Goal: Task Accomplishment & Management: Use online tool/utility

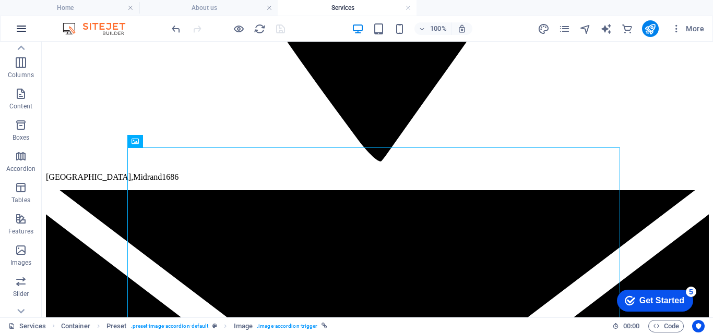
scroll to position [1775, 0]
click at [23, 31] on icon "button" at bounding box center [21, 28] width 13 height 13
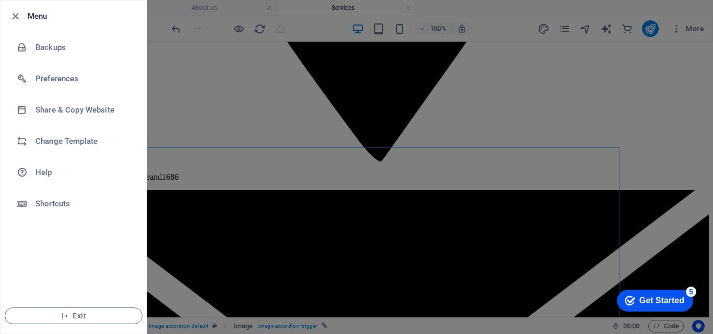
click at [710, 131] on div at bounding box center [356, 167] width 713 height 334
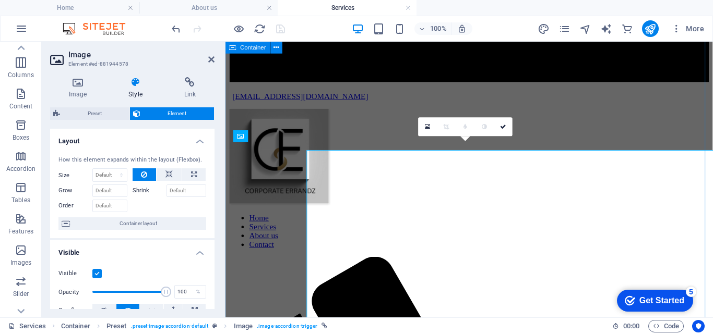
scroll to position [1767, 0]
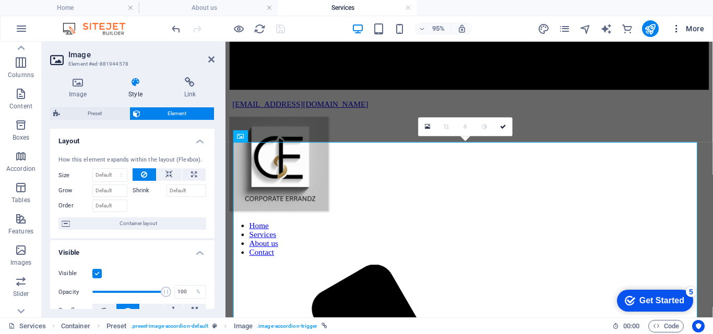
click at [676, 27] on icon "button" at bounding box center [676, 28] width 10 height 10
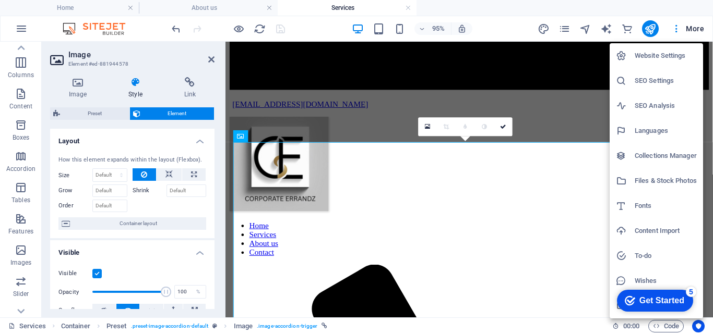
click at [608, 30] on div at bounding box center [356, 167] width 713 height 334
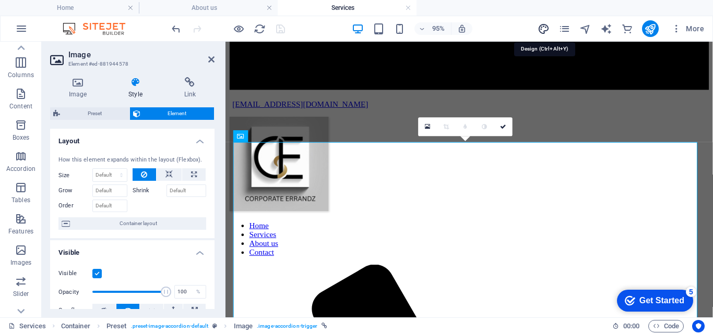
click at [541, 27] on icon "design" at bounding box center [543, 29] width 12 height 12
select select "px"
select select "400"
select select "px"
select select "400"
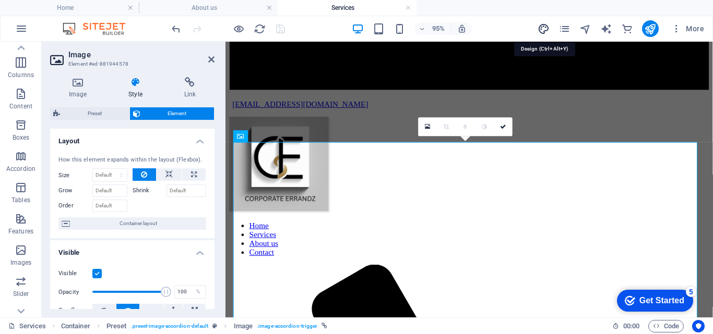
select select "px"
select select "rem"
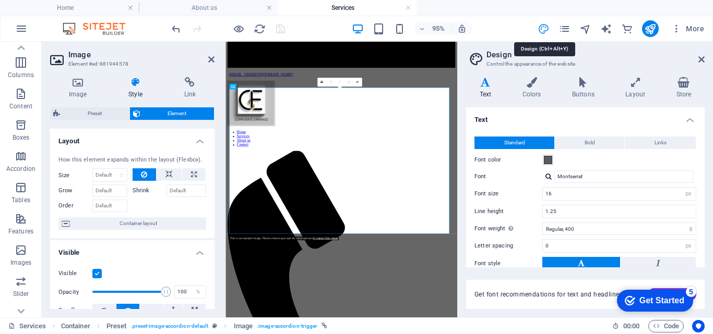
scroll to position [1771, 0]
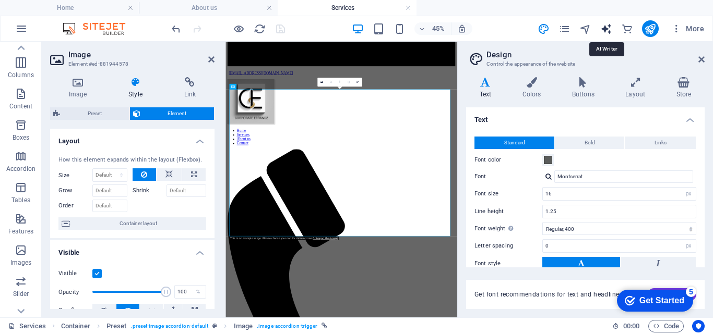
click at [604, 29] on icon "text_generator" at bounding box center [606, 29] width 12 height 12
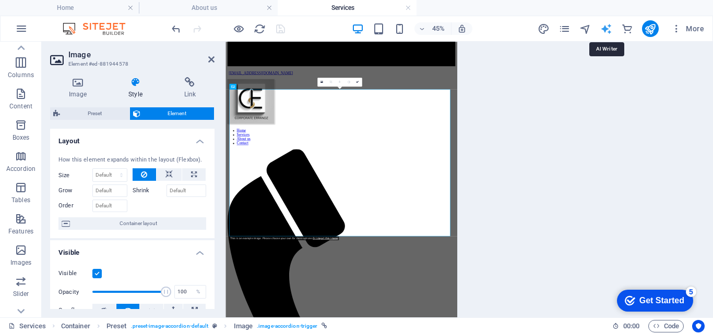
select select "English"
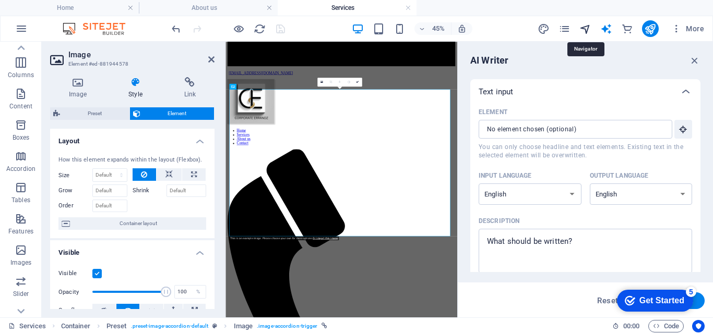
click at [585, 29] on icon "navigator" at bounding box center [585, 29] width 12 height 12
select select "16697499-en"
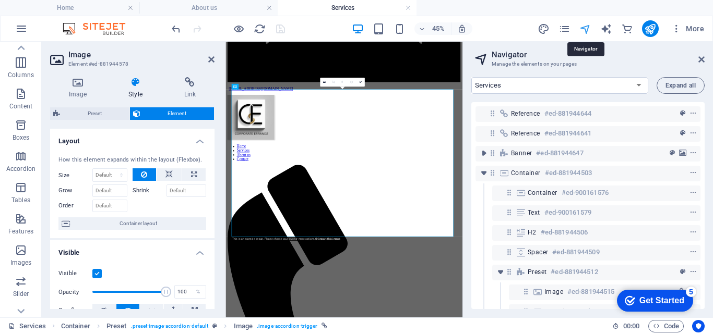
scroll to position [210, 0]
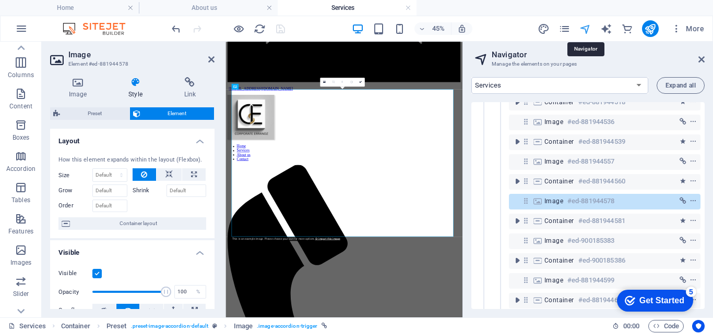
click at [585, 29] on icon "navigator" at bounding box center [585, 29] width 12 height 12
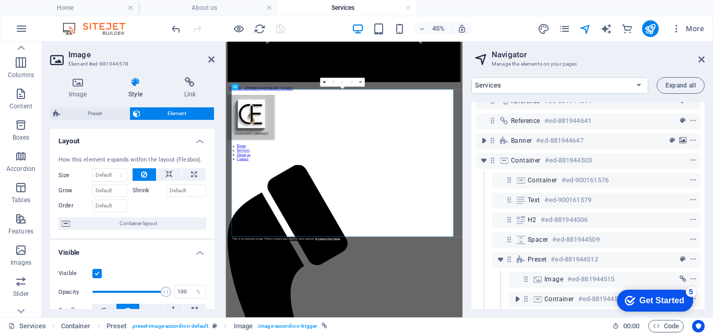
scroll to position [0, 0]
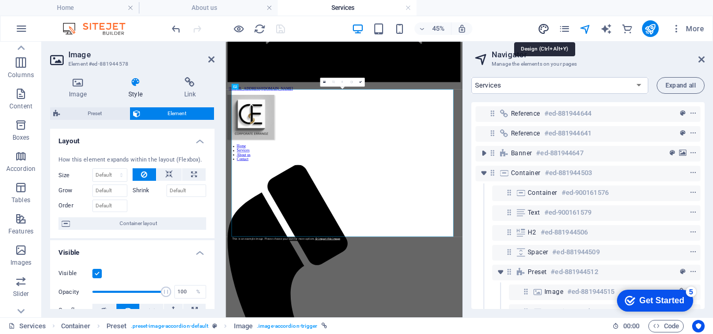
click at [545, 29] on icon "design" at bounding box center [543, 29] width 12 height 12
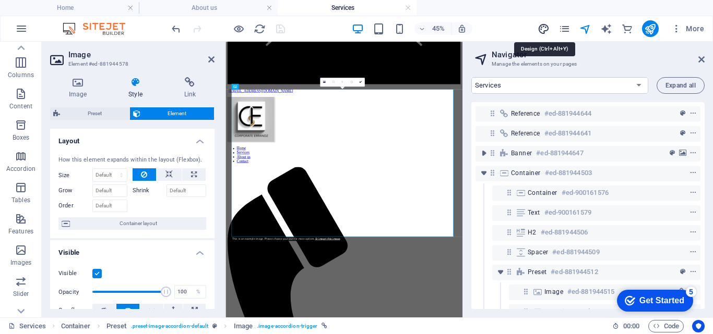
select select "px"
select select "400"
select select "px"
select select "400"
select select "px"
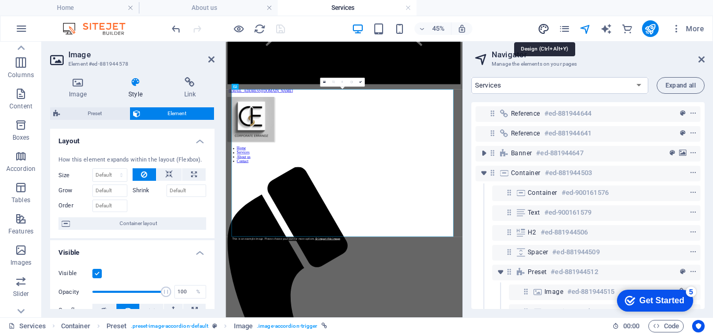
select select "rem"
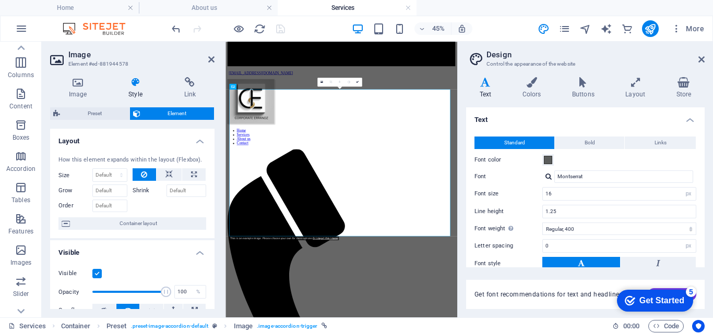
drag, startPoint x: 704, startPoint y: 131, endPoint x: 706, endPoint y: 143, distance: 12.2
click at [706, 143] on div "Variants Text Colors Buttons Layout Store Text Standard Bold Links Font color F…" at bounding box center [585, 193] width 255 height 249
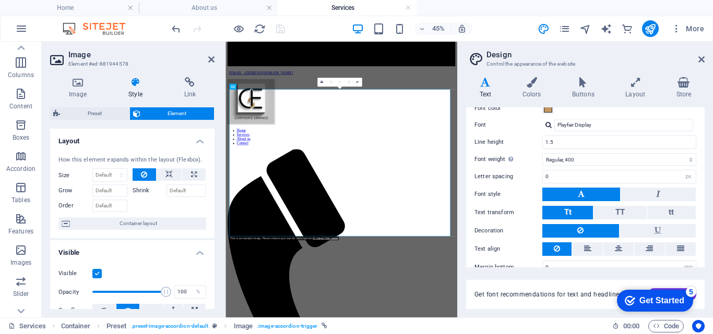
scroll to position [282, 0]
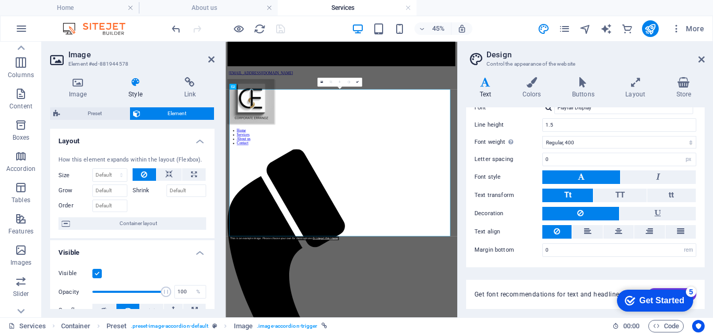
click at [60, 58] on icon at bounding box center [58, 60] width 16 height 17
click at [23, 224] on icon "button" at bounding box center [21, 219] width 13 height 13
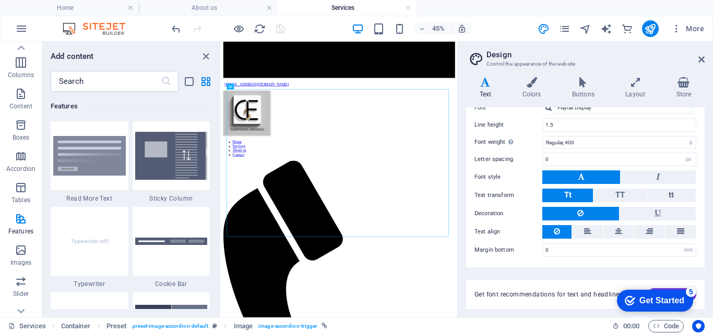
scroll to position [0, 0]
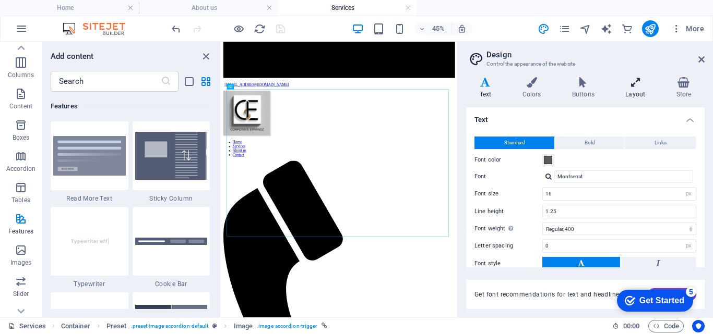
click at [637, 88] on h4 "Layout" at bounding box center [637, 88] width 51 height 22
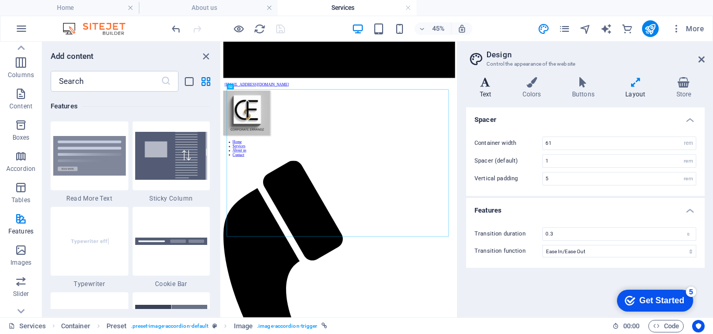
click at [485, 88] on h4 "Text" at bounding box center [487, 88] width 43 height 22
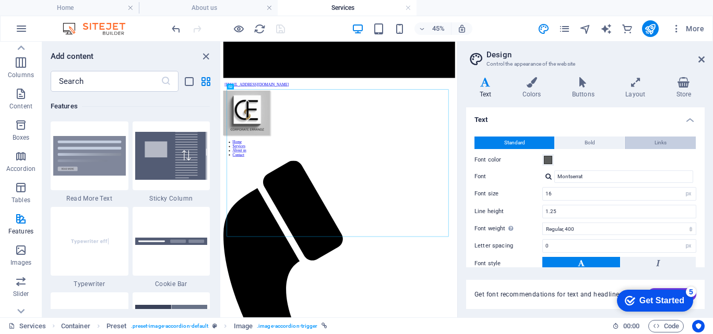
click at [662, 142] on span "Links" at bounding box center [660, 143] width 12 height 13
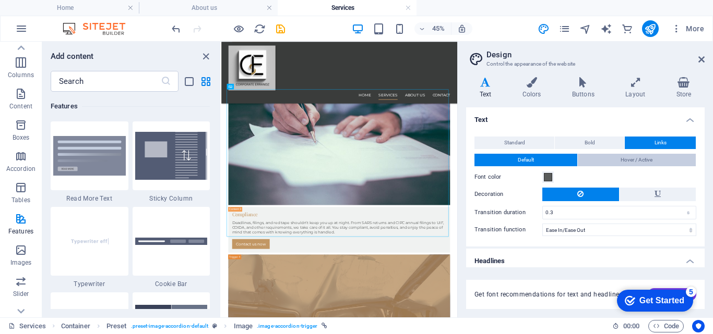
click at [647, 159] on span "Hover / Active" at bounding box center [636, 160] width 32 height 13
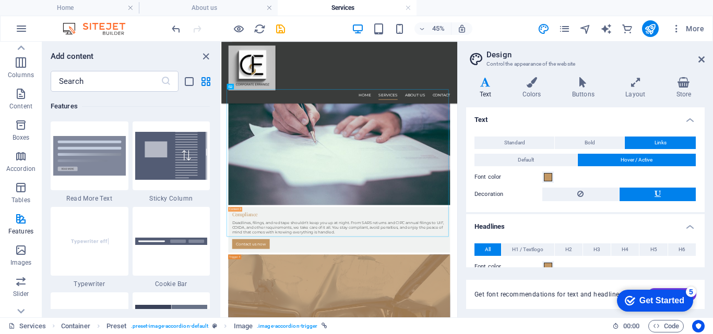
drag, startPoint x: 702, startPoint y: 160, endPoint x: 707, endPoint y: 183, distance: 23.2
click at [707, 183] on div "Variants Text Colors Buttons Layout Store Text Standard Bold Links Font color F…" at bounding box center [585, 193] width 255 height 249
drag, startPoint x: 704, startPoint y: 163, endPoint x: 712, endPoint y: 215, distance: 53.2
click at [712, 215] on div "Variants Text Colors Buttons Layout Store Text Standard Bold Links Font color F…" at bounding box center [585, 193] width 255 height 249
click at [704, 211] on div "Variants Text Colors Buttons Layout Store Text Standard Bold Links Font color F…" at bounding box center [585, 193] width 255 height 249
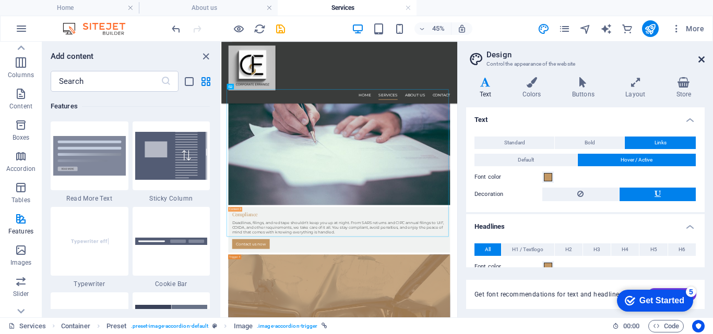
click at [701, 57] on icon at bounding box center [701, 59] width 6 height 8
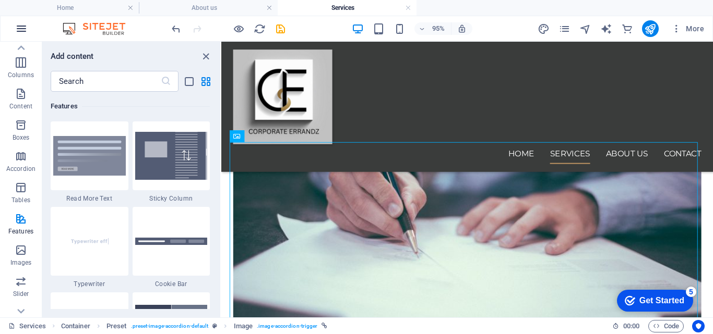
click at [22, 26] on icon "button" at bounding box center [21, 28] width 13 height 13
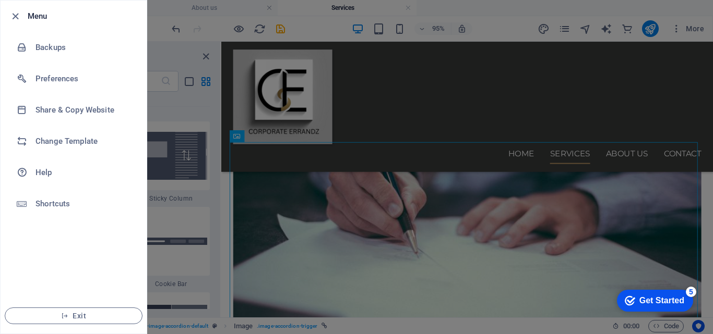
click at [303, 257] on div at bounding box center [356, 167] width 713 height 334
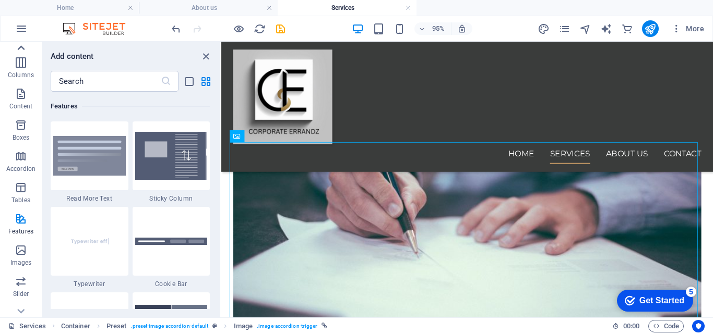
click at [25, 46] on icon at bounding box center [21, 48] width 15 height 15
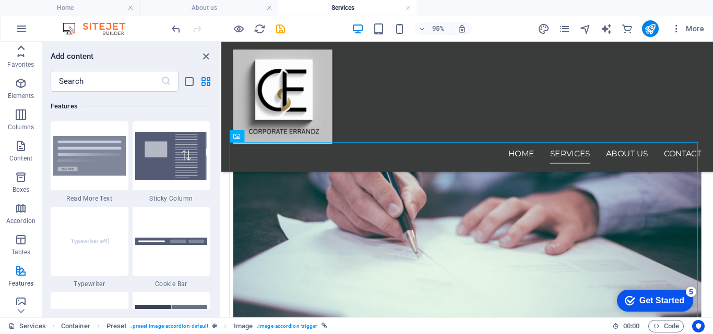
click at [25, 46] on icon at bounding box center [21, 48] width 15 height 15
click at [25, 46] on icon "button" at bounding box center [21, 52] width 13 height 13
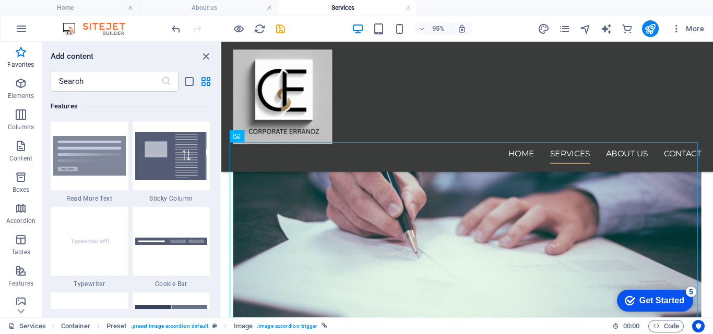
scroll to position [4066, 0]
click at [25, 46] on icon "button" at bounding box center [21, 52] width 13 height 13
click at [22, 53] on icon "button" at bounding box center [21, 52] width 13 height 13
click at [22, 83] on icon "button" at bounding box center [21, 83] width 13 height 13
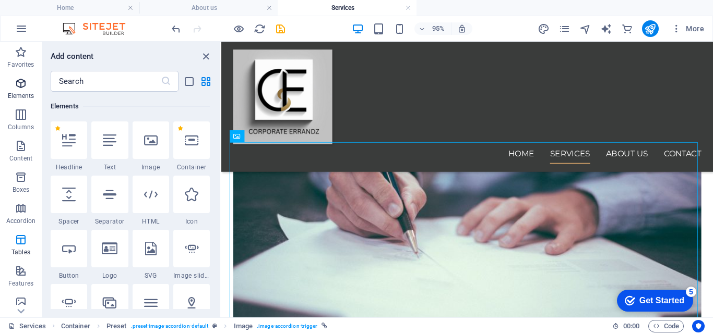
scroll to position [111, 0]
click at [110, 169] on span "Text" at bounding box center [109, 167] width 37 height 8
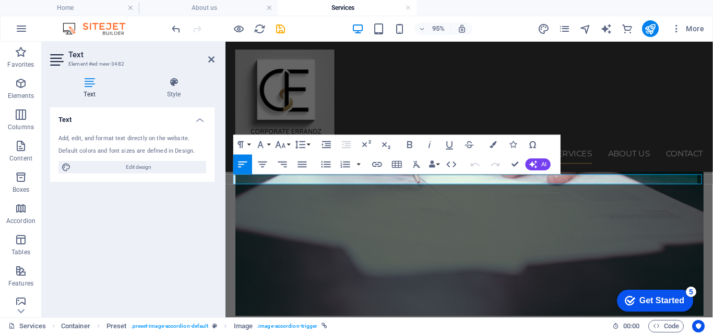
scroll to position [281, 0]
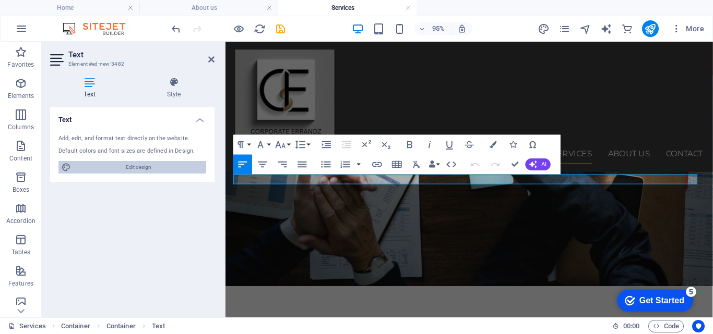
click at [142, 170] on span "Edit design" at bounding box center [138, 167] width 129 height 13
select select "400"
select select "px"
select select "rem"
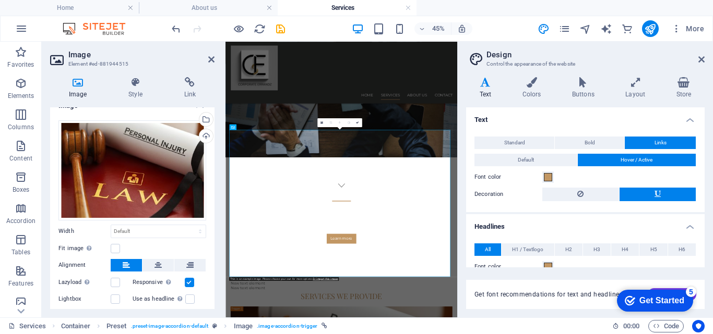
scroll to position [21, 0]
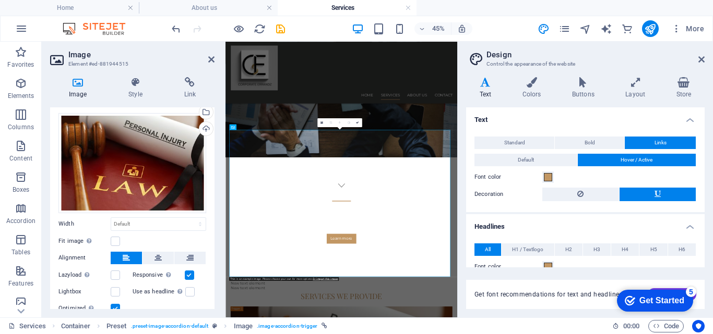
drag, startPoint x: 214, startPoint y: 261, endPoint x: 212, endPoint y: 250, distance: 11.2
click at [214, 260] on div "Image Style Link Image Drag files here, click to choose files or select files f…" at bounding box center [132, 193] width 181 height 249
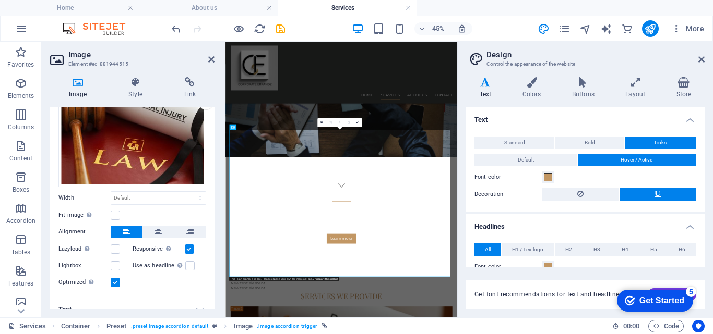
scroll to position [59, 0]
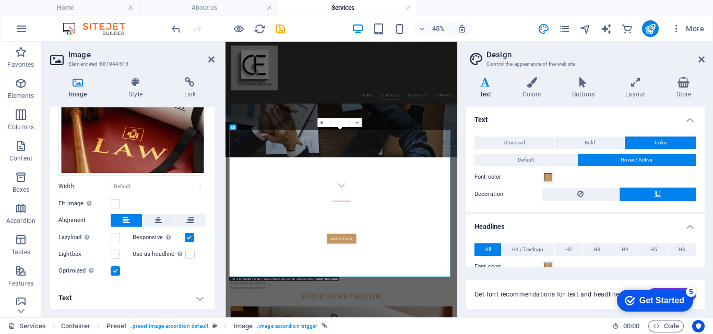
click at [200, 299] on h4 "Text" at bounding box center [132, 298] width 164 height 25
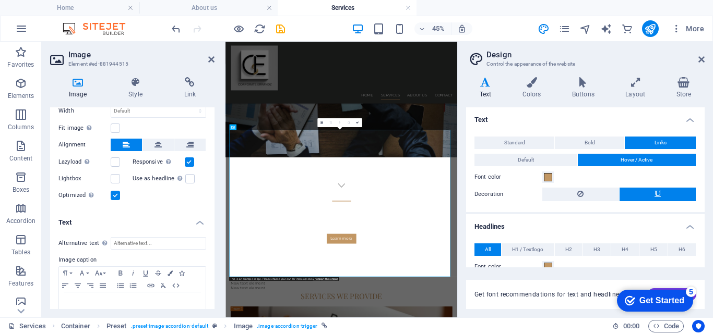
scroll to position [138, 0]
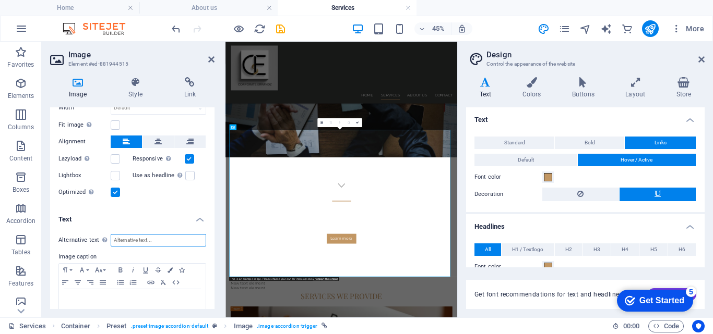
click at [179, 234] on input "Alternative text The alternative text is used by devices that cannot display im…" at bounding box center [158, 240] width 95 height 13
type input "Financial Reporting"
click at [93, 256] on label "Image caption" at bounding box center [132, 257] width 148 height 13
click at [100, 297] on p at bounding box center [132, 299] width 136 height 9
drag, startPoint x: 211, startPoint y: 263, endPoint x: 215, endPoint y: 292, distance: 29.4
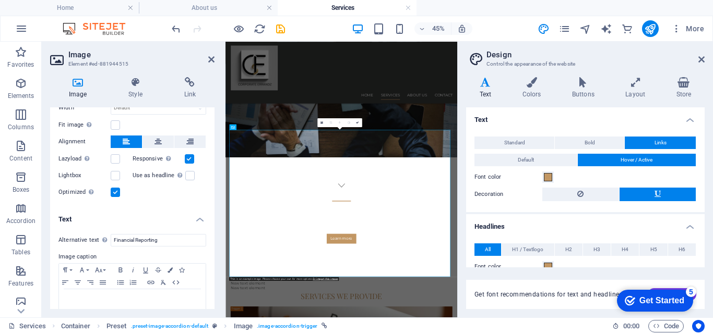
click at [215, 292] on div "Image Style Link Image Drag files here, click to choose files or select files f…" at bounding box center [132, 193] width 181 height 249
drag, startPoint x: 211, startPoint y: 292, endPoint x: 212, endPoint y: 310, distance: 18.3
click at [212, 310] on div "Image Style Link Image Drag files here, click to choose files or select files f…" at bounding box center [132, 193] width 181 height 249
click at [703, 61] on icon at bounding box center [701, 59] width 6 height 8
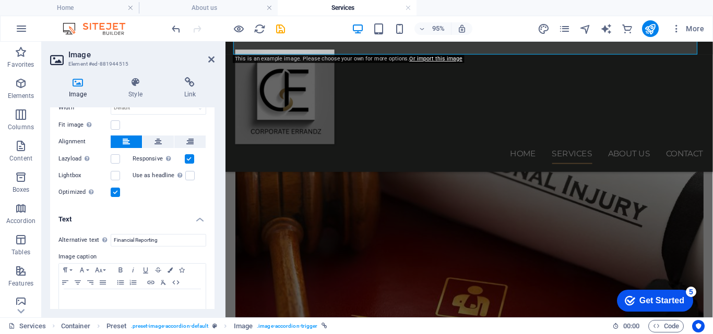
scroll to position [592, 0]
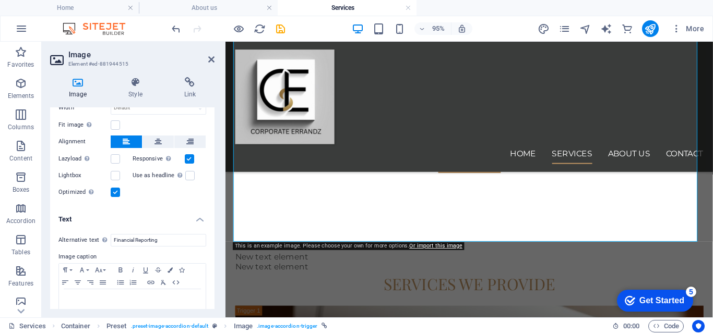
click at [198, 247] on div "Alternative text The alternative text is used by devices that cannot display im…" at bounding box center [132, 278] width 164 height 104
click at [147, 299] on p at bounding box center [132, 299] width 136 height 9
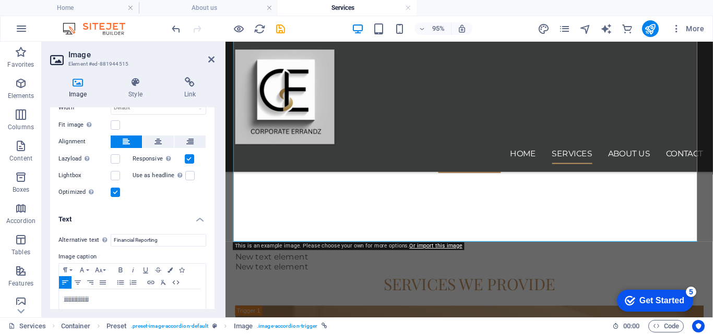
click at [210, 299] on div "Alternative text The alternative text is used by devices that cannot display im…" at bounding box center [132, 278] width 164 height 104
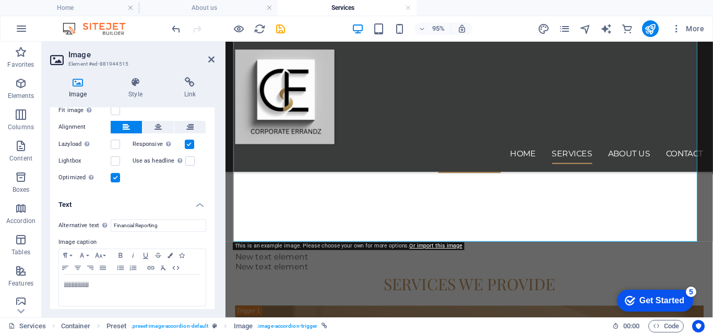
scroll to position [156, 0]
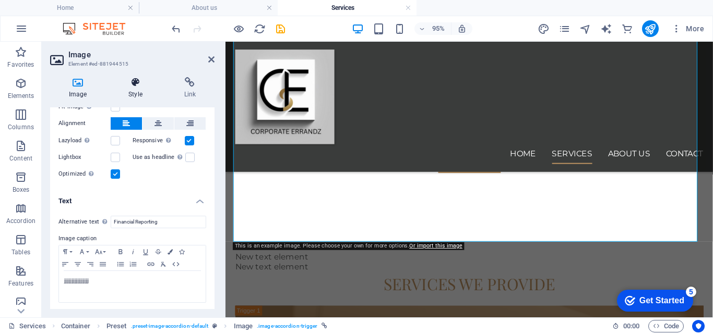
click at [137, 86] on icon at bounding box center [135, 82] width 51 height 10
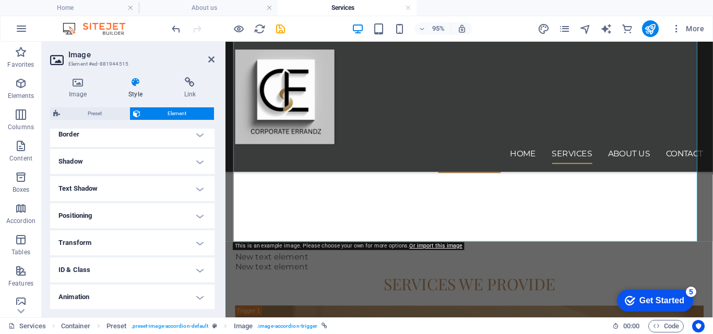
scroll to position [260, 0]
click at [212, 58] on icon at bounding box center [211, 59] width 6 height 8
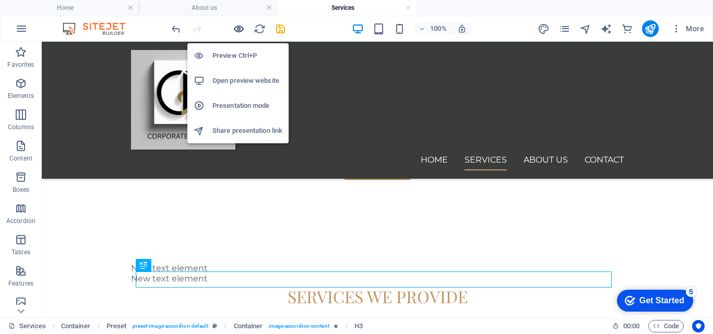
click at [239, 28] on icon "button" at bounding box center [239, 29] width 12 height 12
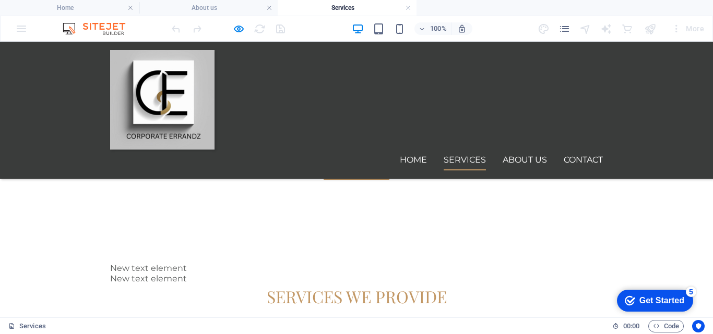
scroll to position [833, 0]
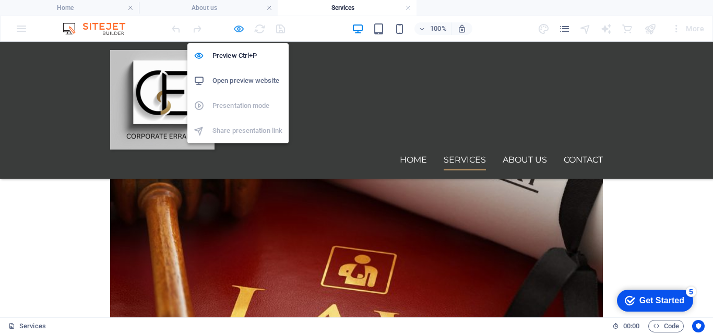
click at [242, 31] on icon "button" at bounding box center [239, 29] width 12 height 12
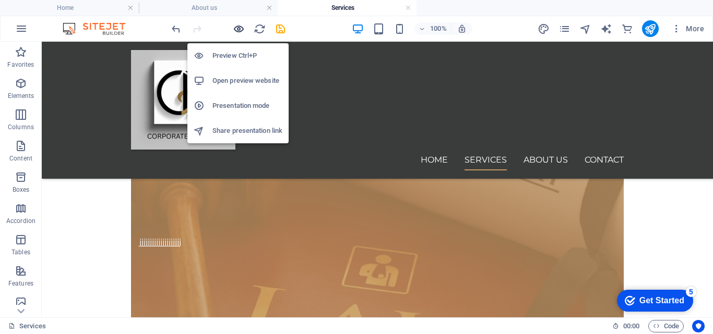
scroll to position [3849, 0]
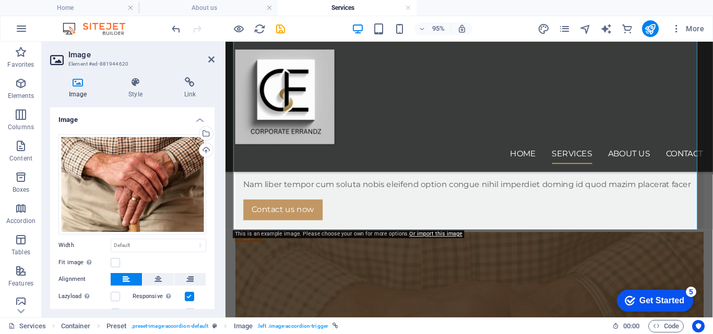
scroll to position [59, 0]
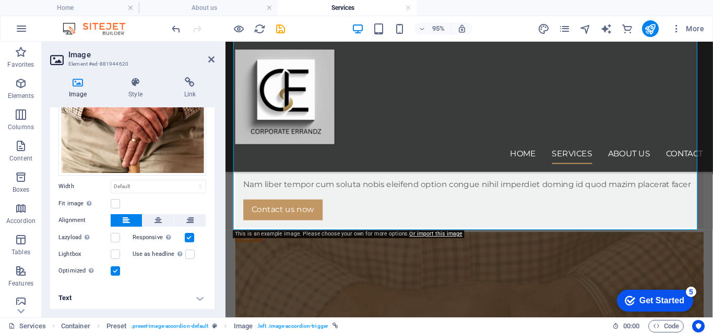
click at [197, 295] on h4 "Text" at bounding box center [132, 298] width 164 height 25
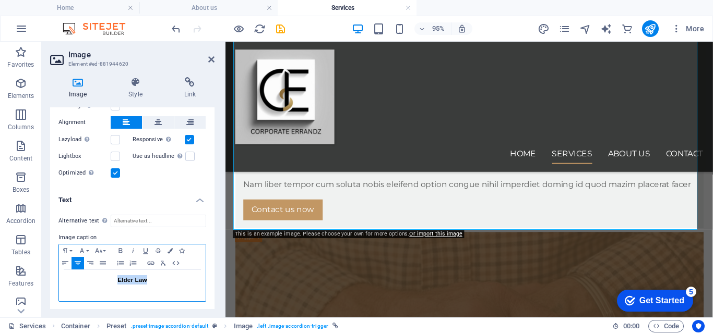
drag, startPoint x: 166, startPoint y: 284, endPoint x: 111, endPoint y: 282, distance: 54.8
click at [111, 282] on div "Elder Law" at bounding box center [132, 285] width 147 height 31
copy h3 "Elder Law"
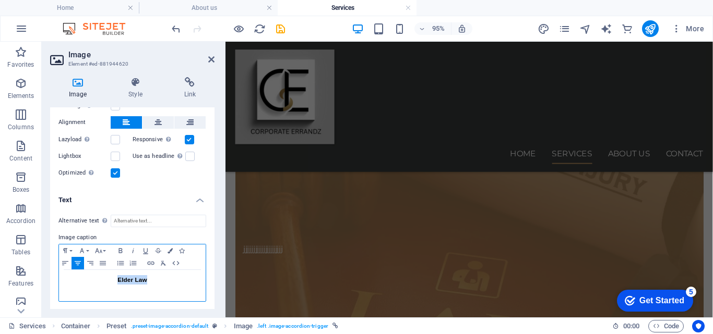
scroll to position [561, 0]
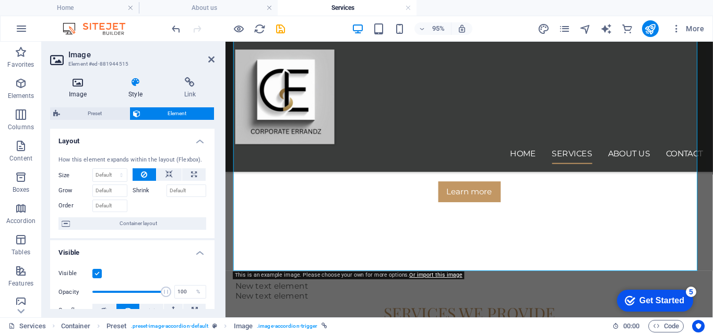
click at [76, 82] on icon at bounding box center [77, 82] width 55 height 10
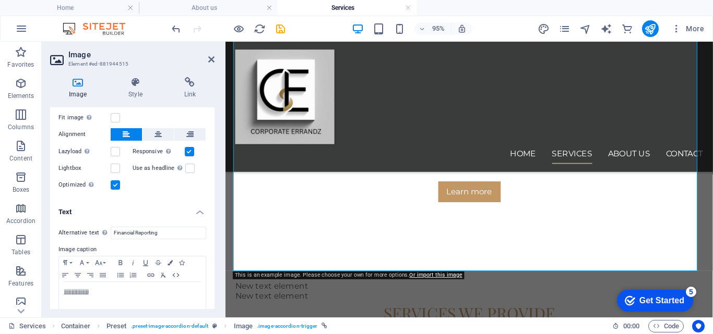
scroll to position [157, 0]
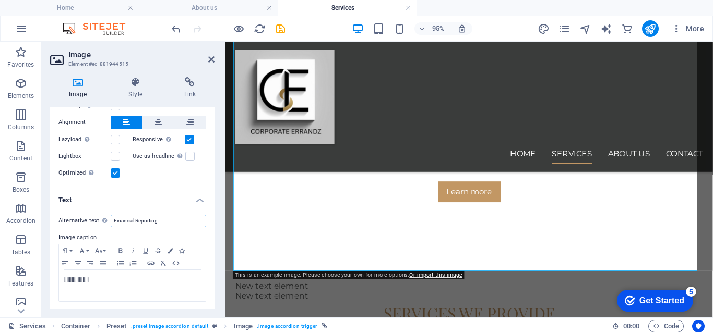
click at [169, 218] on input "Financial Reporting" at bounding box center [158, 221] width 95 height 13
type input "F"
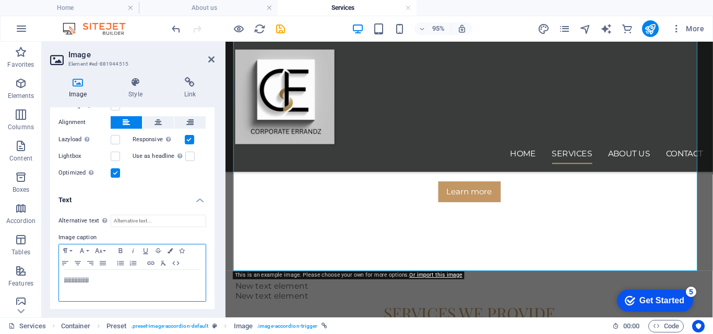
click at [103, 287] on div "​jjjjjjjjjjjjjjjjjjjj" at bounding box center [132, 285] width 147 height 31
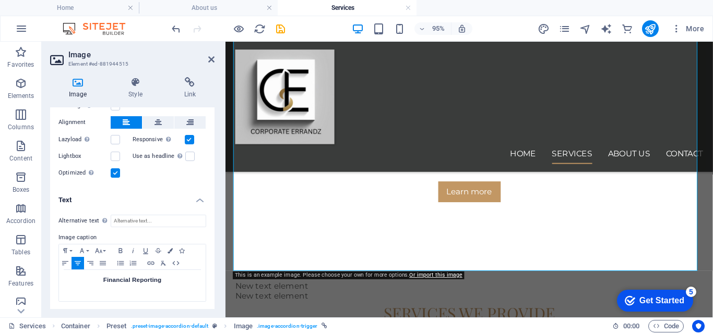
click at [178, 190] on h4 "Text" at bounding box center [132, 197] width 164 height 19
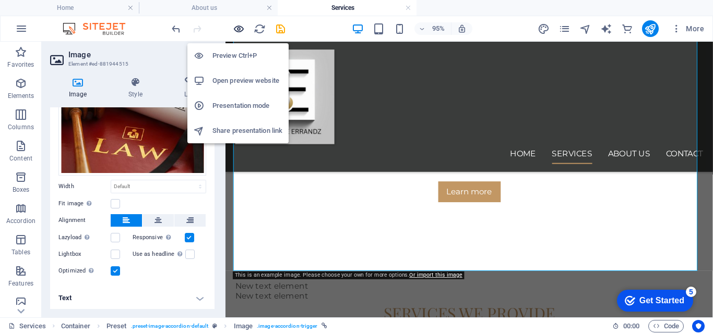
click at [239, 26] on icon "button" at bounding box center [239, 29] width 12 height 12
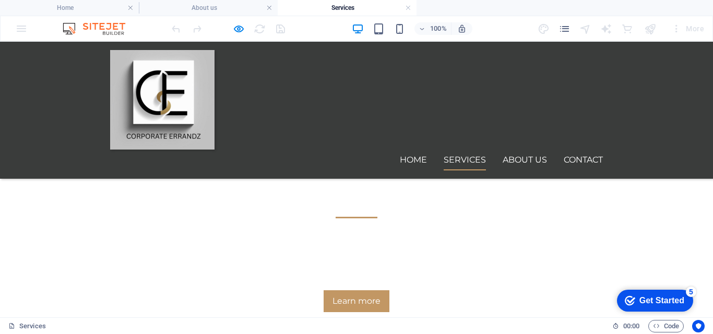
scroll to position [364, 0]
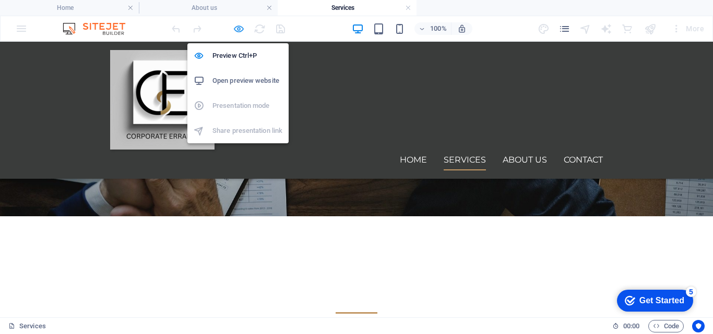
click at [239, 28] on icon "button" at bounding box center [239, 29] width 12 height 12
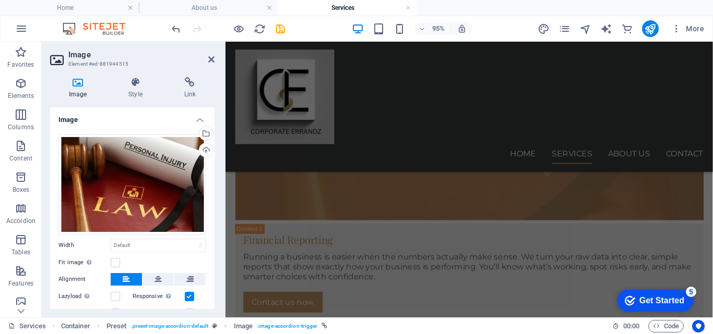
scroll to position [916, 0]
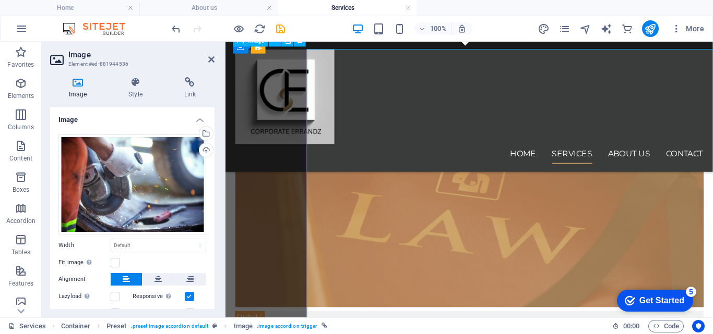
scroll to position [916, 0]
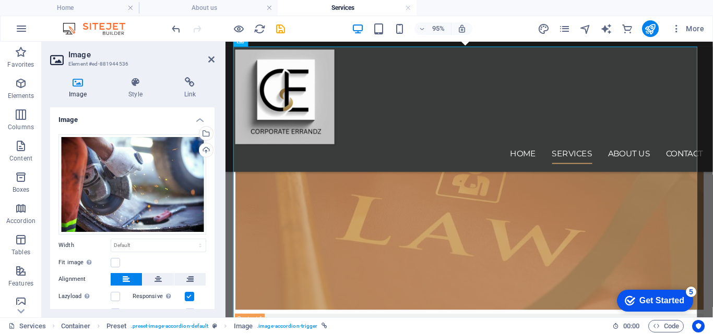
click at [79, 85] on icon at bounding box center [77, 82] width 55 height 10
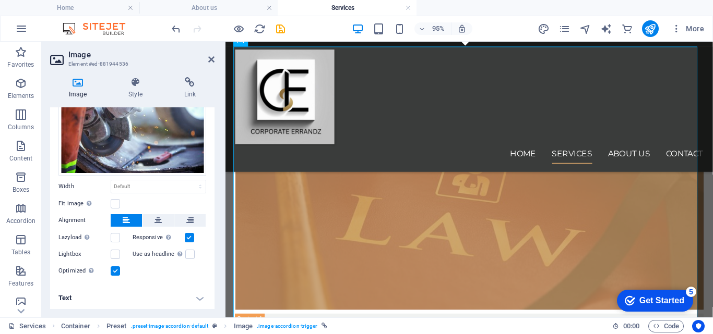
click at [197, 294] on h4 "Text" at bounding box center [132, 298] width 164 height 25
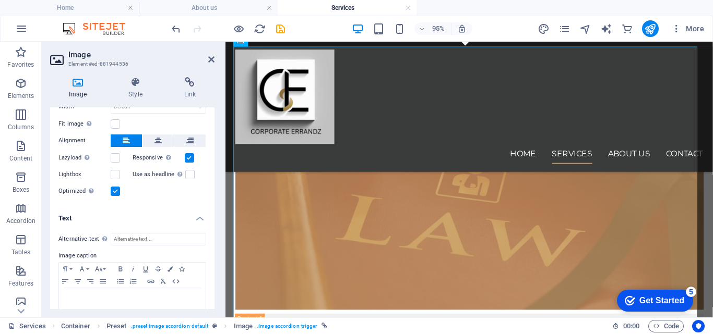
scroll to position [152, 0]
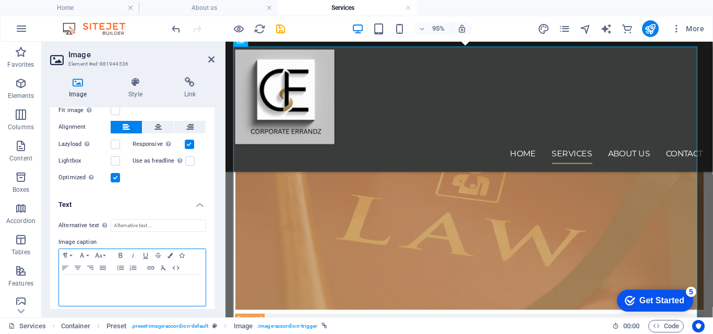
click at [172, 291] on div at bounding box center [132, 290] width 147 height 31
click at [164, 286] on h3 "Elder Law" at bounding box center [132, 284] width 136 height 9
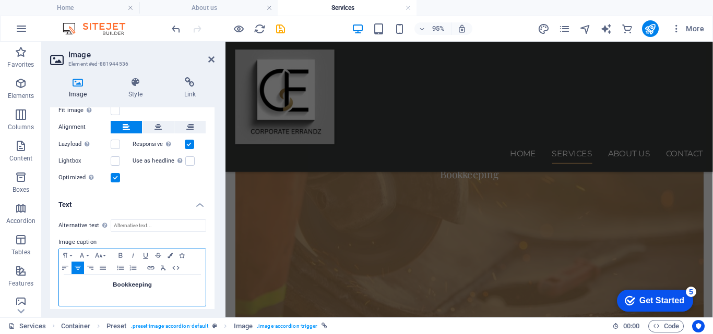
scroll to position [1354, 0]
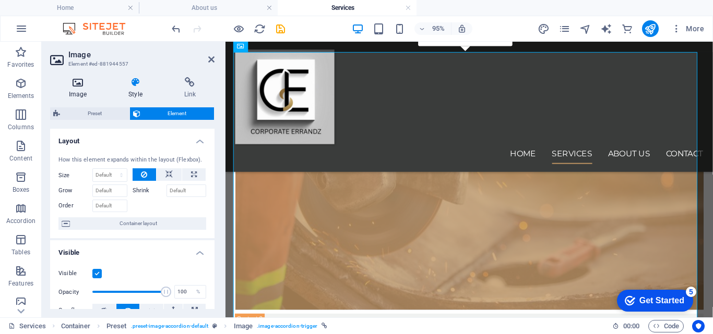
click at [74, 81] on icon at bounding box center [77, 82] width 55 height 10
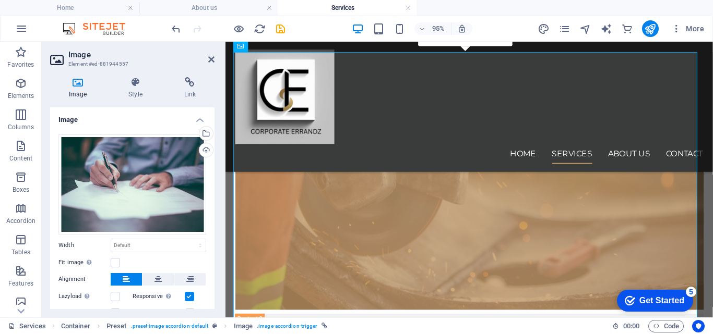
scroll to position [59, 0]
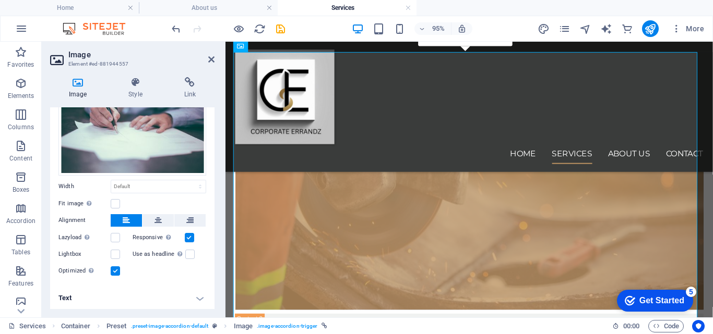
click at [197, 301] on h4 "Text" at bounding box center [132, 298] width 164 height 25
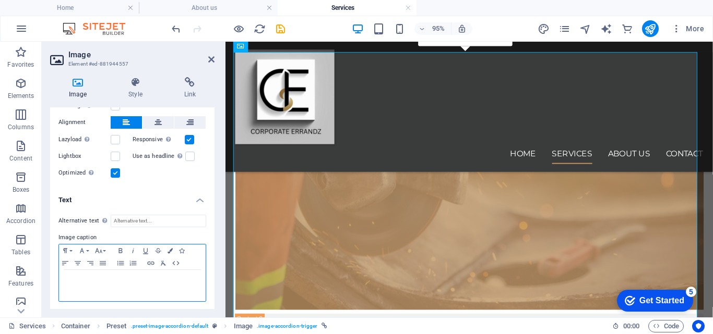
click at [150, 280] on p at bounding box center [132, 279] width 136 height 9
click at [211, 308] on div "Alternative text The alternative text is used by devices that cannot display im…" at bounding box center [132, 259] width 164 height 104
click at [280, 30] on icon "save" at bounding box center [280, 29] width 12 height 12
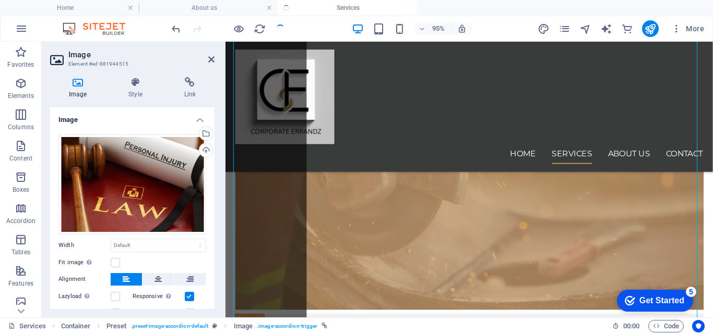
scroll to position [495, 0]
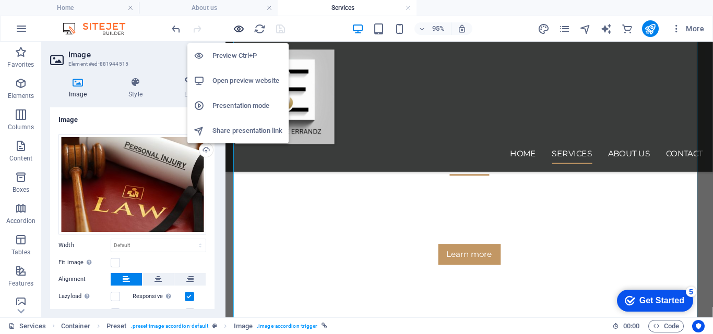
click at [239, 32] on icon "button" at bounding box center [239, 29] width 12 height 12
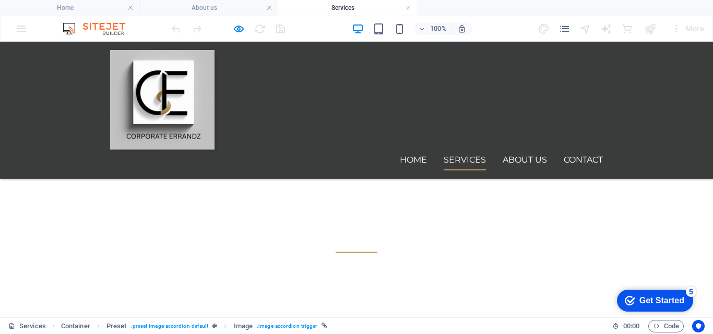
scroll to position [457, 0]
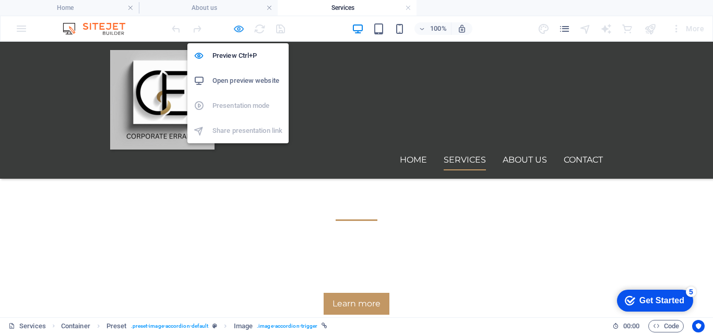
click at [236, 28] on icon "button" at bounding box center [239, 29] width 12 height 12
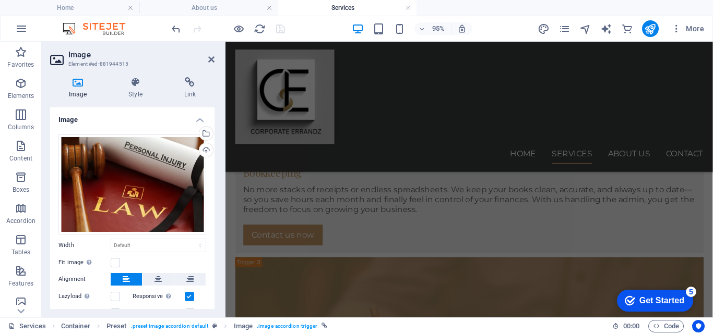
scroll to position [1736, 0]
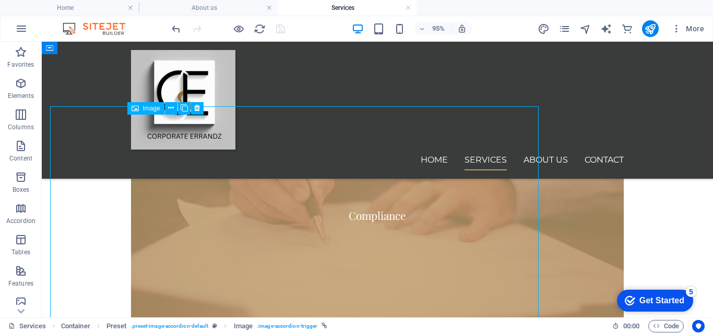
scroll to position [1745, 0]
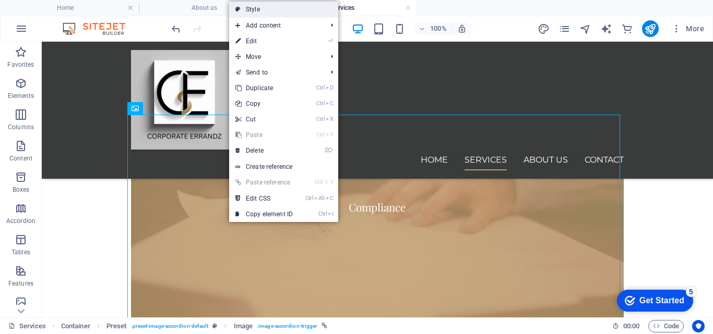
click at [249, 8] on link "Style" at bounding box center [283, 10] width 109 height 16
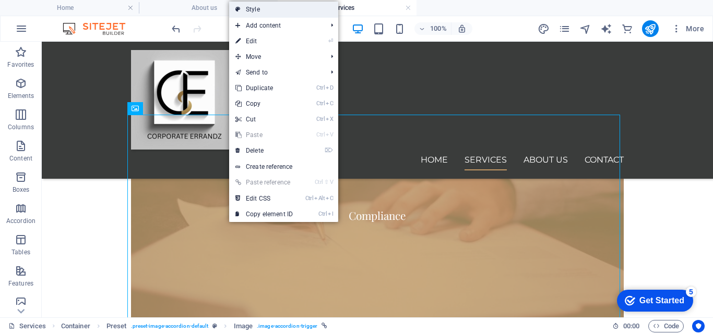
select select "rem"
select select "px"
select select "rem"
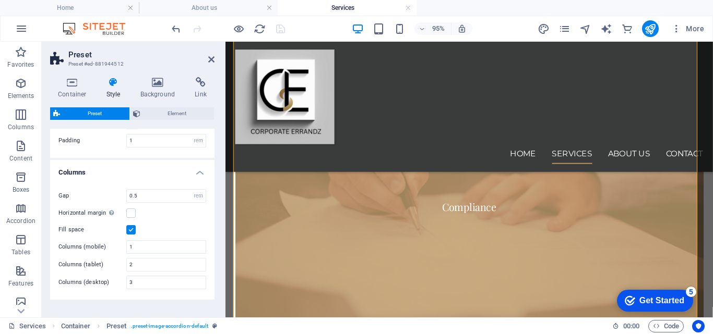
scroll to position [353, 0]
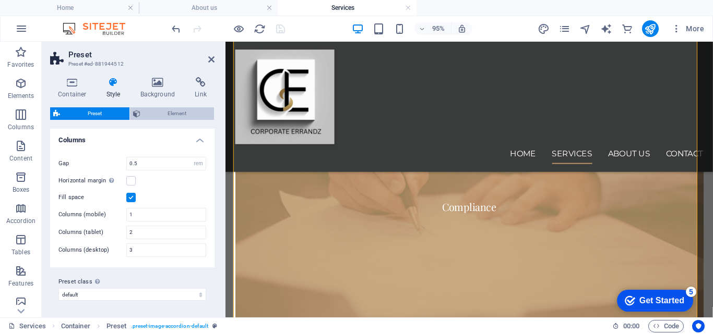
click at [170, 110] on span "Element" at bounding box center [177, 113] width 68 height 13
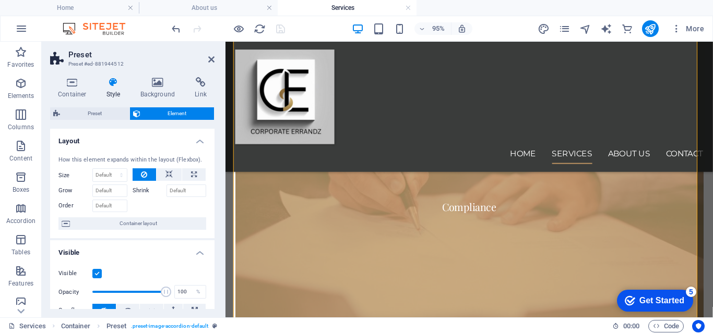
click at [98, 275] on label at bounding box center [96, 273] width 9 height 9
click at [0, 0] on input "Visible" at bounding box center [0, 0] width 0 height 0
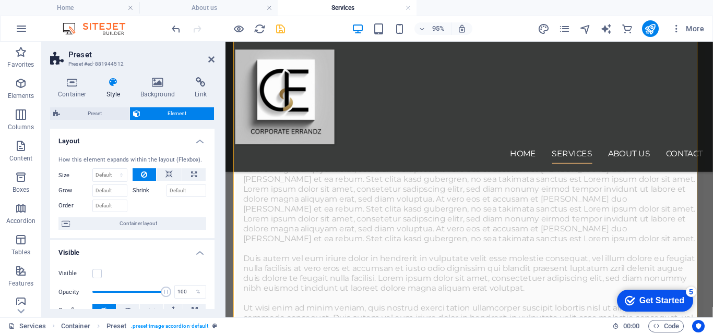
scroll to position [3072, 0]
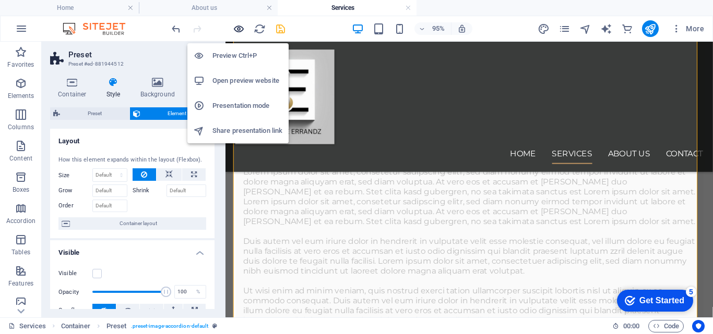
click at [238, 28] on icon "button" at bounding box center [239, 29] width 12 height 12
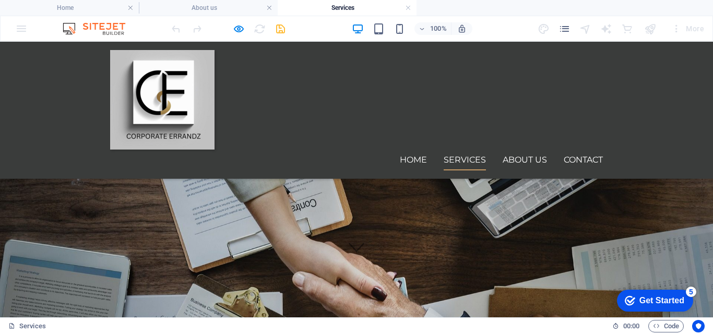
scroll to position [500, 0]
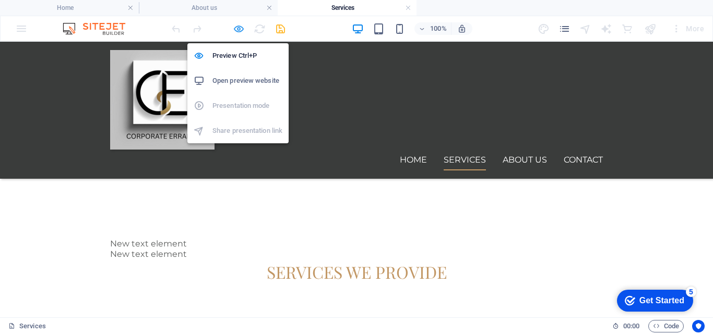
click at [242, 30] on icon "button" at bounding box center [239, 29] width 12 height 12
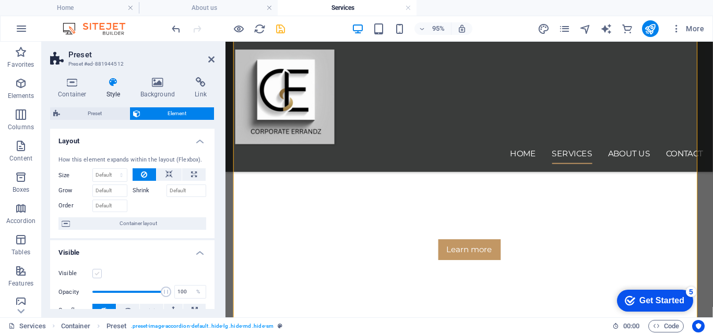
click at [97, 273] on label at bounding box center [96, 273] width 9 height 9
click at [0, 0] on input "Visible" at bounding box center [0, 0] width 0 height 0
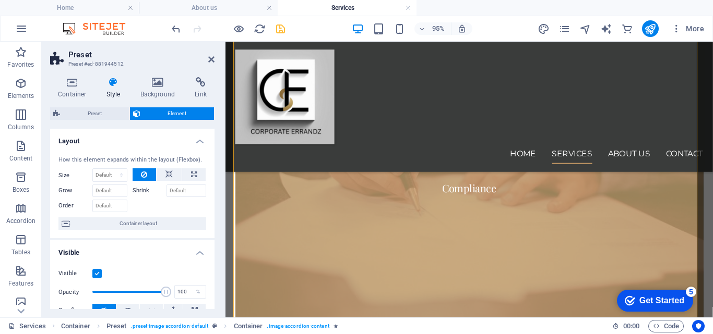
scroll to position [1773, 0]
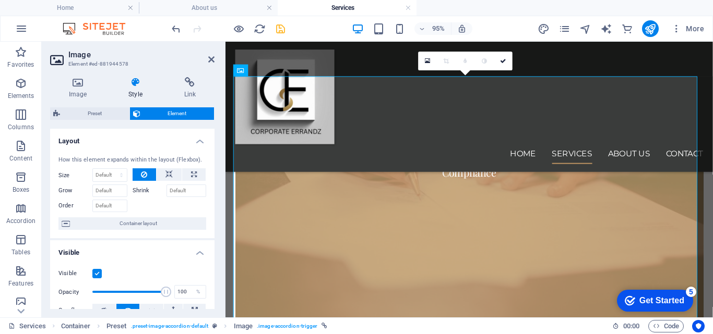
click at [95, 275] on label at bounding box center [96, 273] width 9 height 9
click at [0, 0] on input "Visible" at bounding box center [0, 0] width 0 height 0
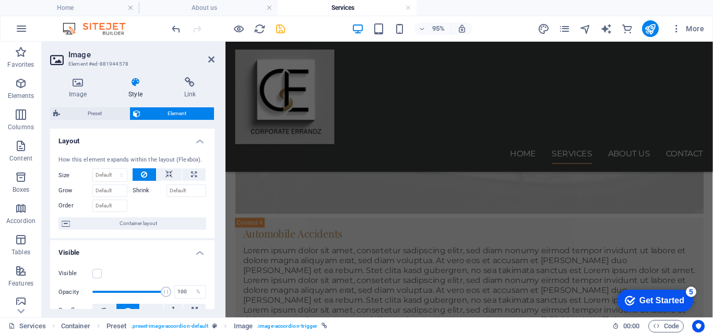
scroll to position [2388, 0]
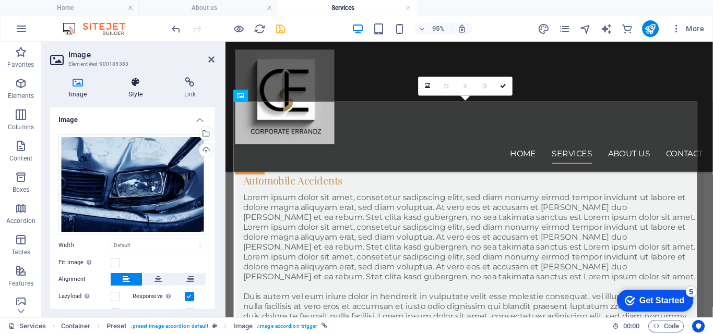
click at [137, 80] on icon at bounding box center [135, 82] width 51 height 10
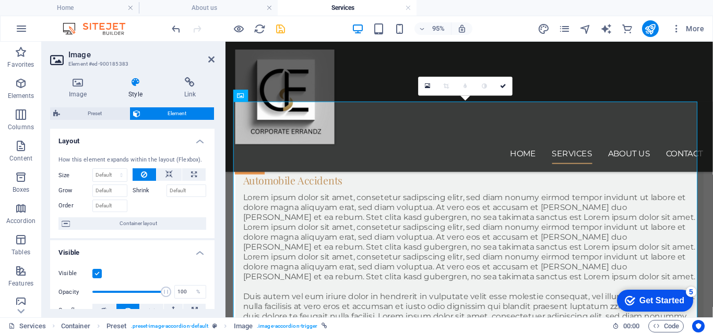
click at [98, 272] on label at bounding box center [96, 273] width 9 height 9
click at [0, 0] on input "Visible" at bounding box center [0, 0] width 0 height 0
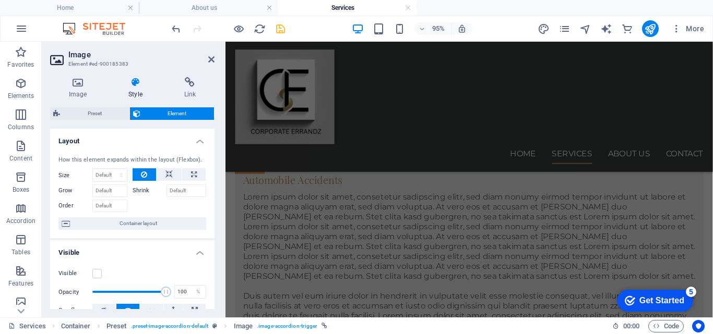
scroll to position [3035, 0]
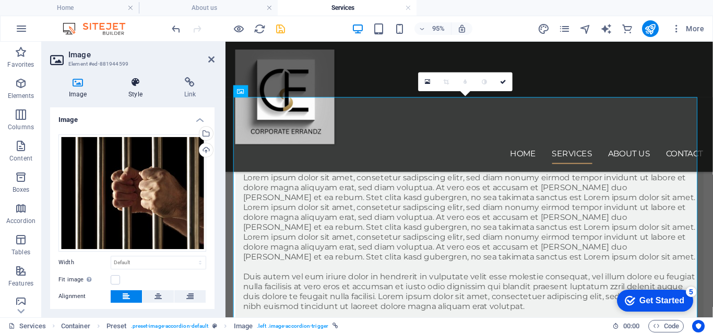
click at [132, 81] on icon at bounding box center [135, 82] width 51 height 10
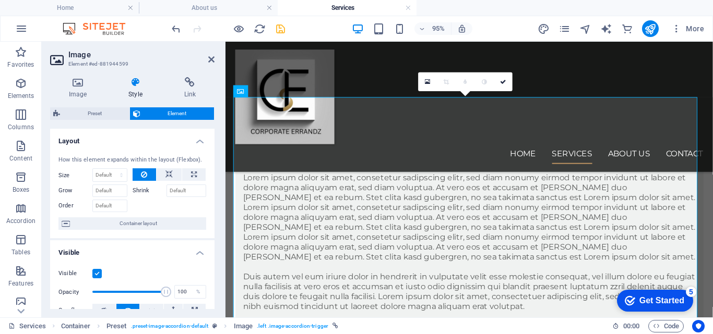
drag, startPoint x: 98, startPoint y: 274, endPoint x: 244, endPoint y: 211, distance: 158.7
click at [98, 274] on label at bounding box center [96, 273] width 9 height 9
click at [0, 0] on input "Visible" at bounding box center [0, 0] width 0 height 0
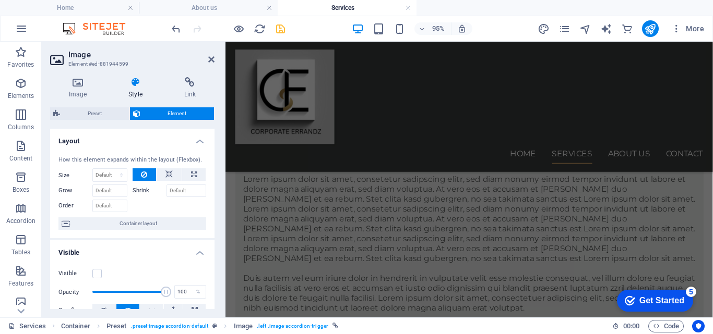
scroll to position [3703, 0]
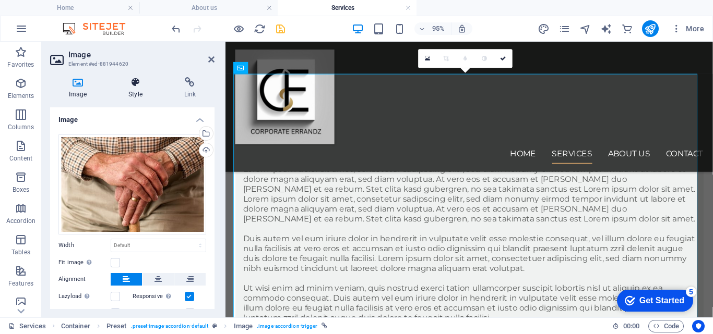
click at [133, 79] on icon at bounding box center [135, 82] width 51 height 10
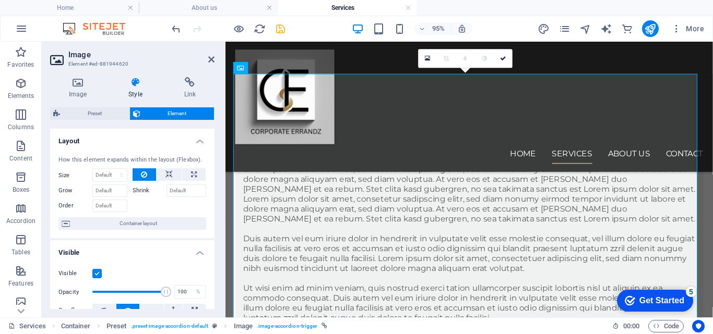
click at [97, 275] on label at bounding box center [96, 273] width 9 height 9
click at [0, 0] on input "Visible" at bounding box center [0, 0] width 0 height 0
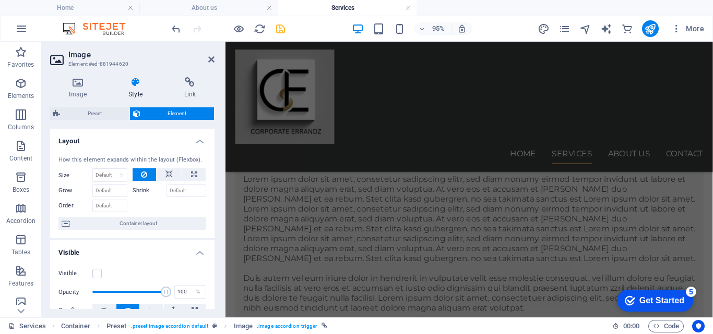
scroll to position [4308, 0]
click at [278, 30] on icon "save" at bounding box center [280, 29] width 12 height 12
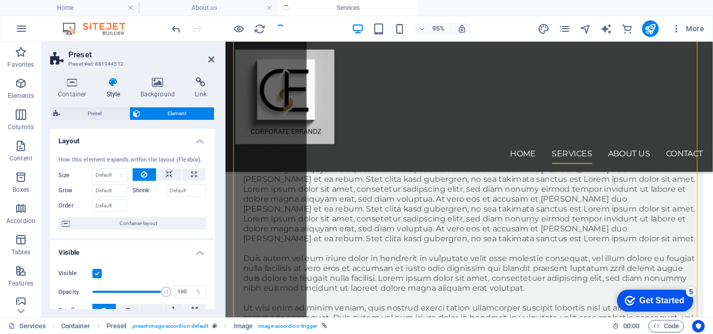
scroll to position [3763, 0]
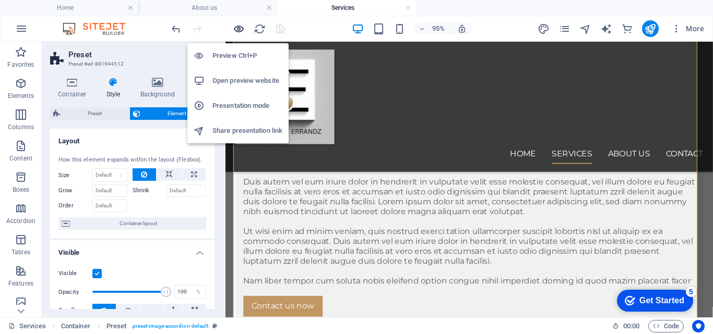
click at [242, 29] on icon "button" at bounding box center [239, 29] width 12 height 12
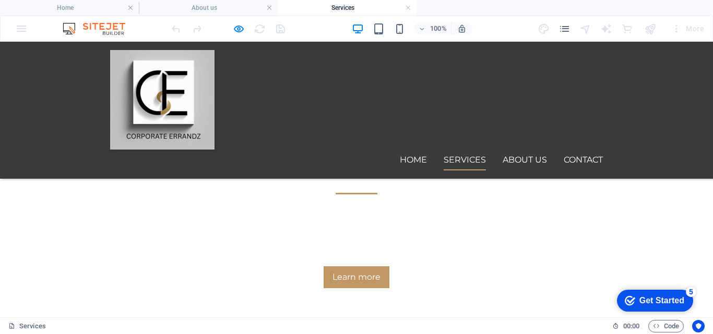
scroll to position [359, 0]
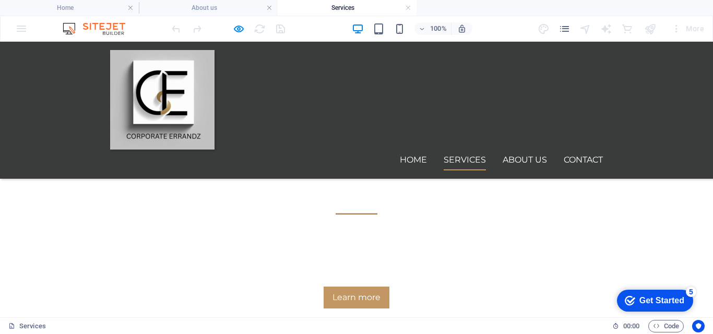
scroll to position [380, 0]
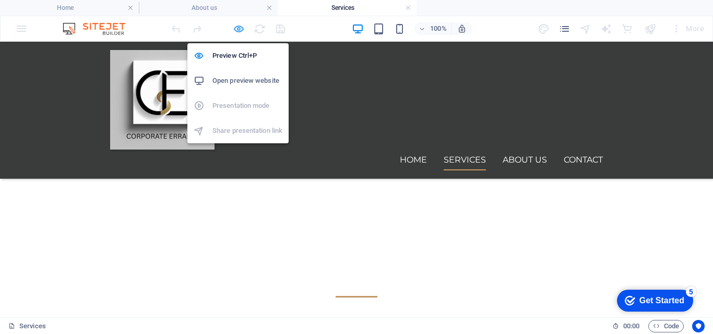
click at [238, 25] on icon "button" at bounding box center [239, 29] width 12 height 12
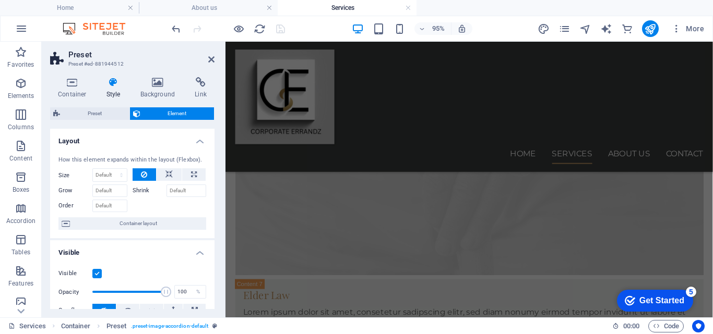
scroll to position [4384, 0]
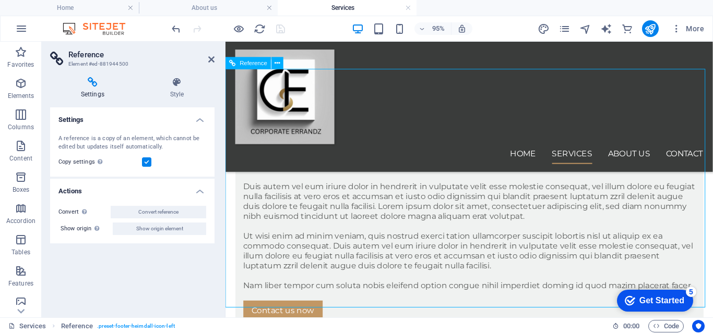
drag, startPoint x: 260, startPoint y: 226, endPoint x: 386, endPoint y: 280, distance: 136.1
click at [97, 85] on icon at bounding box center [92, 82] width 85 height 10
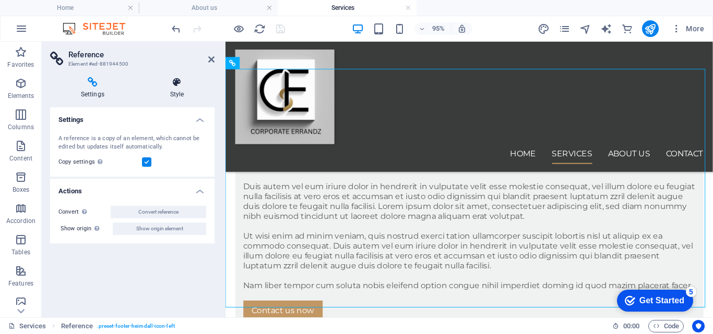
click at [177, 81] on icon at bounding box center [176, 82] width 75 height 10
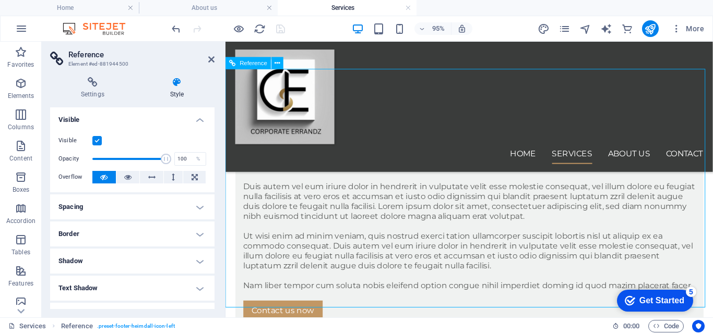
drag, startPoint x: 211, startPoint y: 57, endPoint x: 169, endPoint y: 15, distance: 59.4
click at [211, 57] on icon at bounding box center [211, 59] width 6 height 8
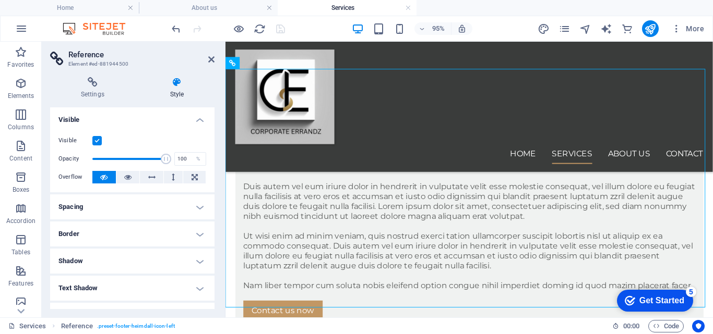
scroll to position [4376, 0]
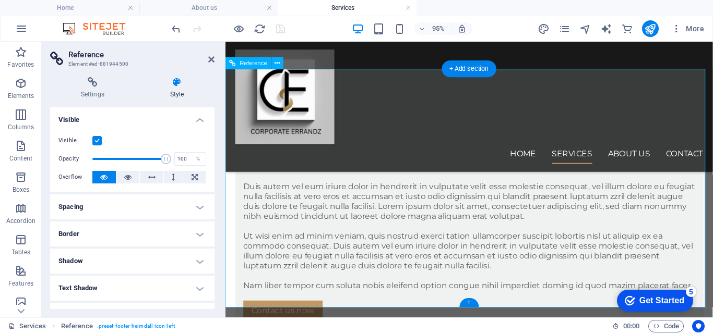
click at [22, 83] on icon "button" at bounding box center [21, 83] width 13 height 13
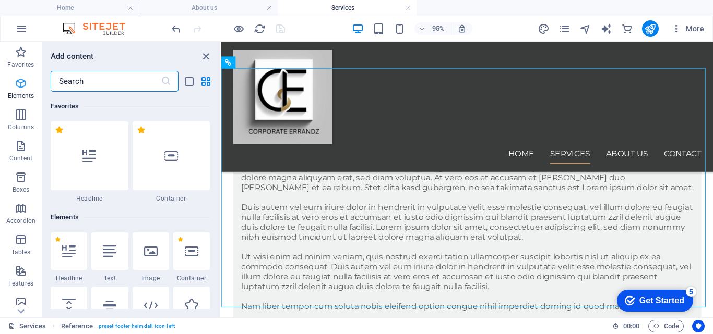
scroll to position [111, 0]
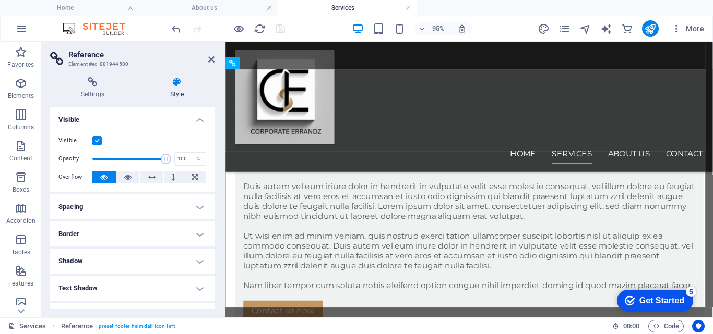
click at [655, 150] on nav "Home Services About us Contact" at bounding box center [482, 160] width 493 height 21
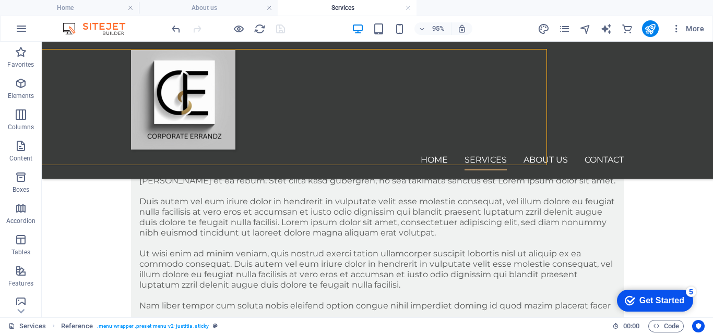
click at [637, 95] on div "Home Services About us Contact" at bounding box center [377, 110] width 671 height 137
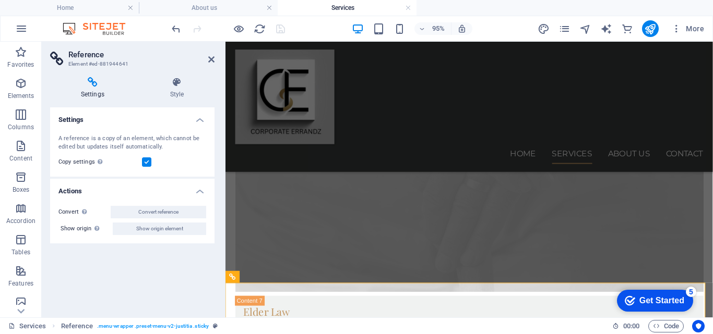
scroll to position [3621, 0]
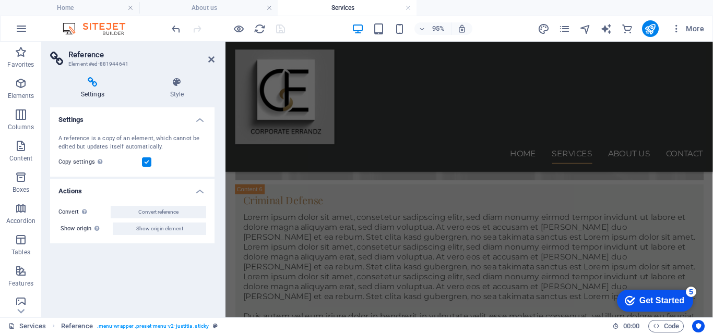
drag, startPoint x: 734, startPoint y: 142, endPoint x: 832, endPoint y: 45, distance: 138.0
click at [410, 9] on link at bounding box center [408, 8] width 6 height 10
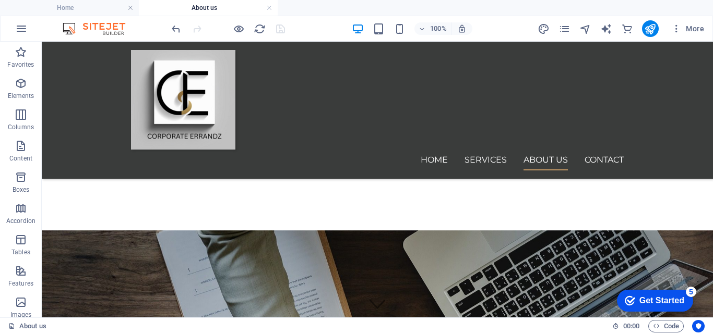
scroll to position [212, 0]
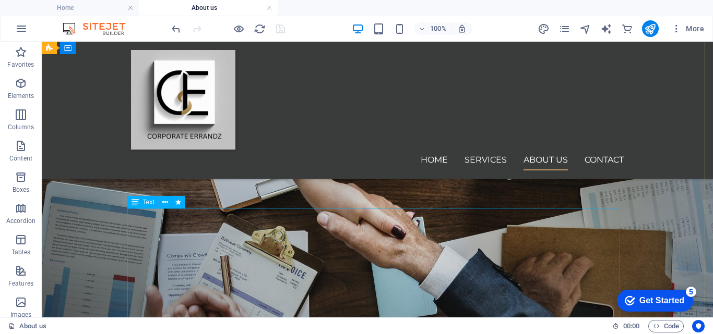
select select "fade"
select select "s"
select select "onload"
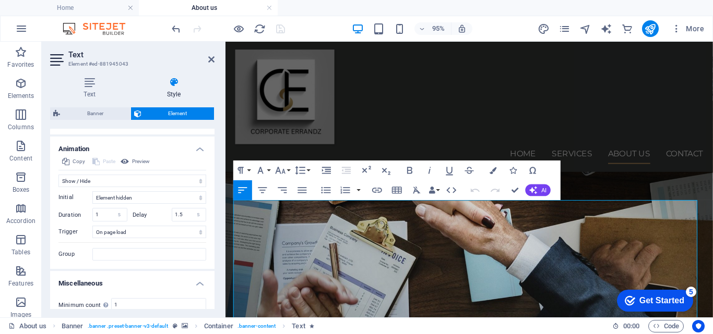
scroll to position [438, 0]
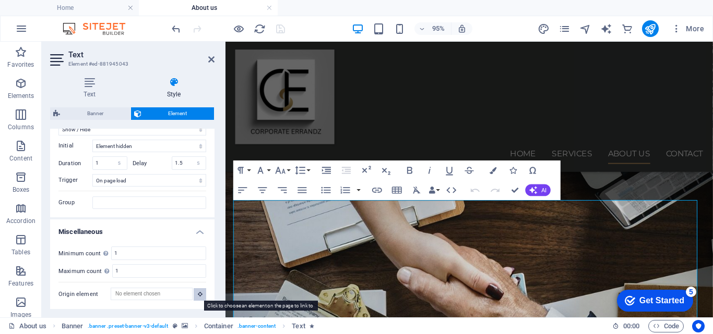
click at [198, 295] on icon at bounding box center [200, 294] width 5 height 5
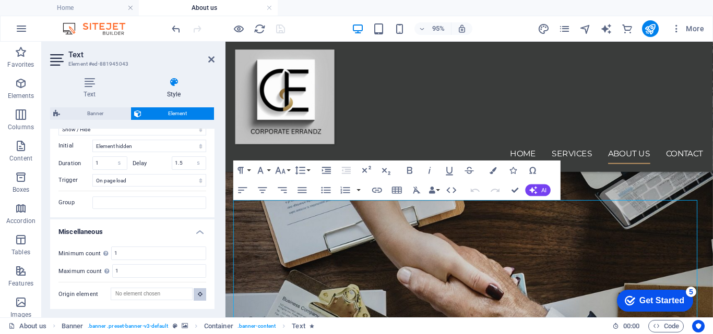
click at [198, 295] on icon at bounding box center [200, 294] width 5 height 5
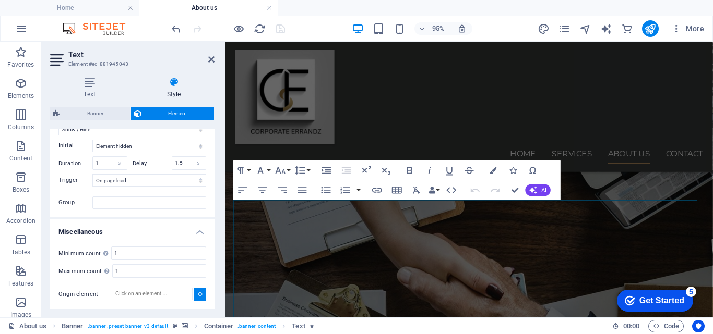
click at [198, 295] on icon at bounding box center [200, 294] width 5 height 5
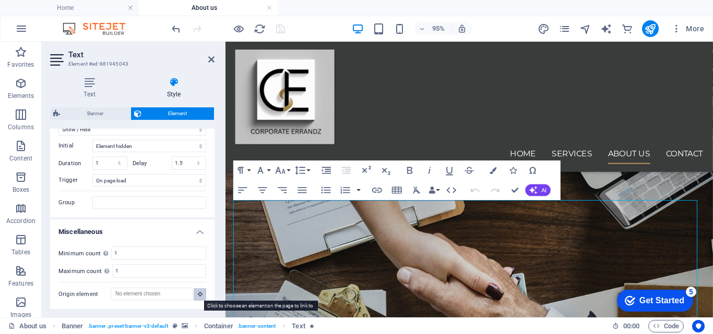
click at [198, 294] on icon at bounding box center [200, 294] width 5 height 5
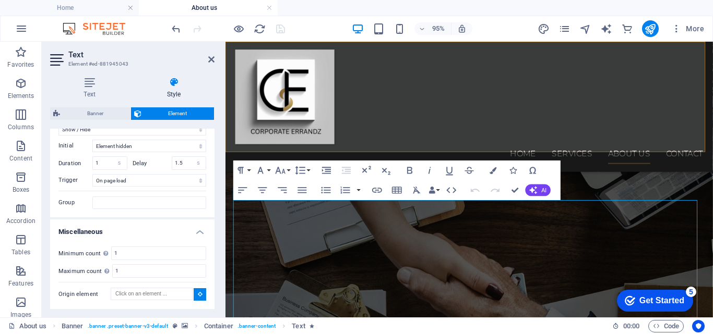
click at [652, 150] on nav "Home Services About us Contact" at bounding box center [482, 160] width 493 height 21
type input "#ed-881945019"
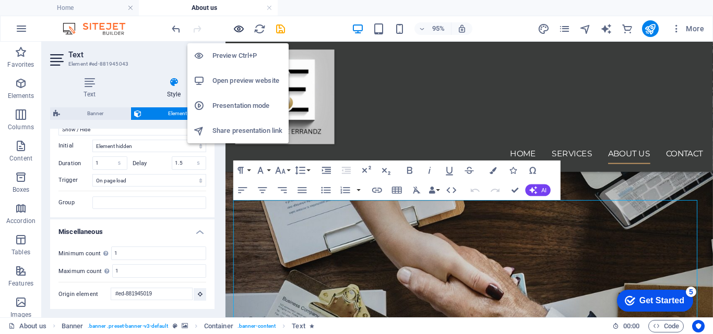
click at [237, 27] on icon "button" at bounding box center [239, 29] width 12 height 12
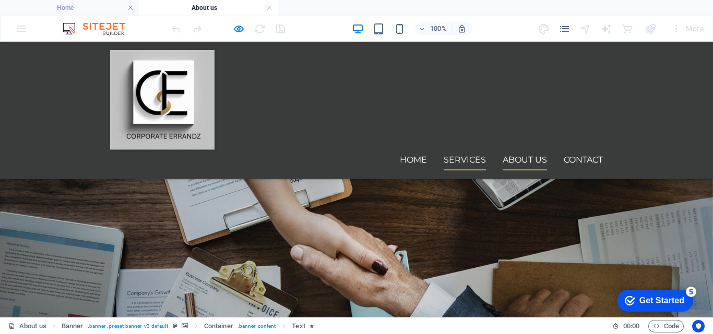
click at [460, 150] on link "Services" at bounding box center [464, 160] width 42 height 21
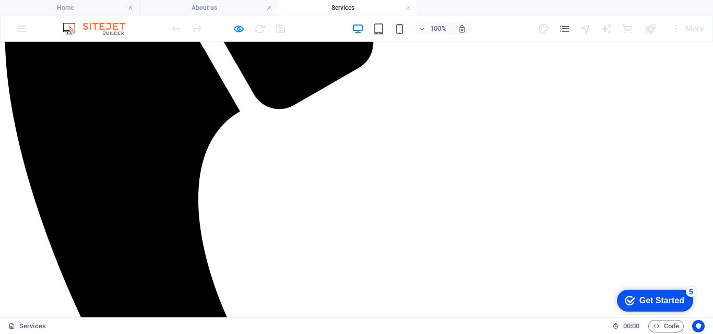
scroll to position [231, 0]
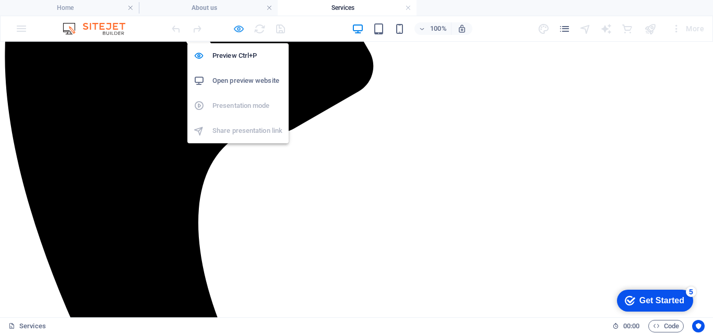
click at [237, 30] on icon "button" at bounding box center [239, 29] width 12 height 12
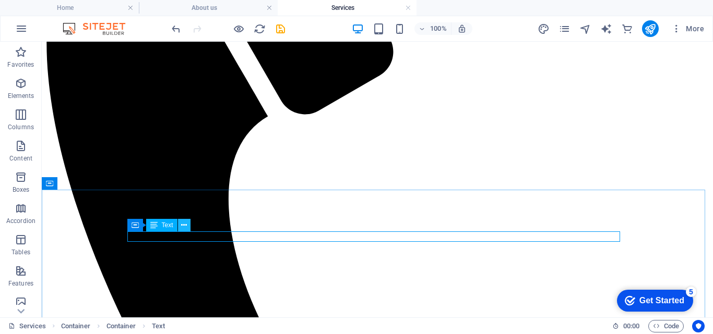
click at [183, 226] on icon at bounding box center [184, 225] width 6 height 11
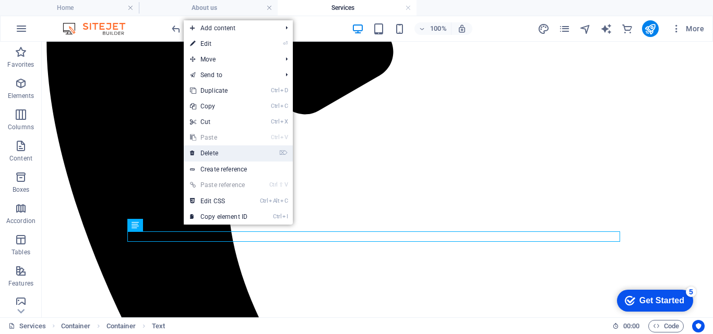
click at [210, 154] on link "⌦ Delete" at bounding box center [219, 154] width 70 height 16
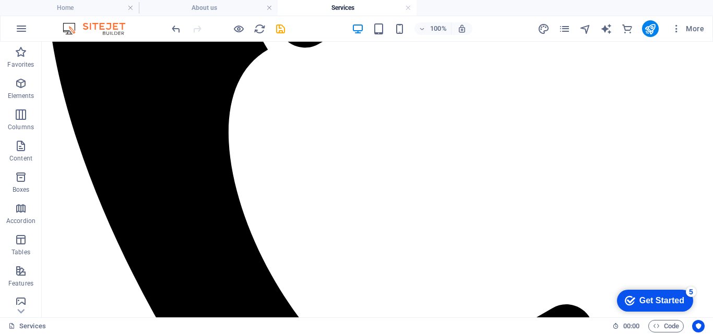
scroll to position [307, 0]
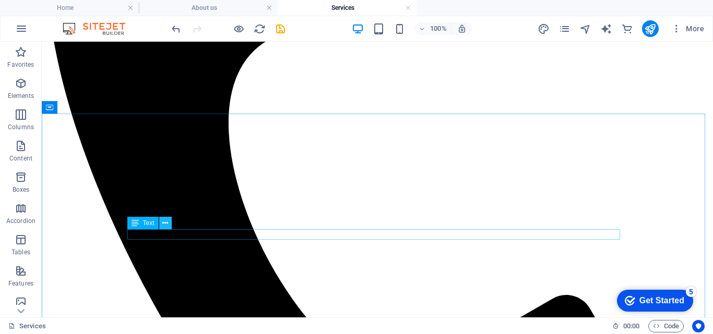
click at [166, 226] on icon at bounding box center [165, 223] width 6 height 11
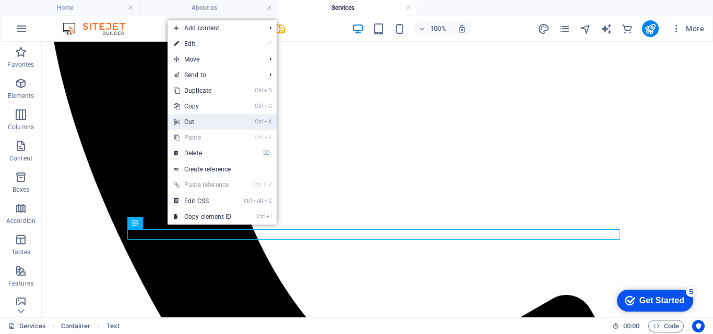
click at [190, 123] on link "Ctrl X Cut" at bounding box center [202, 122] width 70 height 16
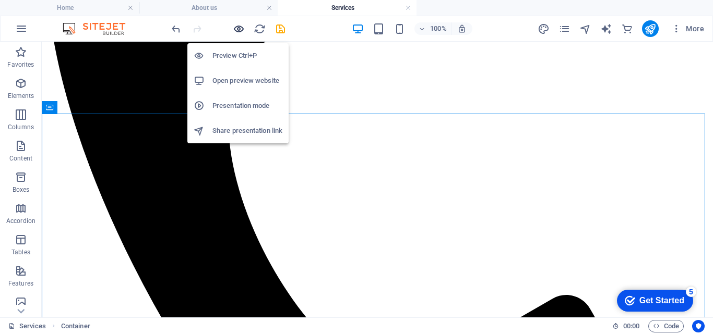
click at [239, 28] on icon "button" at bounding box center [239, 29] width 12 height 12
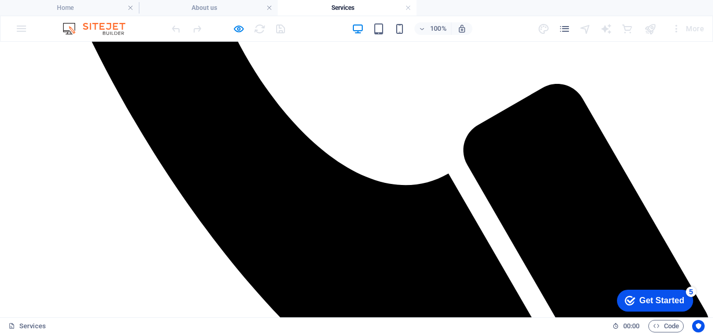
scroll to position [551, 0]
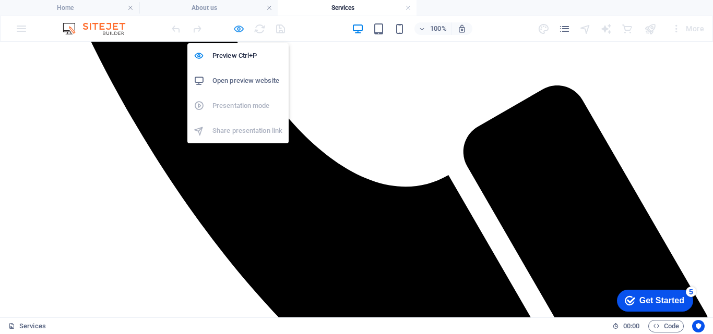
click at [238, 28] on icon "button" at bounding box center [239, 29] width 12 height 12
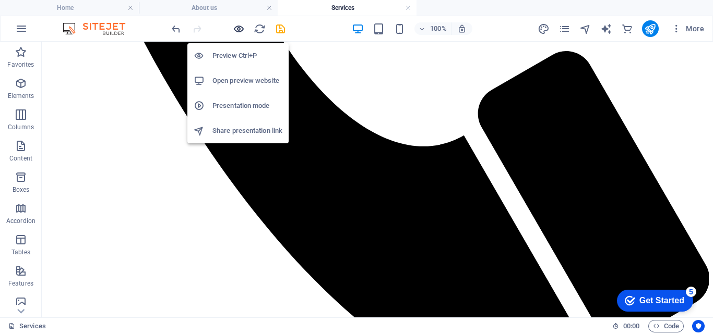
scroll to position [625, 0]
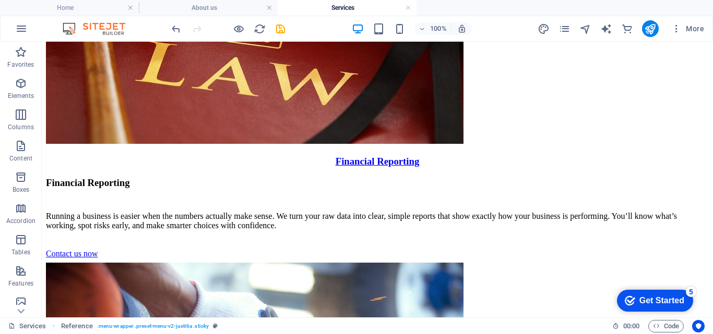
scroll to position [4401, 0]
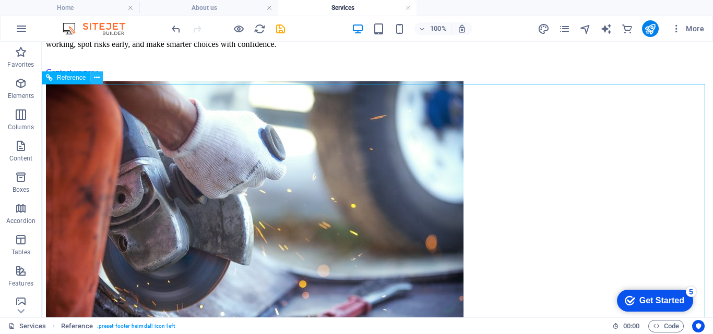
click at [97, 79] on icon at bounding box center [97, 78] width 6 height 11
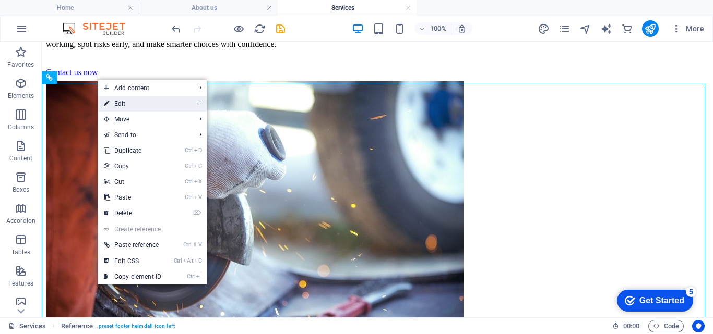
click at [116, 103] on link "⏎ Edit" at bounding box center [133, 104] width 70 height 16
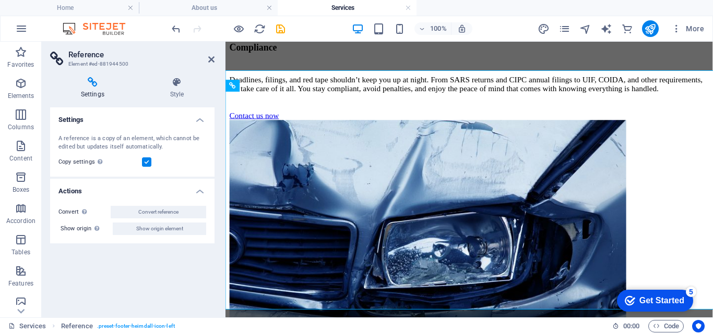
scroll to position [4413, 0]
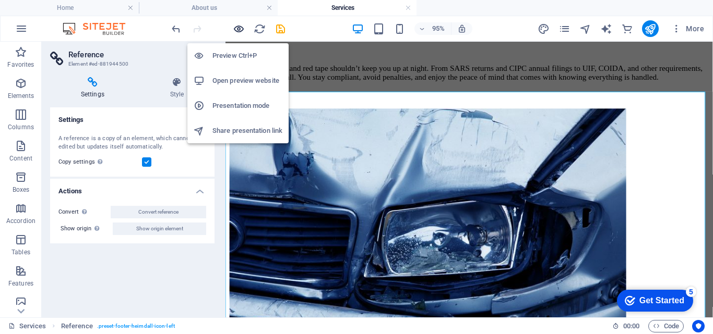
click at [238, 31] on icon "button" at bounding box center [239, 29] width 12 height 12
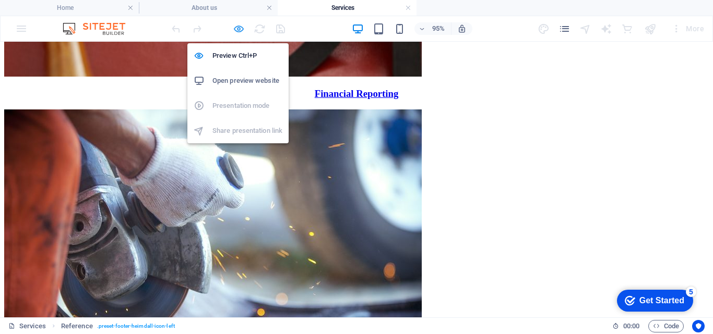
scroll to position [590, 0]
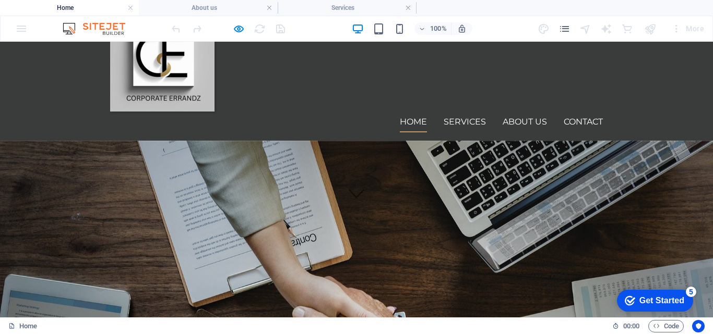
scroll to position [108, 0]
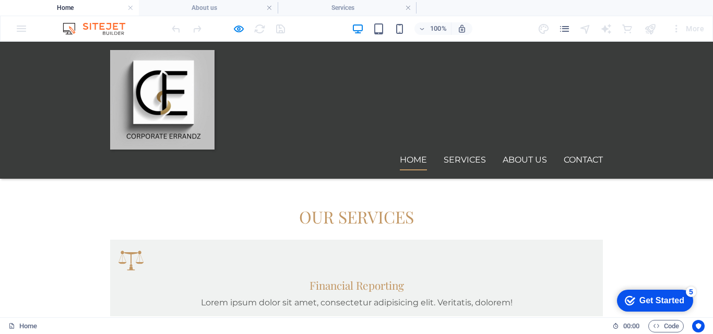
scroll to position [686, 0]
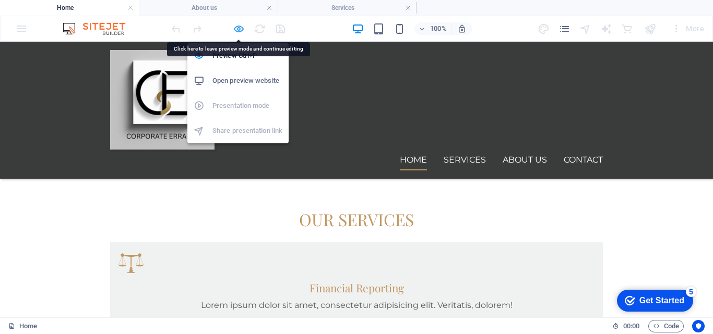
click at [241, 31] on icon "button" at bounding box center [239, 29] width 12 height 12
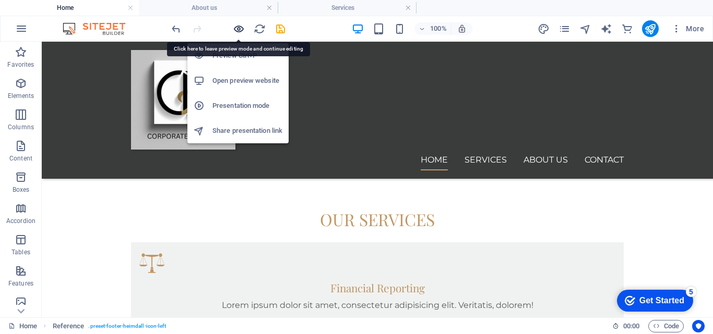
scroll to position [711, 0]
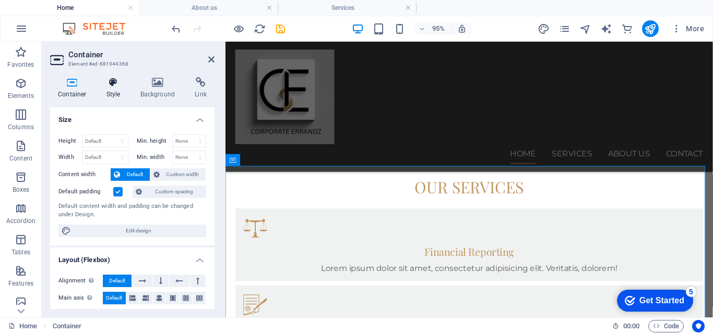
click at [114, 81] on icon at bounding box center [114, 82] width 30 height 10
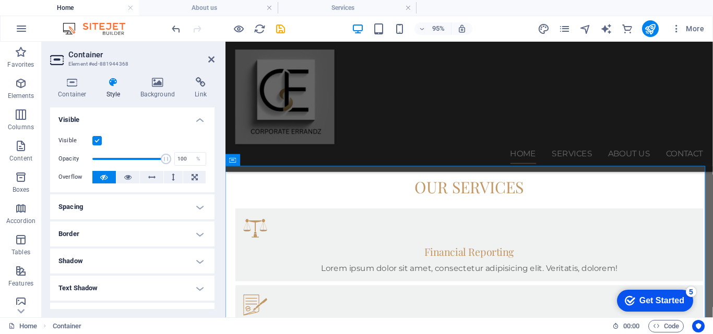
drag, startPoint x: 211, startPoint y: 172, endPoint x: 211, endPoint y: 202, distance: 30.8
click at [211, 202] on ul "Layout How this element expands within the layout (Flexbox). Size Default auto …" at bounding box center [132, 271] width 164 height 329
click at [96, 140] on label at bounding box center [96, 140] width 9 height 9
click at [0, 0] on input "Visible" at bounding box center [0, 0] width 0 height 0
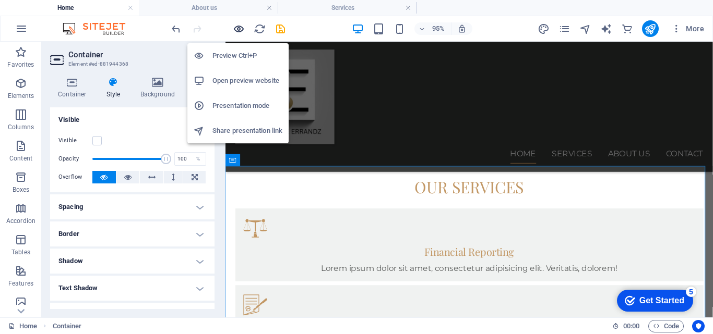
click at [238, 28] on icon "button" at bounding box center [239, 29] width 12 height 12
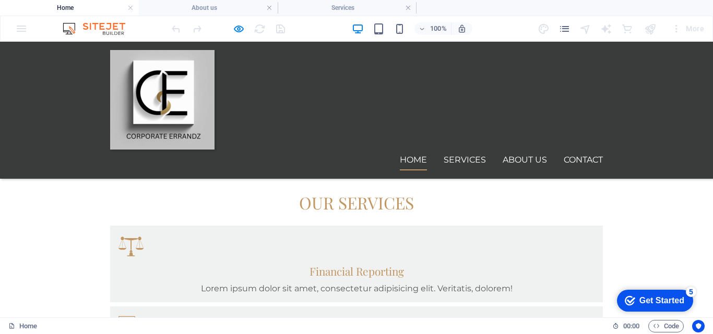
scroll to position [711, 0]
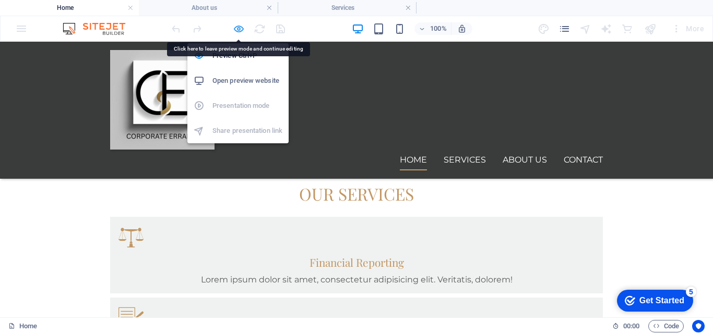
click at [237, 24] on icon "button" at bounding box center [239, 29] width 12 height 12
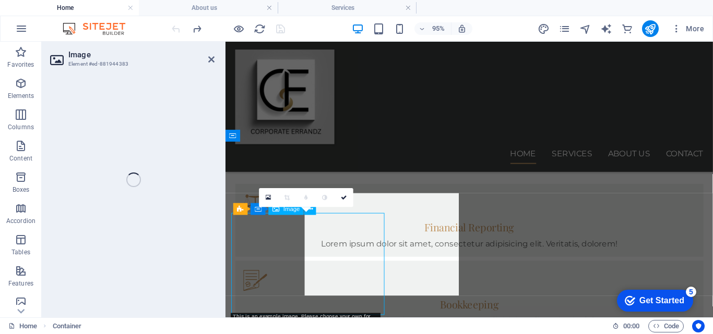
select select "%"
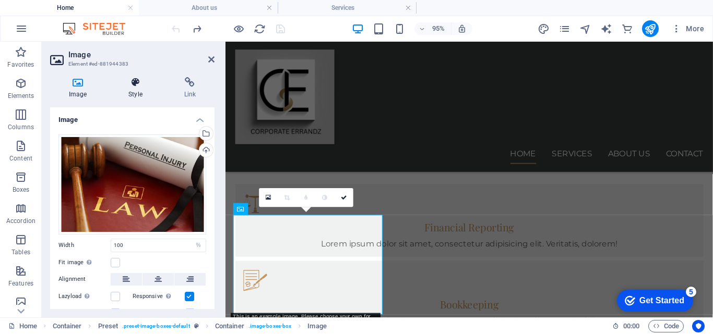
click at [134, 84] on icon at bounding box center [135, 82] width 51 height 10
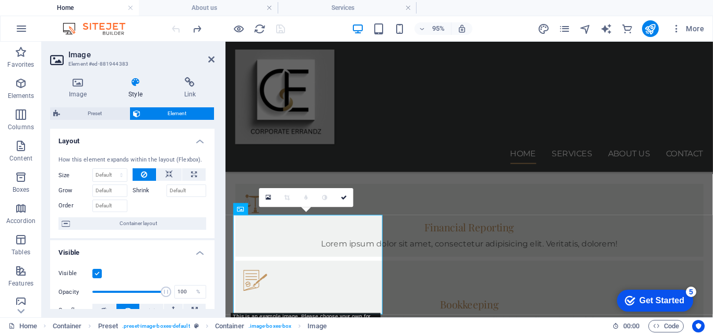
click at [97, 272] on label at bounding box center [96, 273] width 9 height 9
click at [0, 0] on input "Visible" at bounding box center [0, 0] width 0 height 0
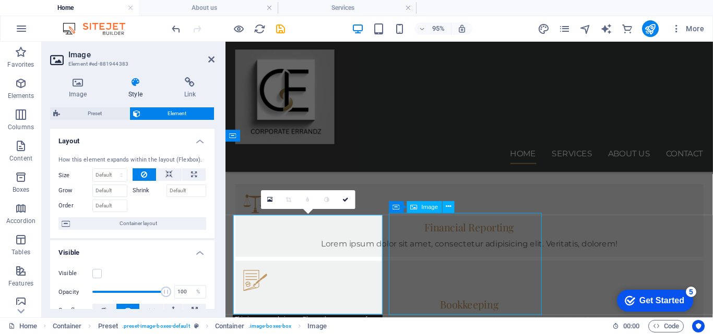
select select "%"
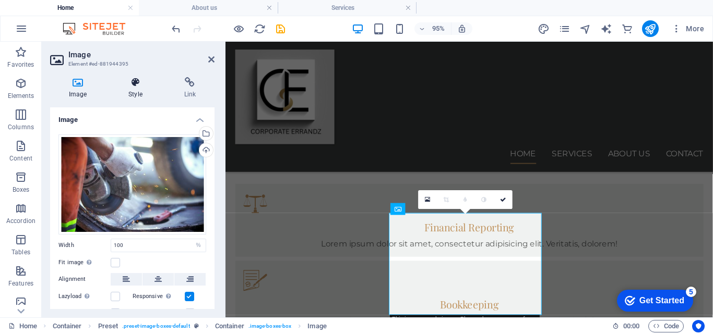
click at [134, 86] on icon at bounding box center [135, 82] width 51 height 10
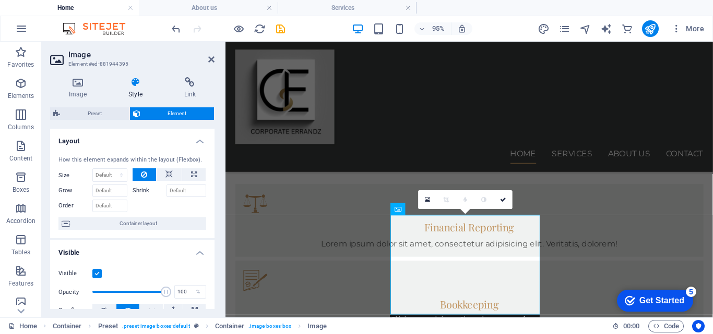
click at [97, 272] on label at bounding box center [96, 273] width 9 height 9
click at [0, 0] on input "Visible" at bounding box center [0, 0] width 0 height 0
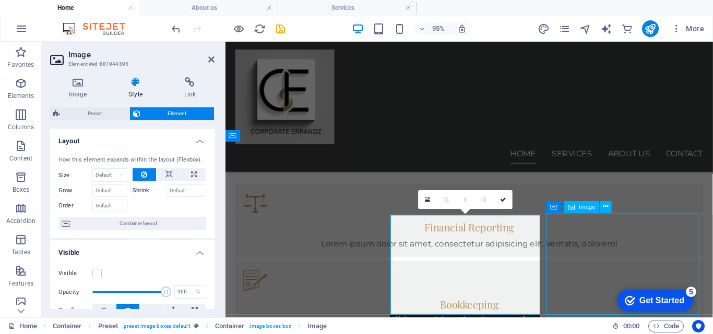
select select "%"
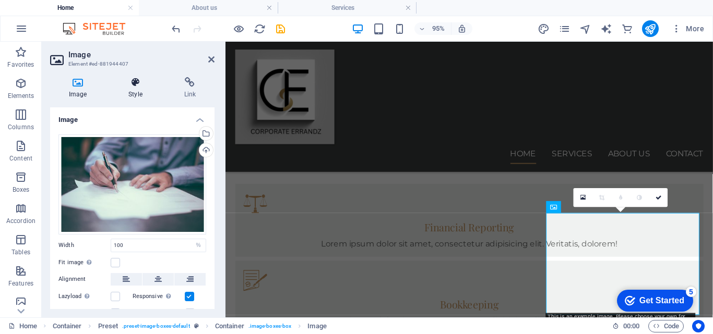
click at [135, 83] on icon at bounding box center [135, 82] width 51 height 10
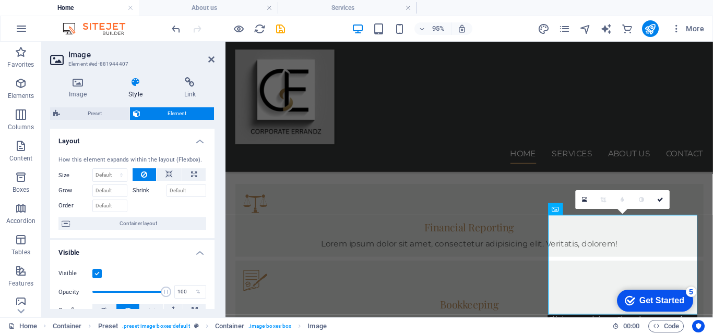
click at [96, 275] on label at bounding box center [96, 273] width 9 height 9
click at [0, 0] on input "Visible" at bounding box center [0, 0] width 0 height 0
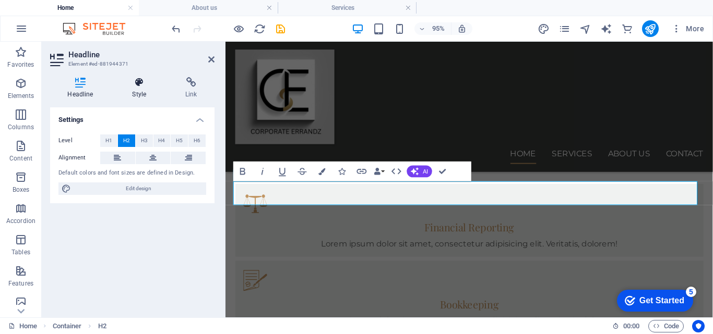
click at [138, 81] on icon at bounding box center [139, 82] width 49 height 10
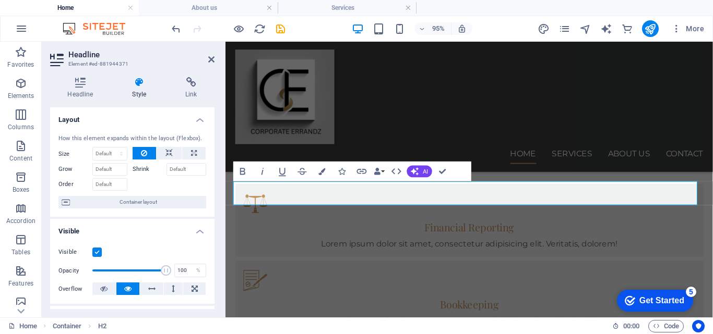
click at [97, 251] on label at bounding box center [96, 252] width 9 height 9
click at [0, 0] on input "Visible" at bounding box center [0, 0] width 0 height 0
click at [280, 32] on icon "save" at bounding box center [280, 29] width 12 height 12
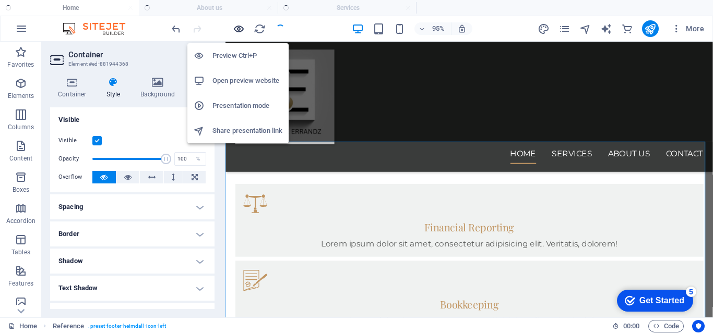
click at [242, 31] on icon "button" at bounding box center [239, 29] width 12 height 12
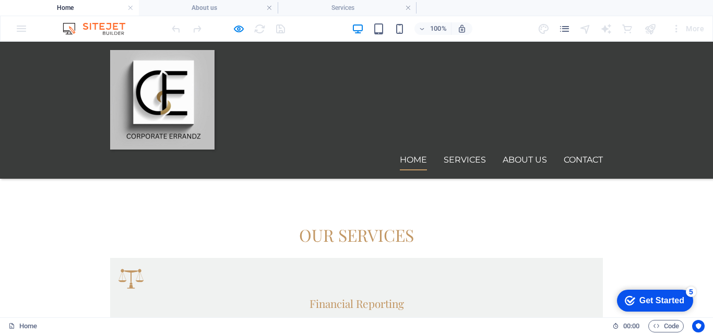
scroll to position [673, 0]
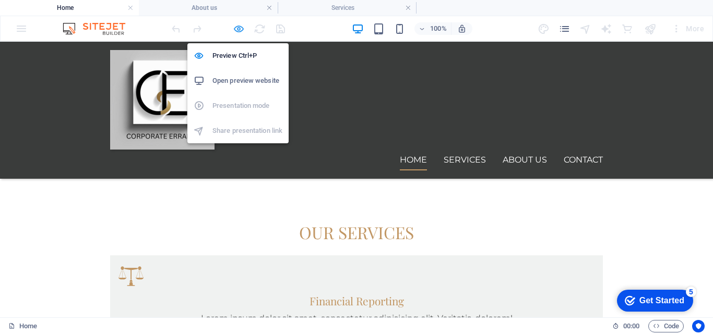
click at [242, 27] on icon "button" at bounding box center [239, 29] width 12 height 12
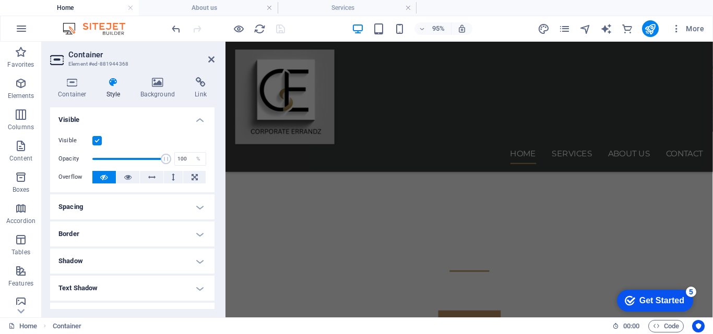
scroll to position [349, 0]
click at [282, 217] on div "Text" at bounding box center [265, 211] width 49 height 13
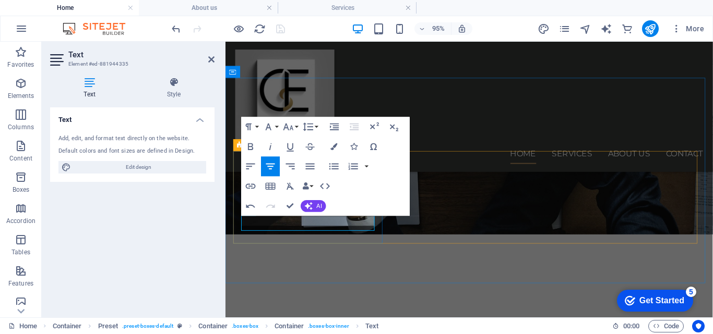
scroll to position [359, 0]
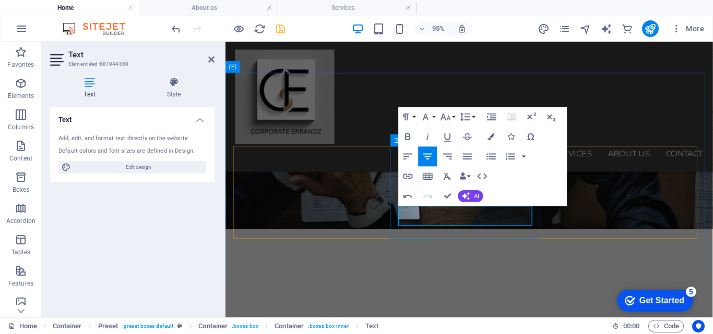
scroll to position [365, 0]
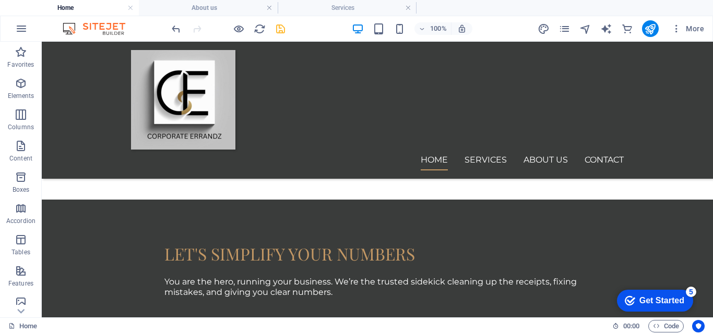
scroll to position [1023, 0]
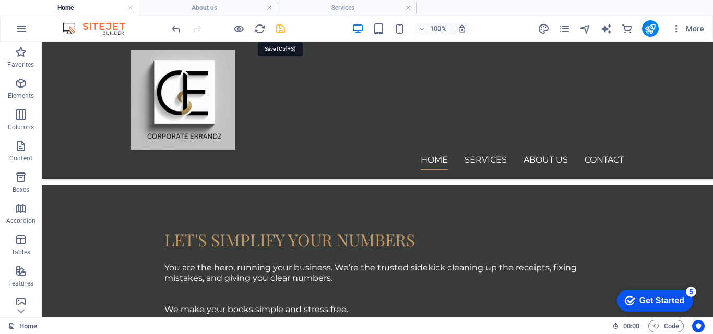
click at [280, 29] on icon "save" at bounding box center [280, 29] width 12 height 12
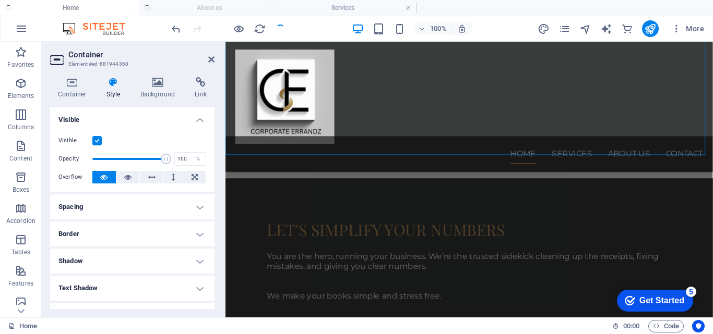
scroll to position [1042, 0]
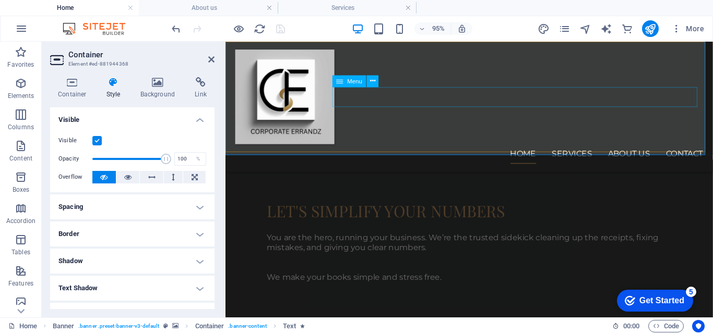
click at [580, 150] on nav "Home Services About us Contact" at bounding box center [482, 160] width 493 height 21
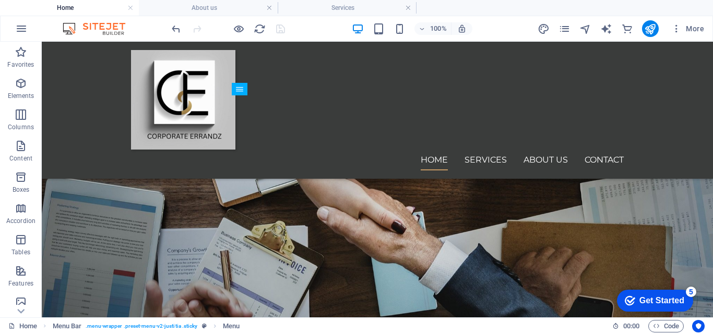
scroll to position [0, 0]
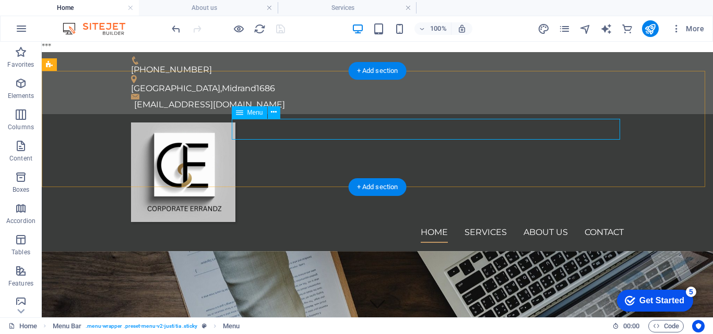
click at [476, 222] on nav "Home Services About us Contact" at bounding box center [377, 232] width 493 height 21
drag, startPoint x: 654, startPoint y: 103, endPoint x: 417, endPoint y: 42, distance: 245.2
click at [654, 114] on div "Home Services About us Contact" at bounding box center [377, 182] width 671 height 137
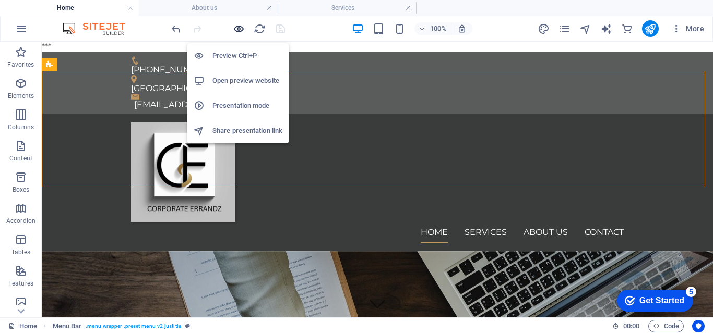
click at [236, 31] on icon "button" at bounding box center [239, 29] width 12 height 12
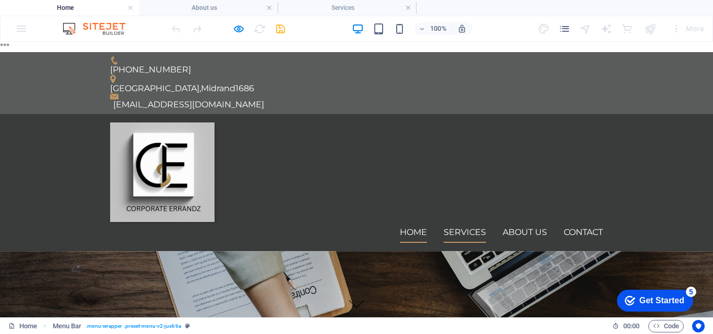
click at [460, 222] on link "Services" at bounding box center [464, 232] width 42 height 21
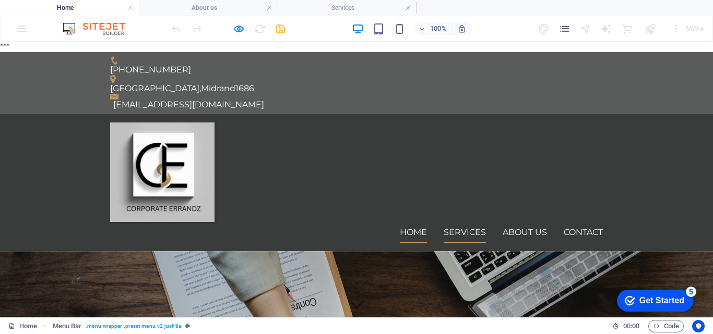
click at [465, 222] on link "Services" at bounding box center [464, 232] width 42 height 21
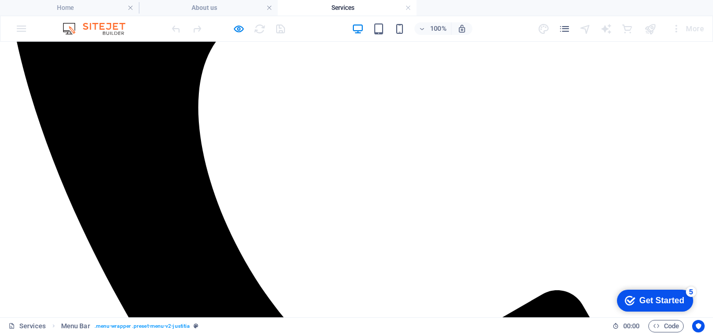
scroll to position [344, 0]
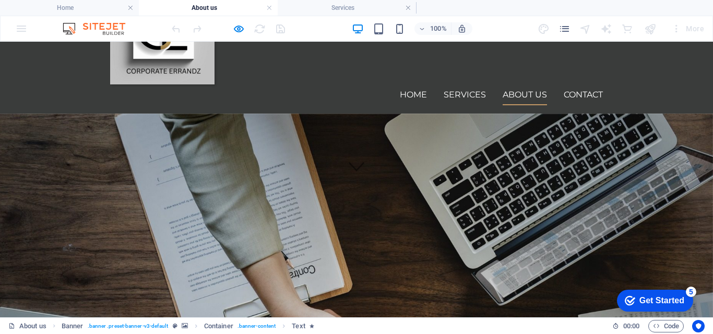
scroll to position [101, 0]
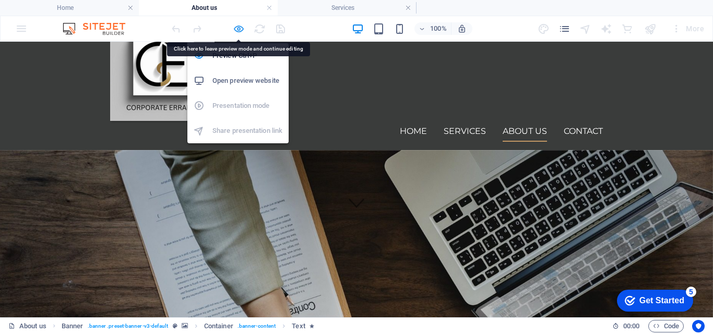
click at [237, 25] on icon "button" at bounding box center [239, 29] width 12 height 12
select select "fade"
select select "s"
select select "onload"
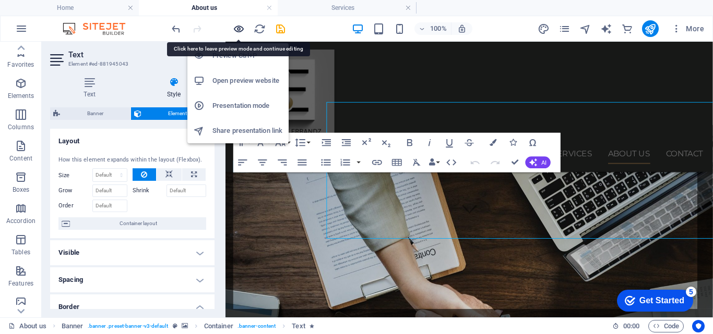
scroll to position [242, 0]
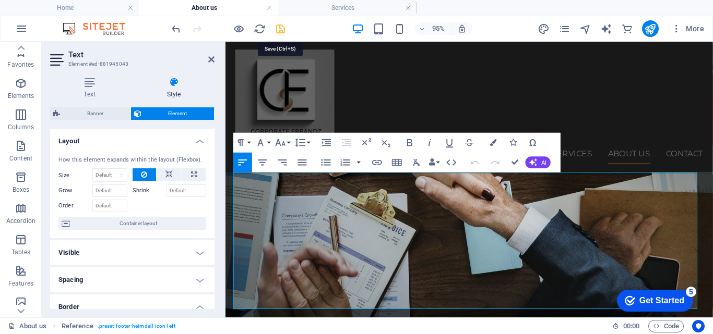
click at [282, 24] on icon "save" at bounding box center [280, 29] width 12 height 12
select select "fade"
select select "s"
select select "onload"
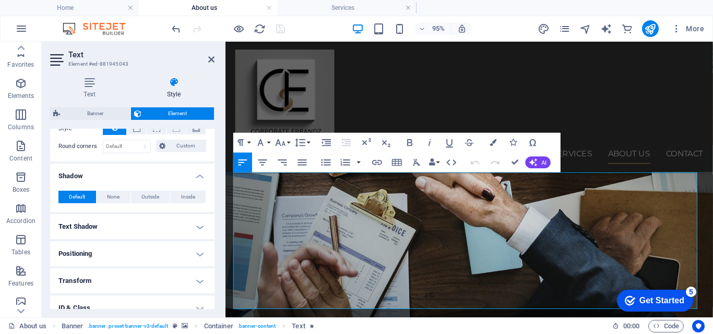
scroll to position [210, 0]
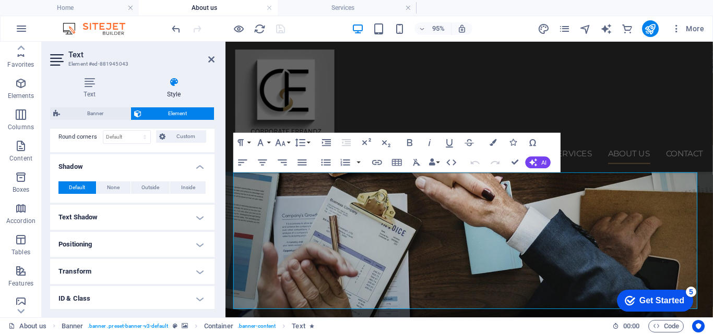
drag, startPoint x: 211, startPoint y: 229, endPoint x: 211, endPoint y: 250, distance: 20.9
click at [211, 250] on ul "Layout How this element expands within the layout (Flexbox). Size Default auto …" at bounding box center [132, 228] width 164 height 619
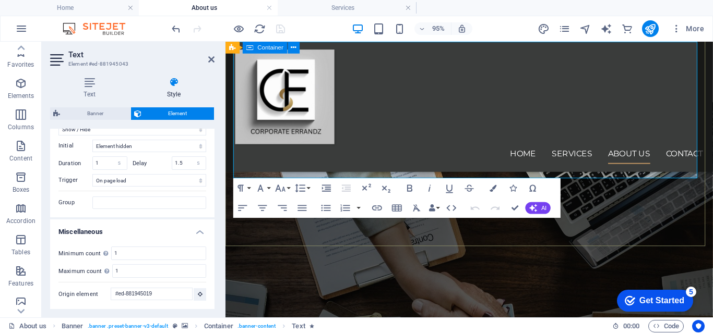
scroll to position [379, 0]
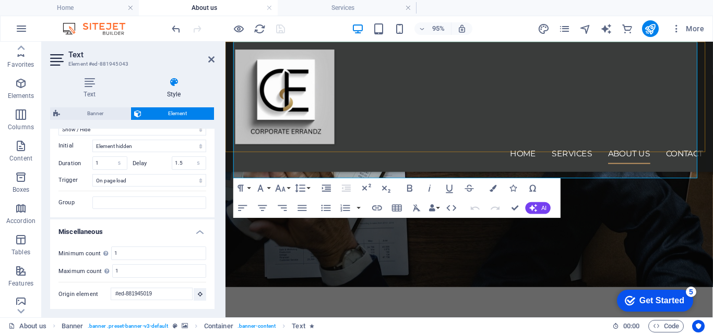
click at [701, 150] on nav "Home Services About us Contact" at bounding box center [482, 160] width 493 height 21
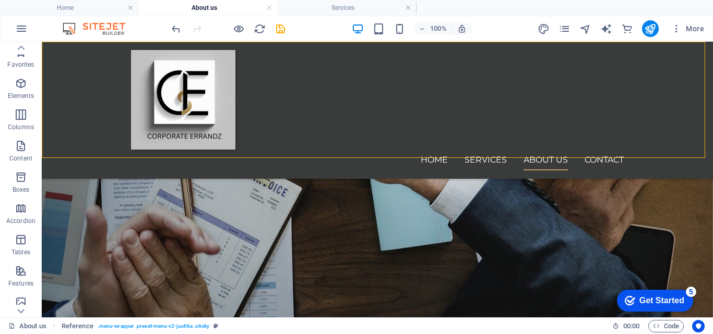
click at [597, 150] on nav "Home Services About us Contact" at bounding box center [377, 160] width 493 height 21
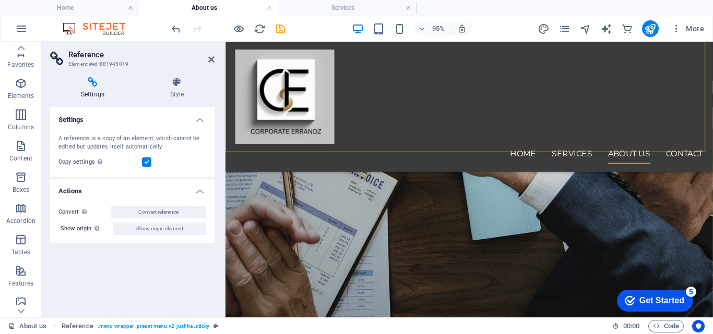
drag, startPoint x: 693, startPoint y: 44, endPoint x: 603, endPoint y: 35, distance: 91.2
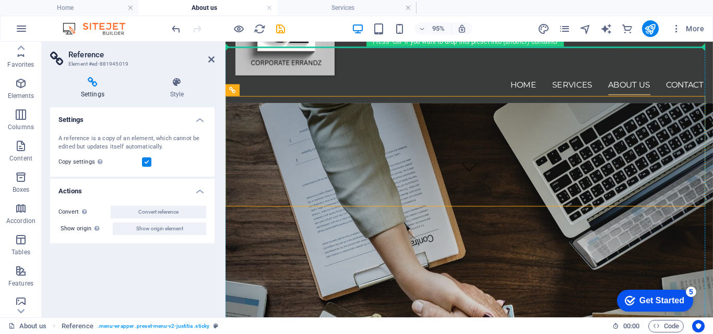
scroll to position [140, 0]
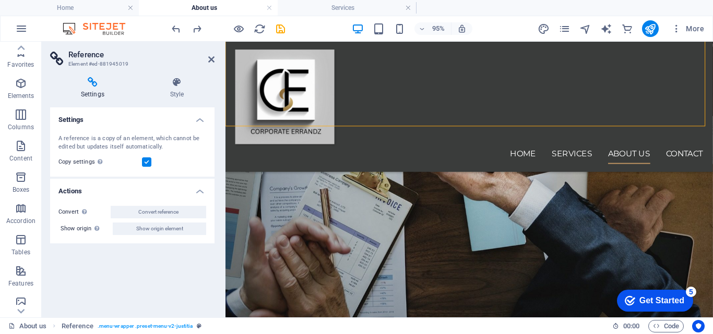
scroll to position [245, 0]
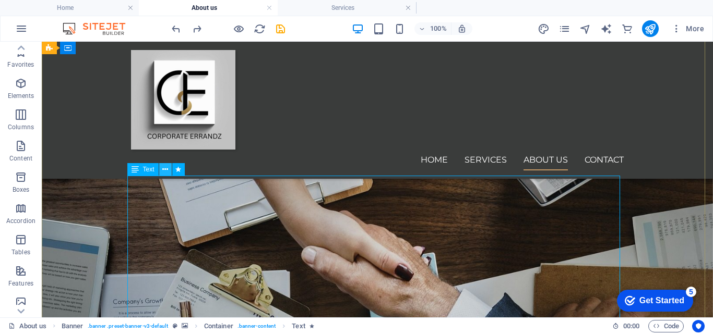
click at [166, 169] on icon at bounding box center [165, 169] width 6 height 11
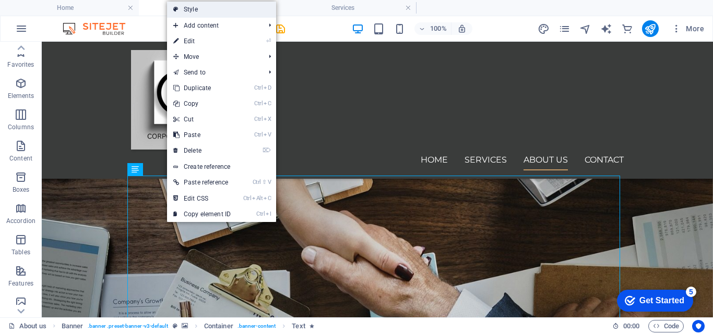
click at [196, 9] on link "Style" at bounding box center [221, 10] width 109 height 16
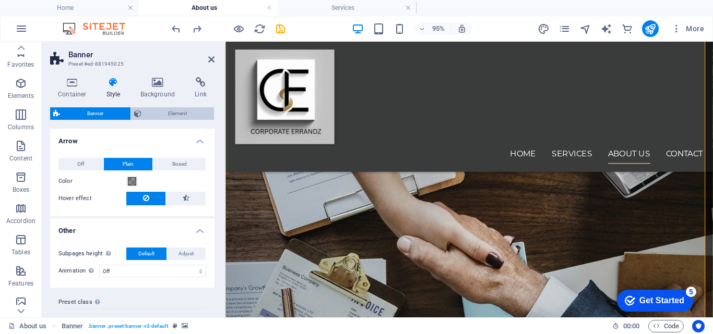
click at [186, 113] on span "Element" at bounding box center [178, 113] width 67 height 13
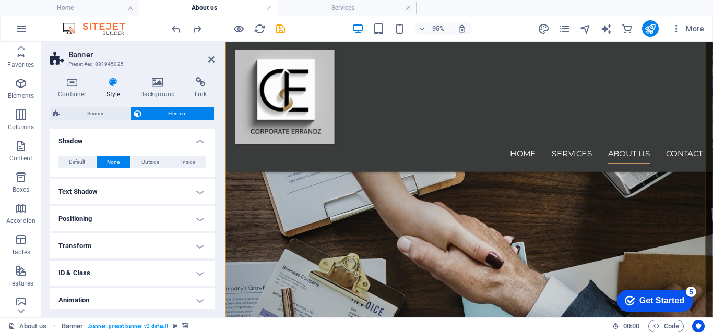
scroll to position [87, 0]
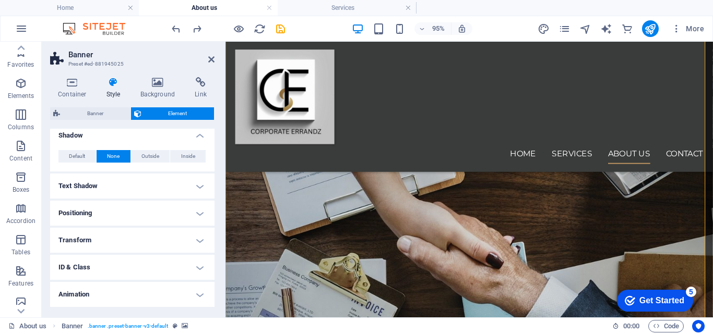
click at [199, 213] on h4 "Positioning" at bounding box center [132, 213] width 164 height 25
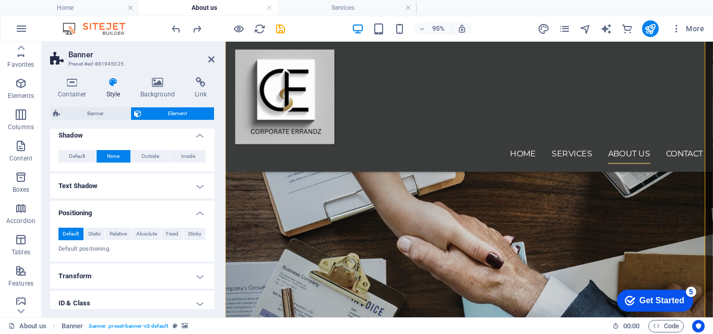
click at [199, 213] on h4 "Positioning" at bounding box center [132, 210] width 164 height 19
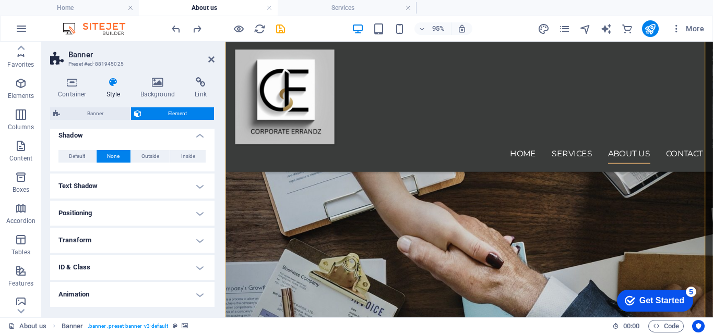
click at [197, 269] on h4 "ID & Class" at bounding box center [132, 267] width 164 height 25
drag, startPoint x: 211, startPoint y: 218, endPoint x: 214, endPoint y: 243, distance: 25.8
click at [214, 243] on div "Layout How this element expands within the layout (Flexbox). Size Default auto …" at bounding box center [132, 219] width 164 height 181
drag, startPoint x: 212, startPoint y: 223, endPoint x: 213, endPoint y: 256, distance: 32.9
click at [213, 256] on div "Layout How this element expands within the layout (Flexbox). Size Default auto …" at bounding box center [132, 219] width 164 height 181
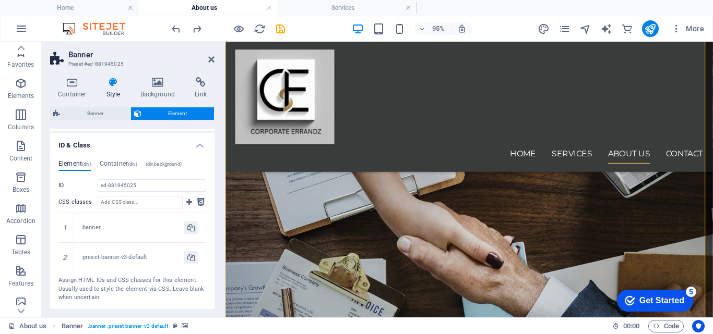
scroll to position [245, 0]
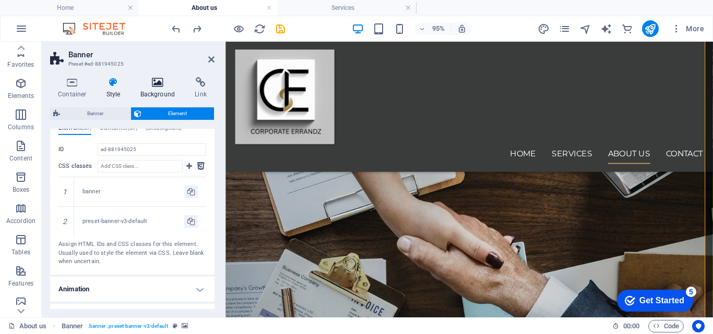
click at [164, 82] on icon at bounding box center [158, 82] width 51 height 10
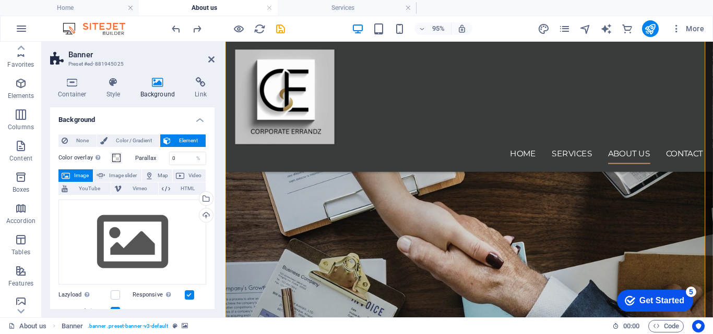
drag, startPoint x: 211, startPoint y: 148, endPoint x: 212, endPoint y: 178, distance: 30.8
click at [212, 178] on div "None Color / Gradient Element Stretch background to full-width Color overlay Pl…" at bounding box center [132, 310] width 164 height 368
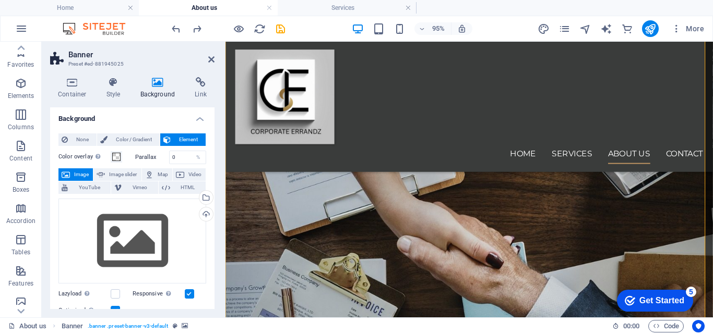
scroll to position [0, 0]
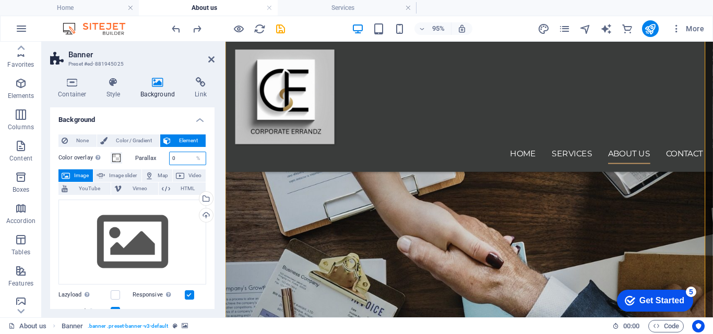
click at [179, 160] on input "0" at bounding box center [188, 158] width 37 height 13
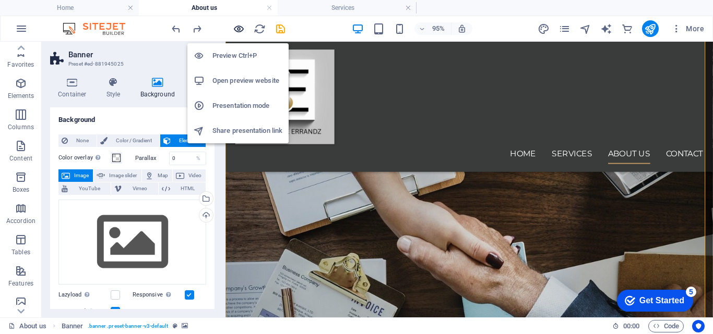
click at [238, 29] on icon "button" at bounding box center [239, 29] width 12 height 12
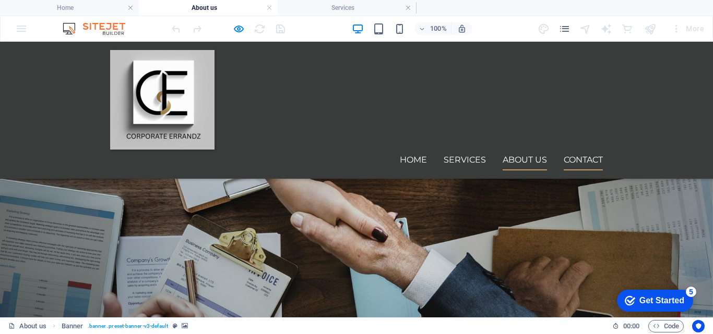
click at [578, 150] on link "Contact" at bounding box center [582, 160] width 39 height 21
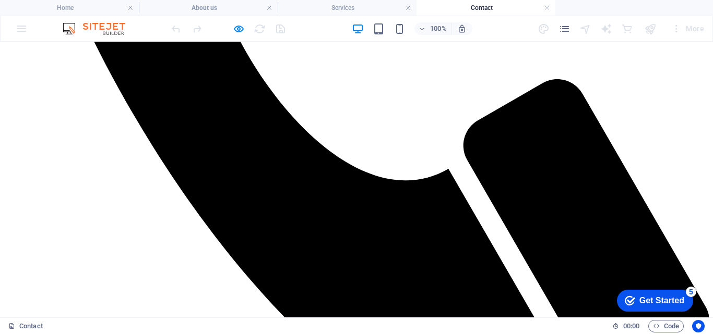
scroll to position [560, 0]
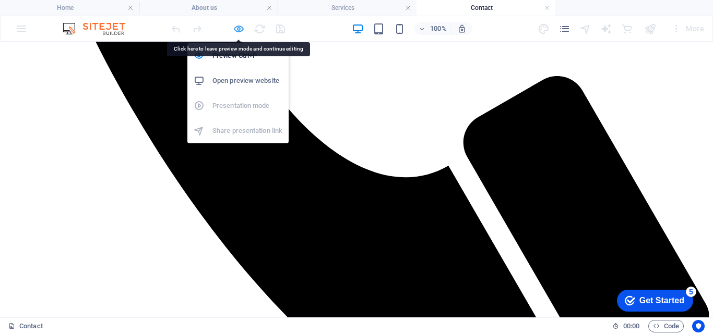
click at [237, 28] on icon "button" at bounding box center [239, 29] width 12 height 12
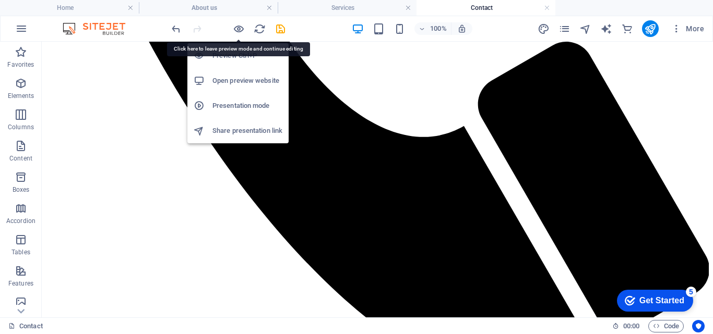
scroll to position [874, 0]
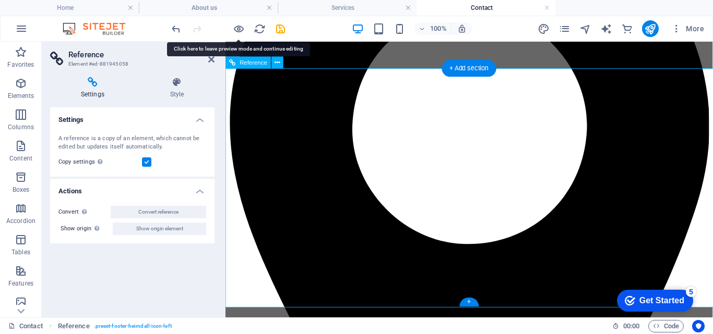
scroll to position [872, 0]
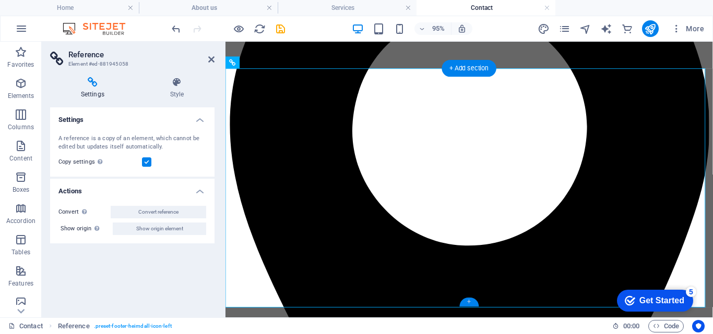
drag, startPoint x: 469, startPoint y: 304, endPoint x: 248, endPoint y: 134, distance: 279.0
click at [469, 304] on div "+" at bounding box center [468, 302] width 19 height 9
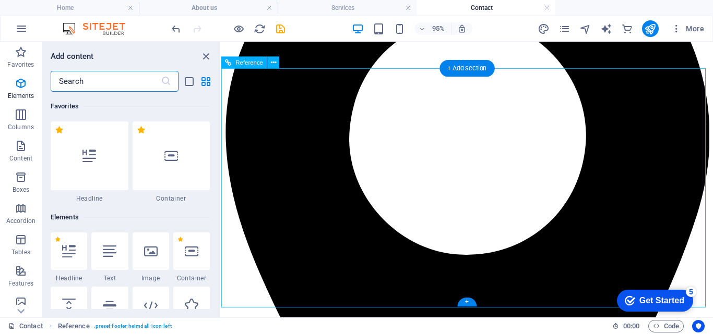
scroll to position [1826, 0]
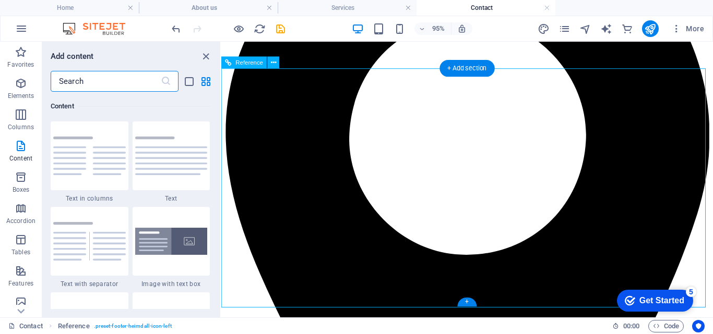
drag, startPoint x: 353, startPoint y: 191, endPoint x: 413, endPoint y: 277, distance: 104.8
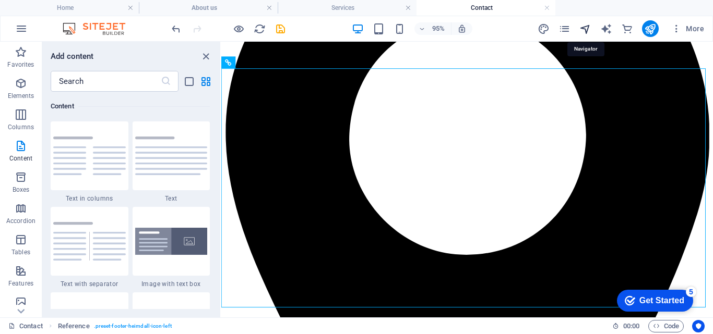
click at [585, 31] on icon "navigator" at bounding box center [585, 29] width 12 height 12
select select "16697505-en"
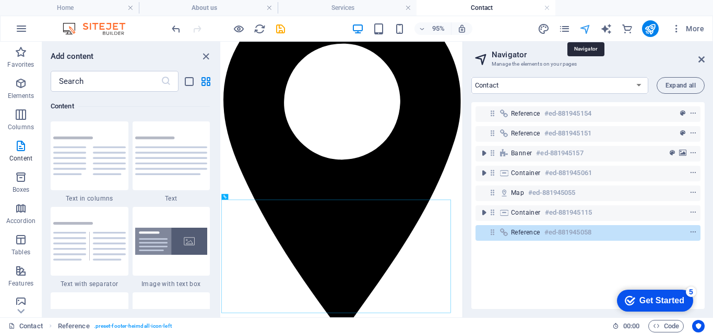
scroll to position [549, 0]
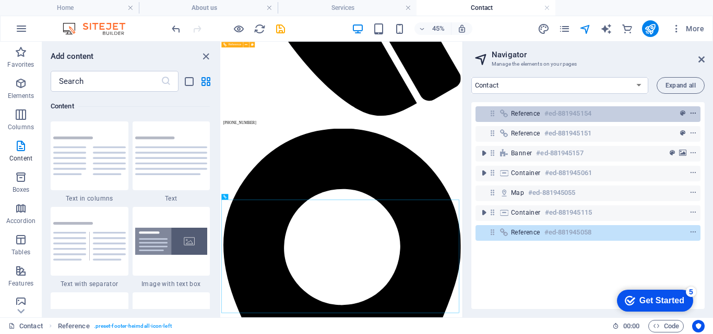
click at [692, 111] on icon "context-menu" at bounding box center [692, 113] width 7 height 7
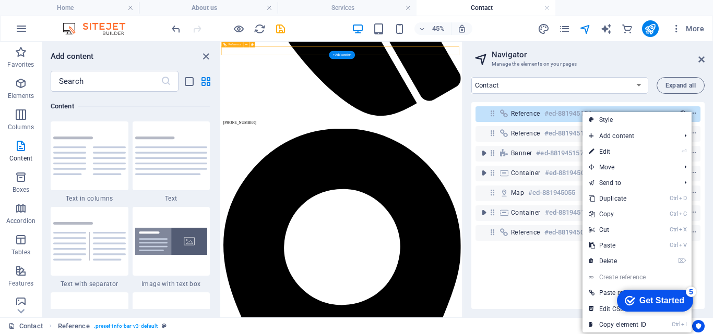
scroll to position [0, 0]
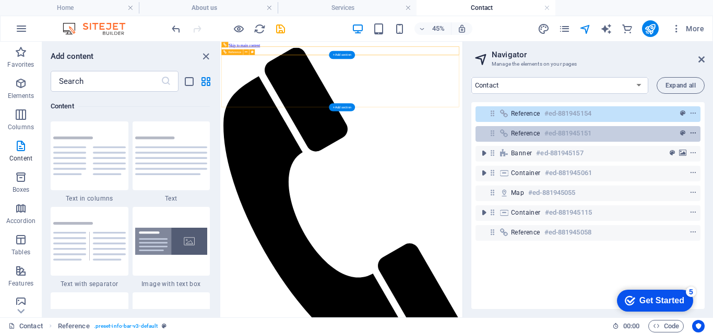
click at [690, 129] on button "context-menu" at bounding box center [693, 133] width 10 height 13
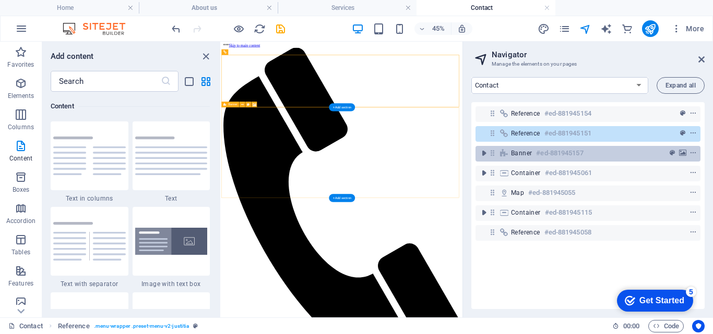
click at [556, 154] on h6 "#ed-881945157" at bounding box center [559, 153] width 47 height 13
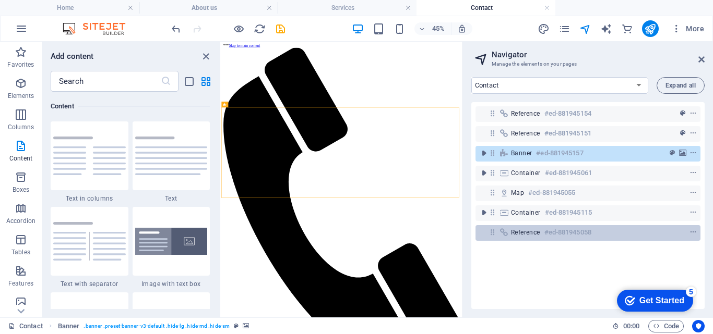
click at [668, 231] on div at bounding box center [673, 232] width 49 height 13
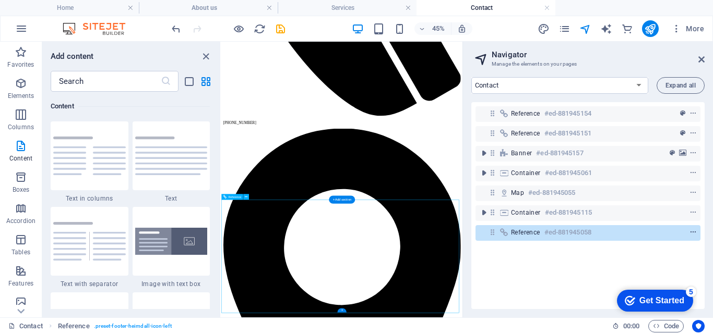
click at [691, 233] on icon "context-menu" at bounding box center [692, 232] width 7 height 7
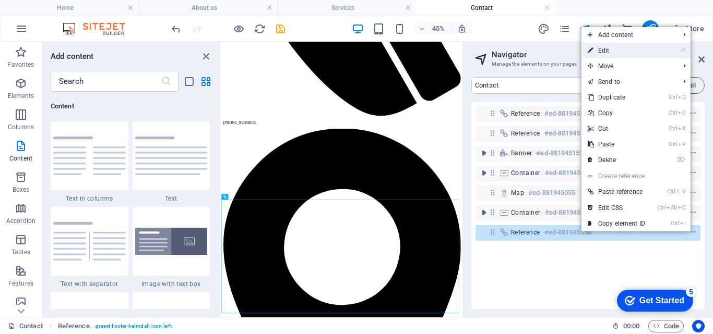
click at [607, 53] on link "⏎ Edit" at bounding box center [616, 51] width 70 height 16
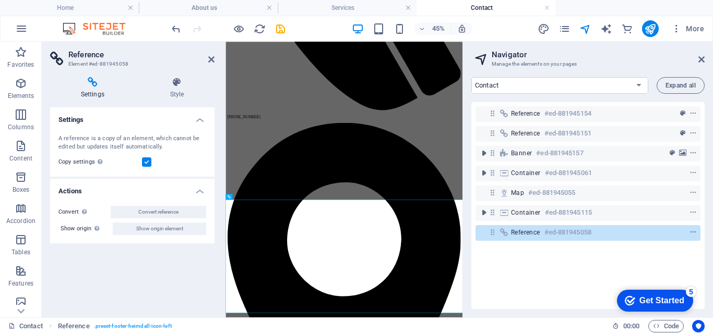
click at [607, 53] on h2 "Navigator" at bounding box center [597, 54] width 213 height 9
click at [637, 86] on select "Home Services About us Contact Legal Notice Privacy" at bounding box center [559, 85] width 177 height 17
click at [604, 86] on select "Home Services About us Contact Legal Notice Privacy" at bounding box center [559, 85] width 177 height 17
click at [676, 89] on button "Expand all" at bounding box center [680, 85] width 48 height 17
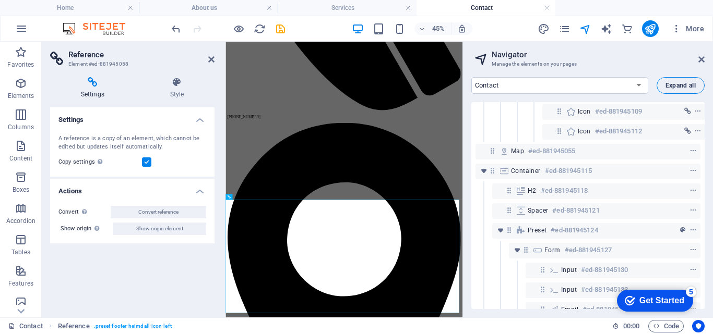
scroll to position [657, 0]
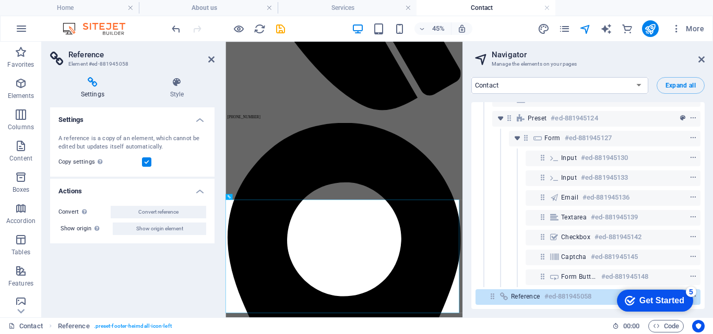
drag, startPoint x: 702, startPoint y: 275, endPoint x: 703, endPoint y: 269, distance: 6.9
click at [702, 262] on div "Reference #ed-881945154 Reference #ed-881945151 Banner #ed-881945157 Container …" at bounding box center [587, 205] width 233 height 207
drag, startPoint x: 704, startPoint y: 276, endPoint x: 704, endPoint y: 267, distance: 8.9
click at [704, 267] on div "Home Services About us Contact Legal Notice Privacy Expand all Reference #ed-88…" at bounding box center [588, 193] width 250 height 249
click at [704, 250] on div "Home Services About us Contact Legal Notice Privacy Expand all Reference #ed-88…" at bounding box center [588, 193] width 250 height 249
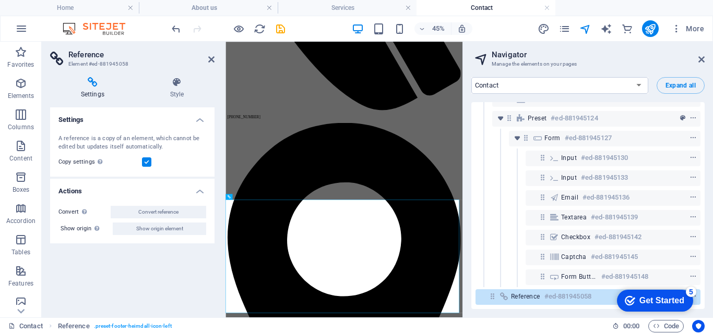
click at [704, 250] on div "Home Services About us Contact Legal Notice Privacy Expand all Reference #ed-88…" at bounding box center [588, 193] width 250 height 249
drag, startPoint x: 704, startPoint y: 250, endPoint x: 702, endPoint y: 218, distance: 31.9
click at [702, 218] on div "Home Services About us Contact Legal Notice Privacy Expand all Reference #ed-88…" at bounding box center [588, 193] width 250 height 249
click at [701, 103] on div "Reference #ed-881945154 Reference #ed-881945151 Banner #ed-881945157 Container …" at bounding box center [587, 205] width 233 height 207
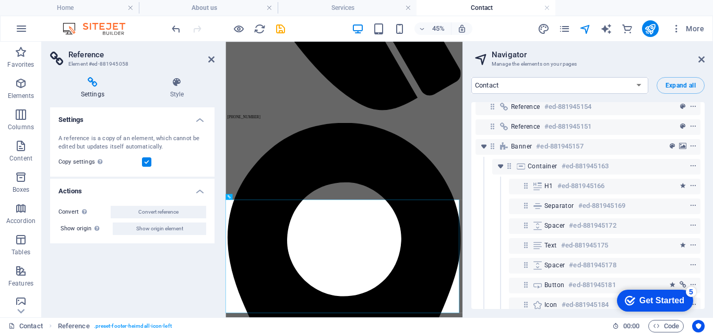
scroll to position [0, 0]
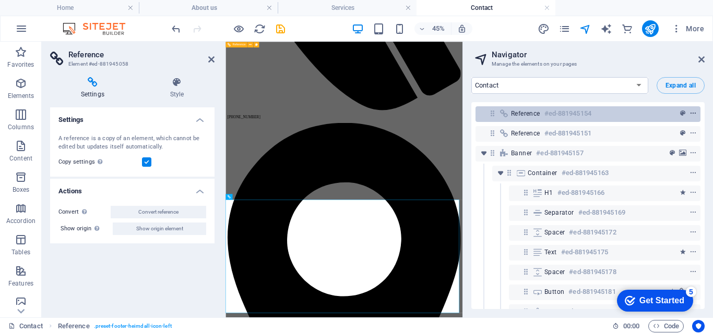
click at [693, 113] on icon "context-menu" at bounding box center [692, 113] width 7 height 7
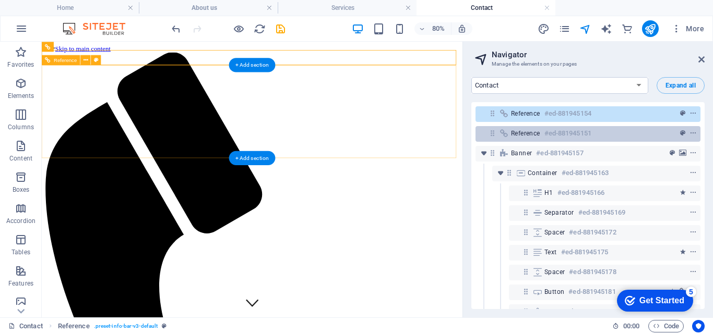
click at [575, 130] on h6 "#ed-881945151" at bounding box center [567, 133] width 47 height 13
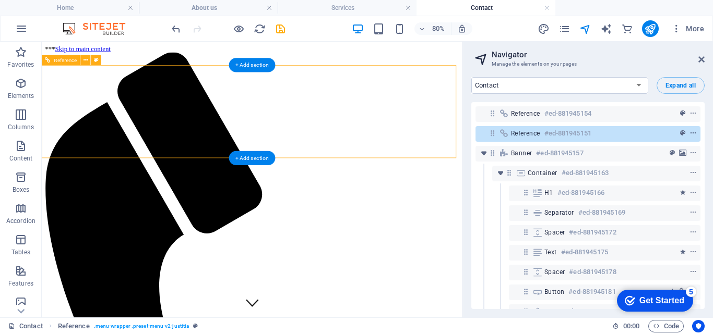
click at [689, 134] on icon "context-menu" at bounding box center [692, 133] width 7 height 7
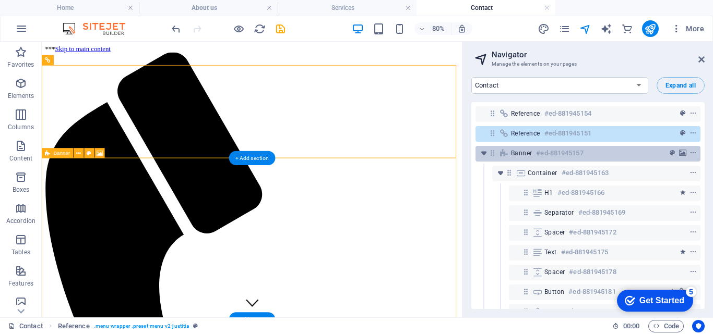
click at [553, 152] on h6 "#ed-881945157" at bounding box center [559, 153] width 47 height 13
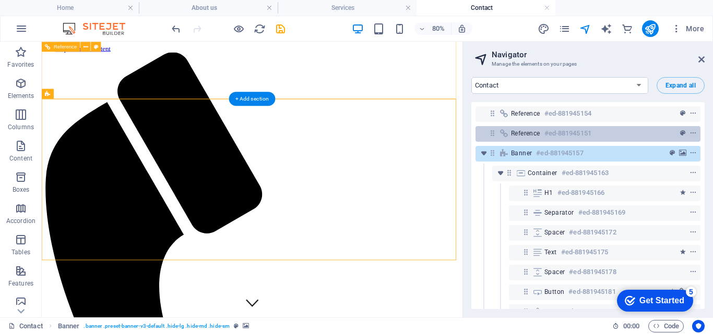
scroll to position [74, 0]
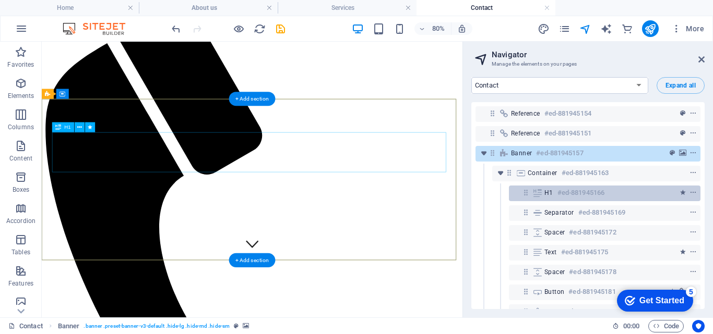
click at [549, 192] on span "H1" at bounding box center [548, 193] width 9 height 8
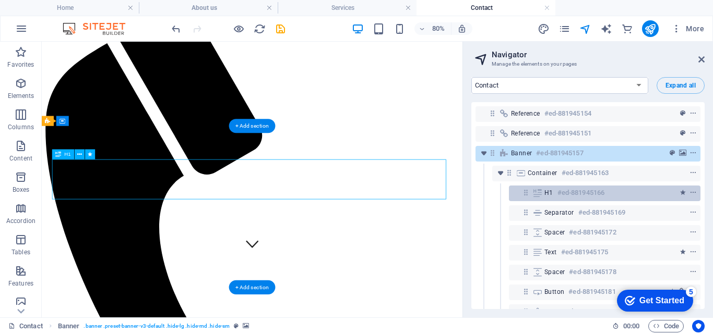
scroll to position [40, 0]
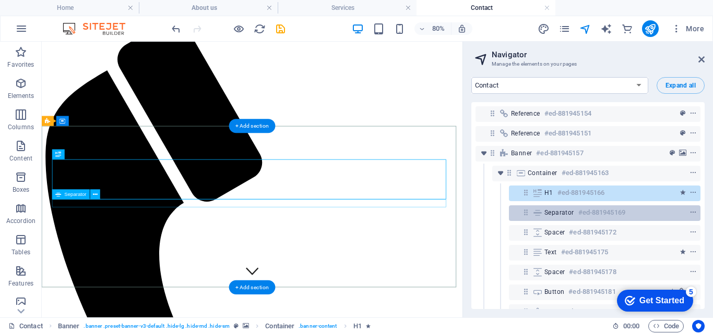
click at [553, 211] on span "Separator" at bounding box center [559, 213] width 30 height 8
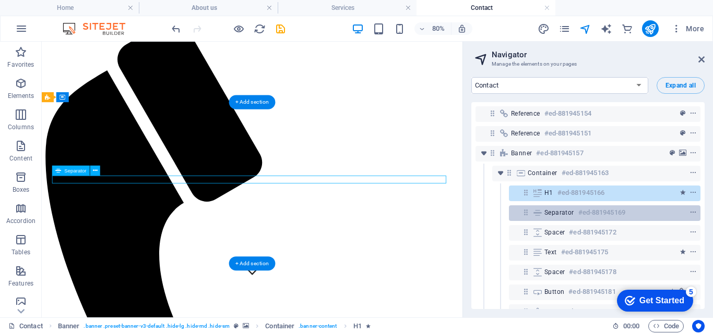
scroll to position [70, 0]
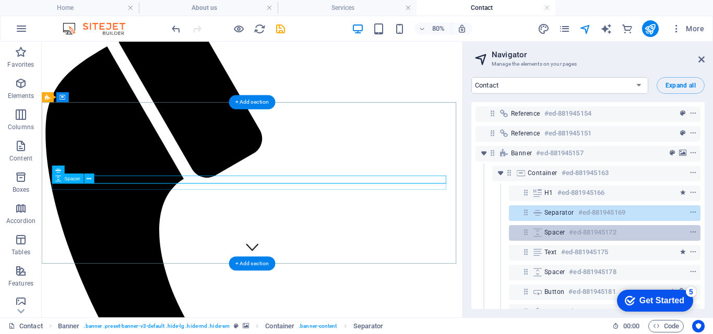
click at [553, 230] on span "Spacer" at bounding box center [554, 233] width 20 height 8
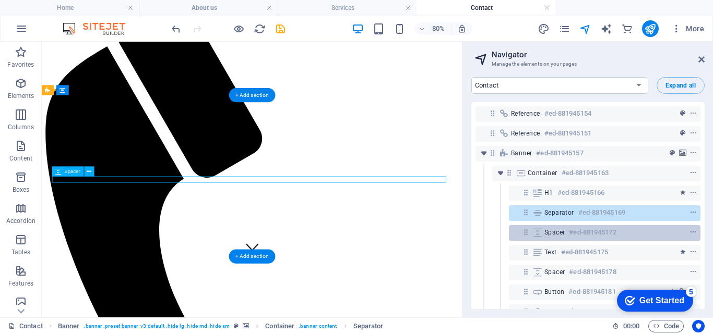
scroll to position [79, 0]
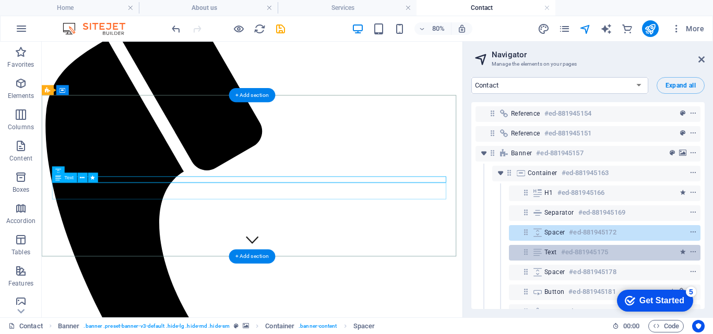
click at [553, 251] on span "Text" at bounding box center [550, 252] width 13 height 8
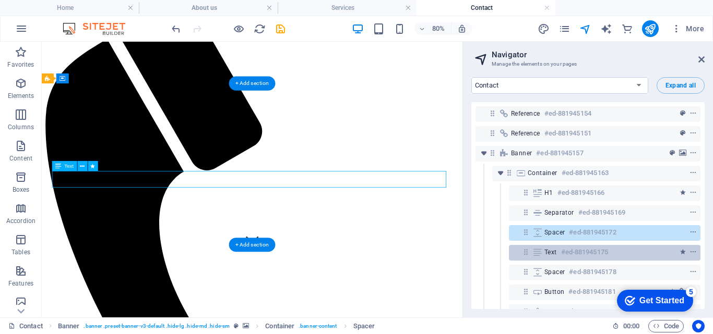
scroll to position [93, 0]
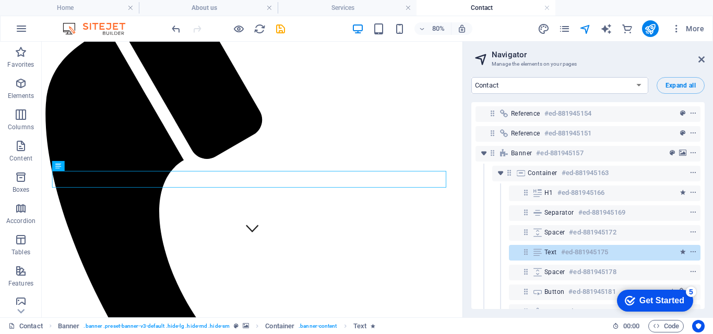
scroll to position [93, 0]
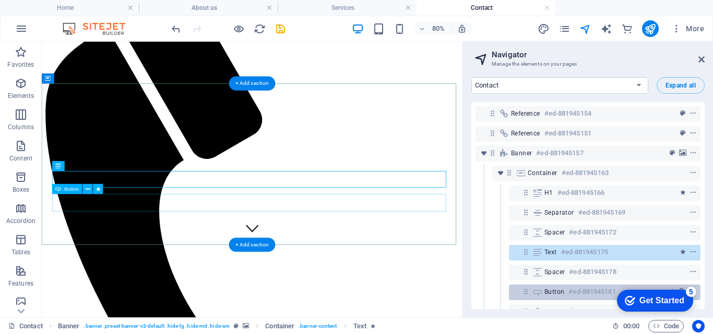
click at [583, 293] on h6 "#ed-881945181" at bounding box center [591, 292] width 47 height 13
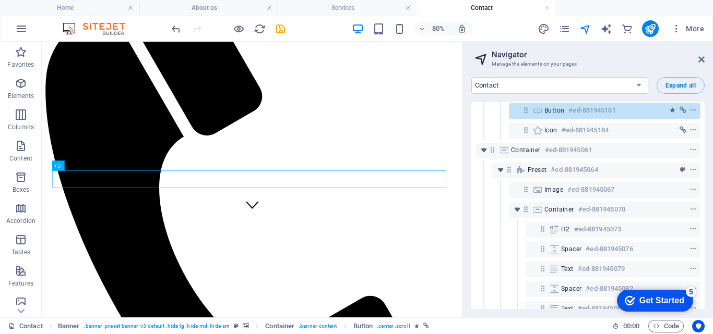
scroll to position [188, 0]
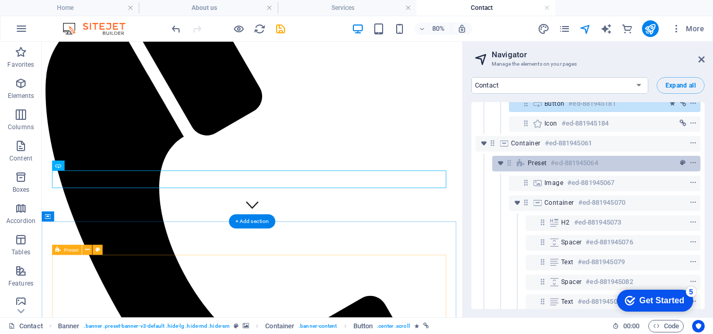
click at [536, 169] on div "Preset #ed-881945064" at bounding box center [587, 163] width 121 height 13
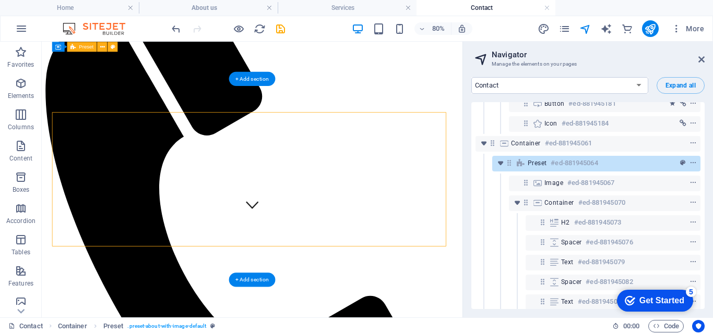
scroll to position [301, 0]
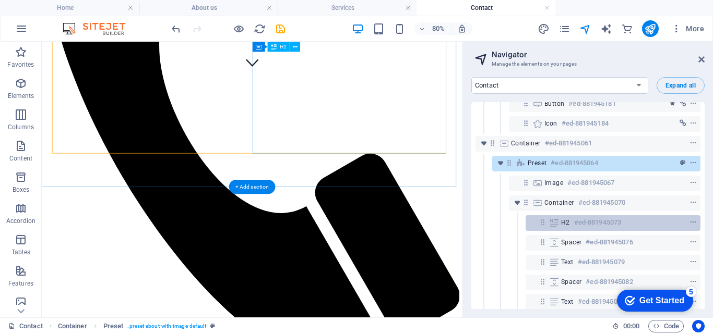
click at [588, 223] on h6 "#ed-881945073" at bounding box center [597, 223] width 47 height 13
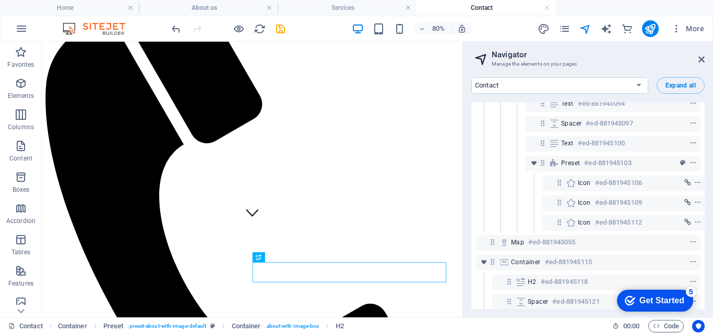
scroll to position [453, 0]
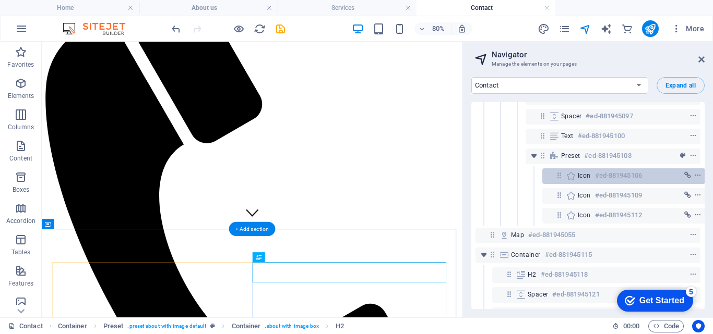
click at [579, 175] on span "Icon" at bounding box center [584, 176] width 13 height 8
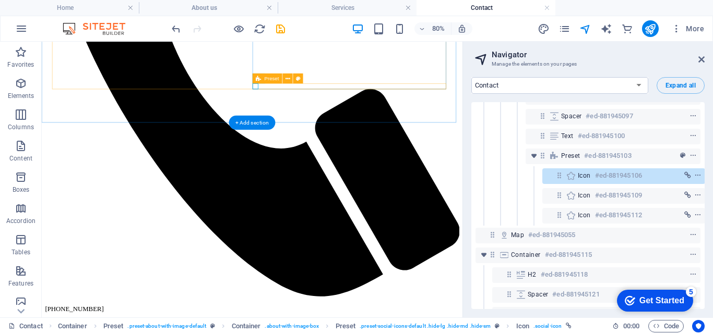
scroll to position [428, 3]
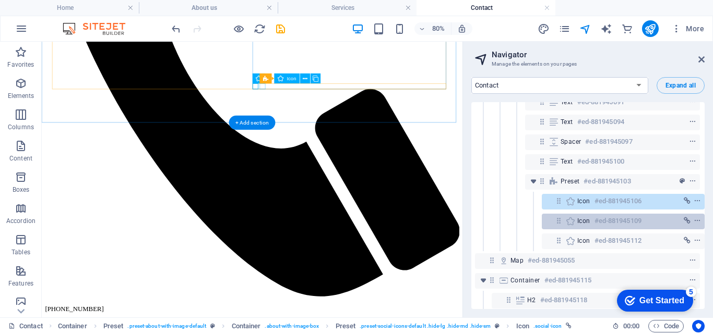
click at [587, 222] on span "Icon" at bounding box center [583, 221] width 13 height 8
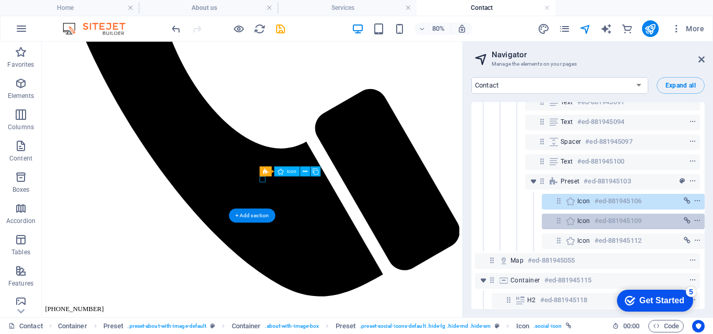
scroll to position [265, 0]
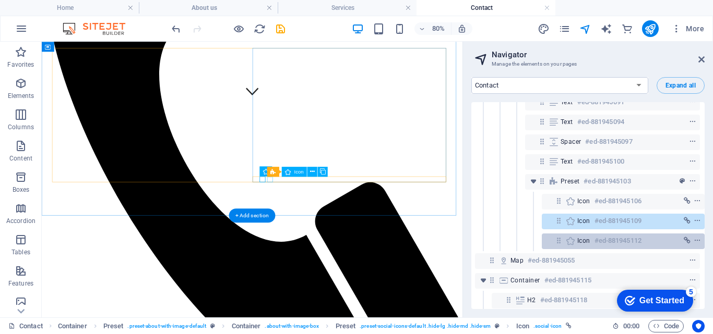
click at [587, 243] on span "Icon" at bounding box center [583, 241] width 13 height 8
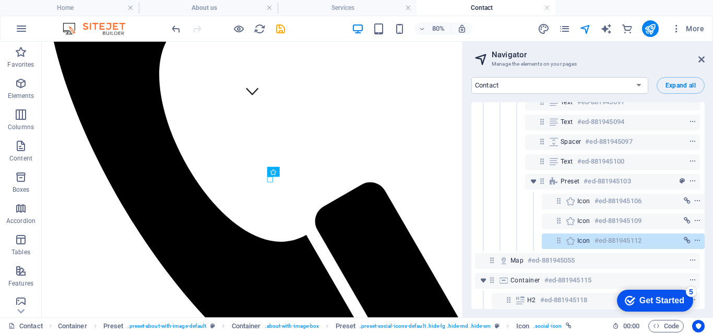
drag, startPoint x: 702, startPoint y: 222, endPoint x: 701, endPoint y: 258, distance: 35.5
click at [701, 258] on div "Reference #ed-881945154 Reference #ed-881945151 Banner #ed-881945157 Container …" at bounding box center [587, 205] width 233 height 207
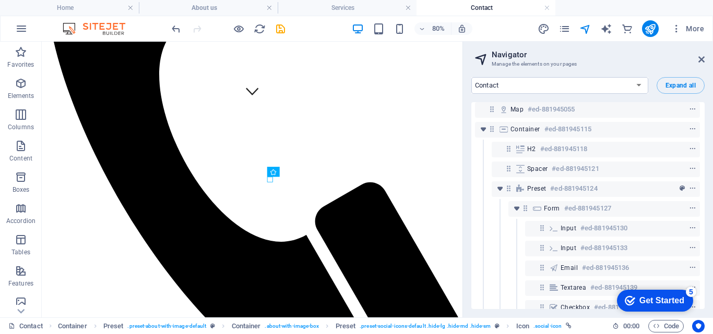
scroll to position [595, 3]
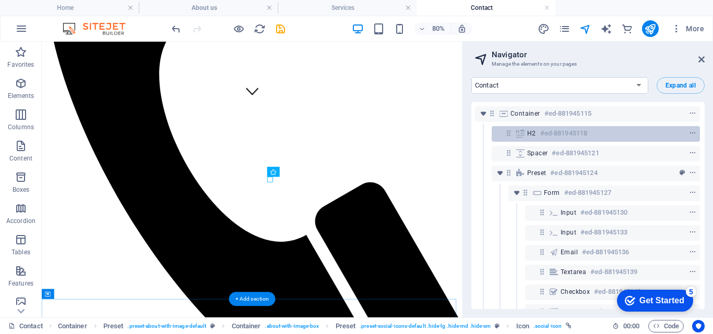
click at [567, 137] on h6 "#ed-881945118" at bounding box center [563, 133] width 47 height 13
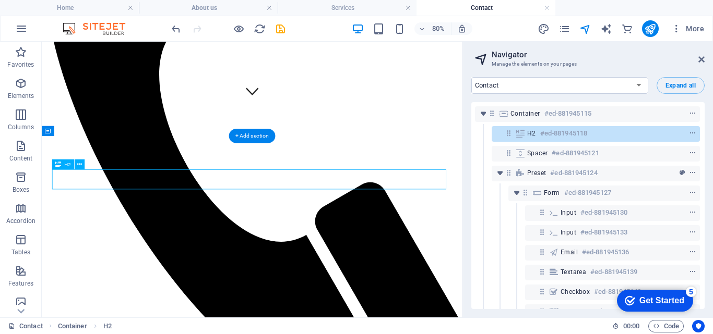
scroll to position [469, 0]
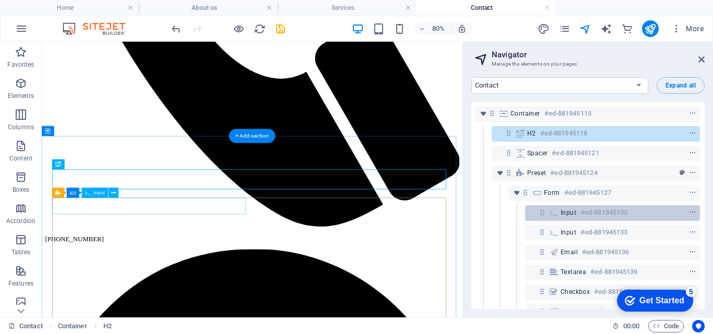
click at [580, 215] on h6 "#ed-881945130" at bounding box center [603, 213] width 47 height 13
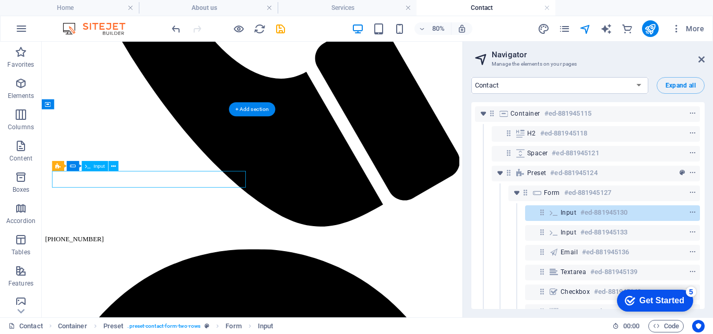
scroll to position [502, 0]
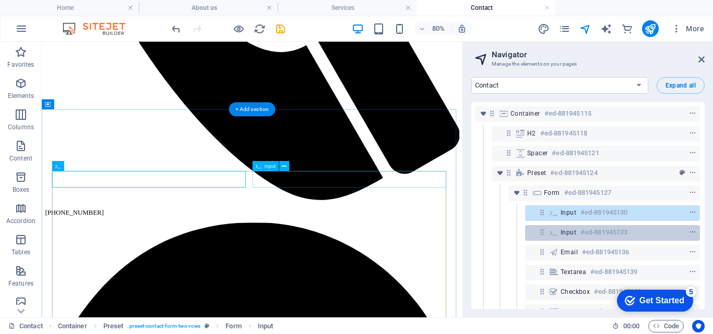
click at [580, 235] on h6 "#ed-881945133" at bounding box center [603, 232] width 47 height 13
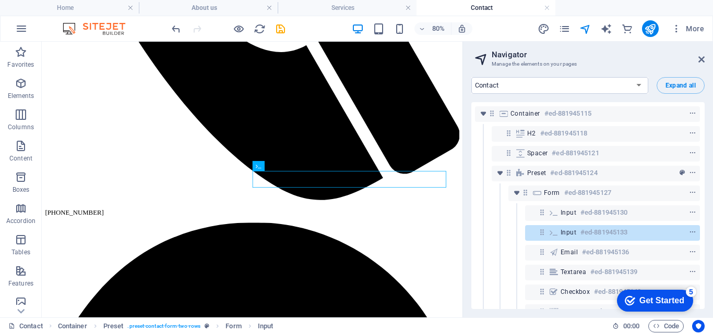
scroll to position [657, 3]
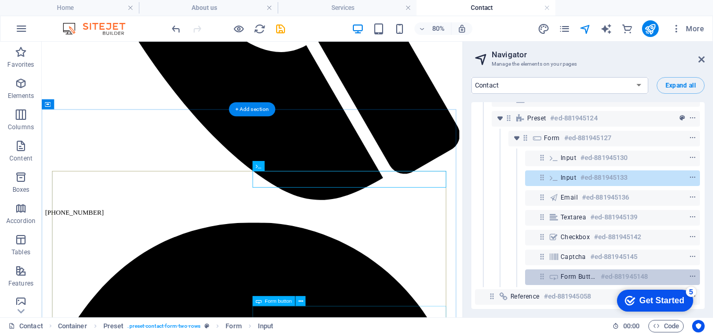
click at [561, 274] on div "Form button #ed-881945148" at bounding box center [603, 277] width 87 height 13
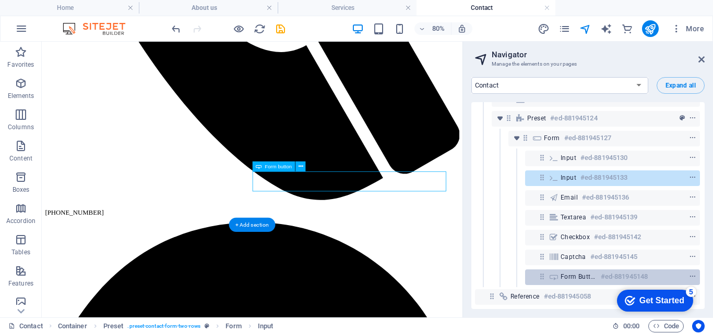
scroll to position [671, 0]
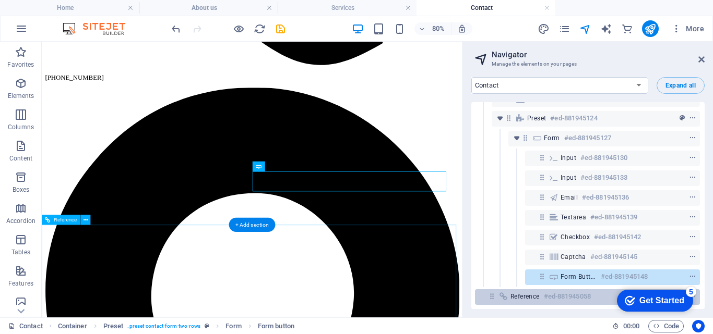
click at [514, 293] on span "Reference" at bounding box center [524, 297] width 29 height 8
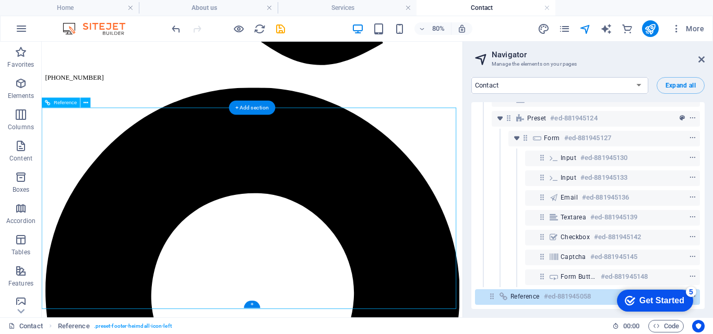
scroll to position [818, 0]
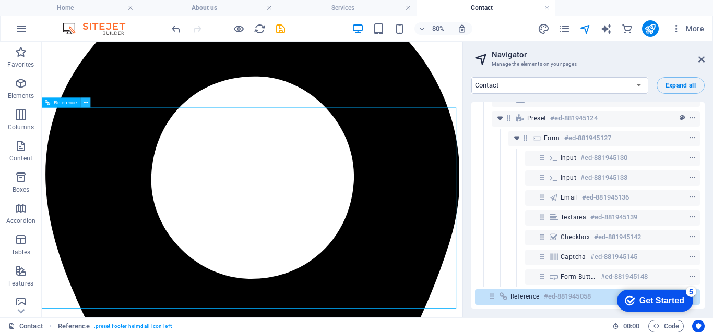
click at [85, 103] on icon at bounding box center [85, 103] width 5 height 9
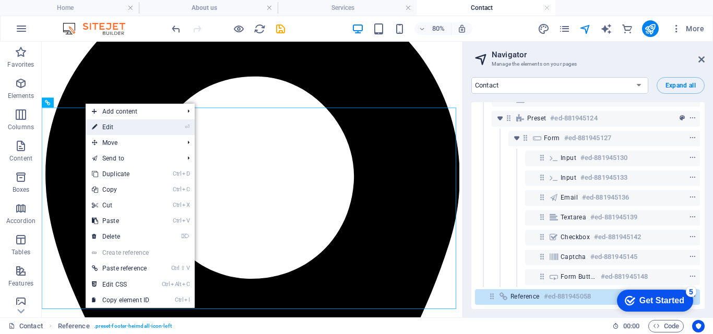
click at [110, 127] on link "⏎ Edit" at bounding box center [121, 127] width 70 height 16
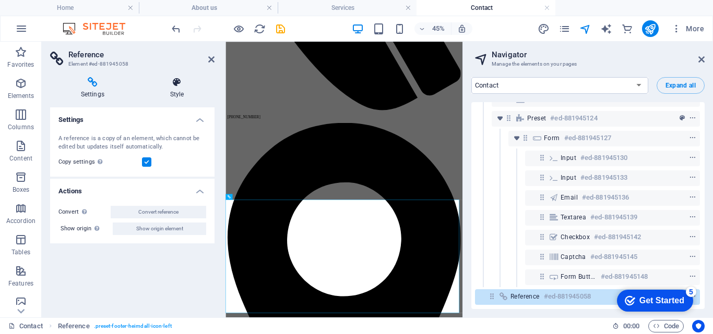
click at [173, 82] on icon at bounding box center [176, 82] width 75 height 10
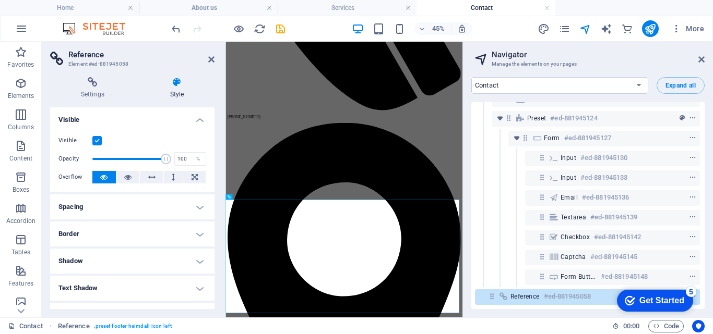
scroll to position [97, 0]
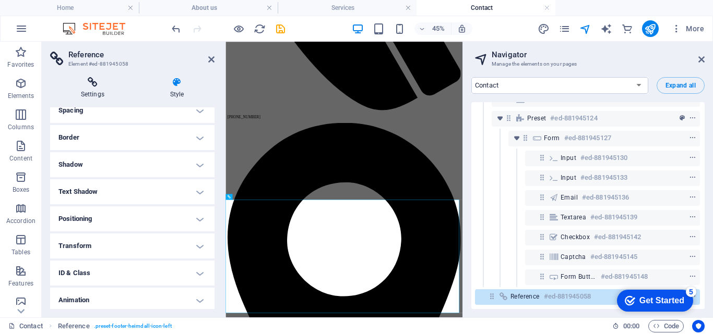
click at [94, 81] on icon at bounding box center [92, 82] width 85 height 10
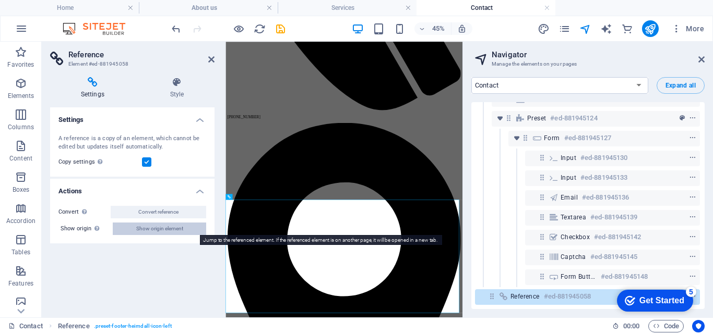
click at [158, 229] on span "Show origin element" at bounding box center [159, 229] width 47 height 13
select select "16697496-en"
select select "footer"
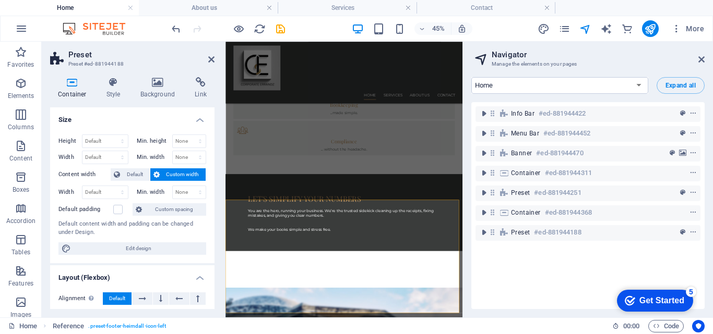
scroll to position [0, 0]
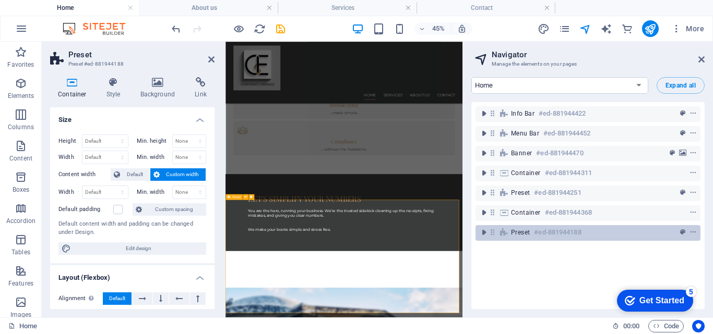
click at [535, 231] on h6 "#ed-881944188" at bounding box center [557, 232] width 47 height 13
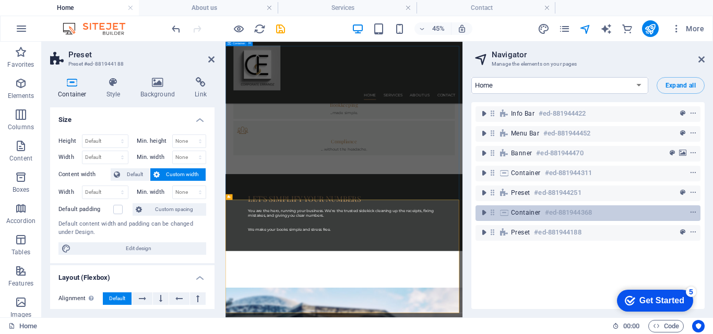
click at [532, 208] on div "Container #ed-881944368" at bounding box center [579, 213] width 137 height 13
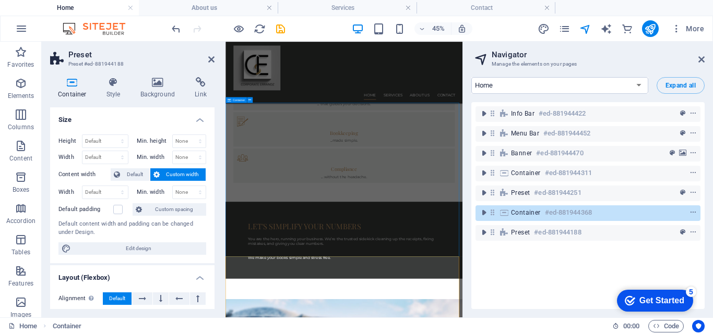
scroll to position [685, 0]
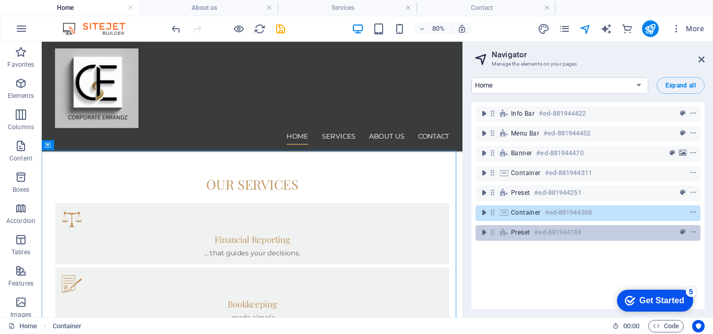
click at [534, 235] on h6 "#ed-881944188" at bounding box center [557, 232] width 47 height 13
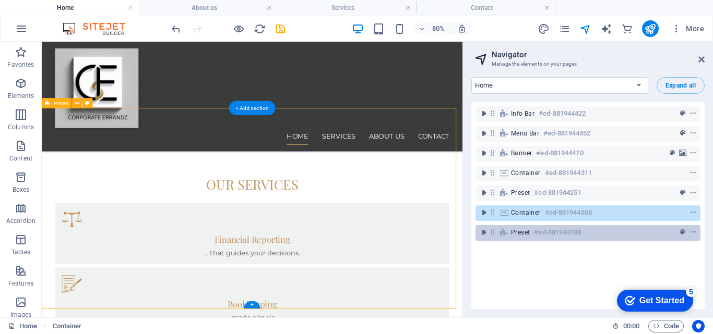
scroll to position [1080, 0]
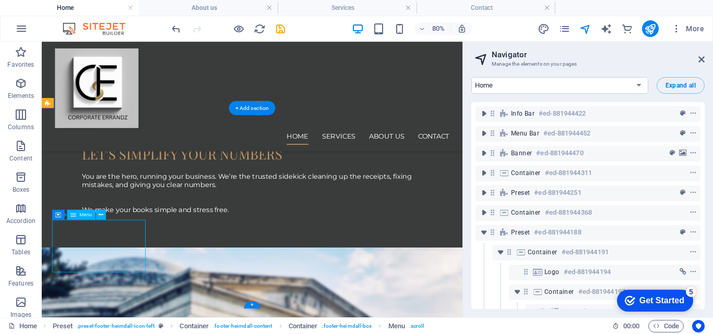
scroll to position [102, 0]
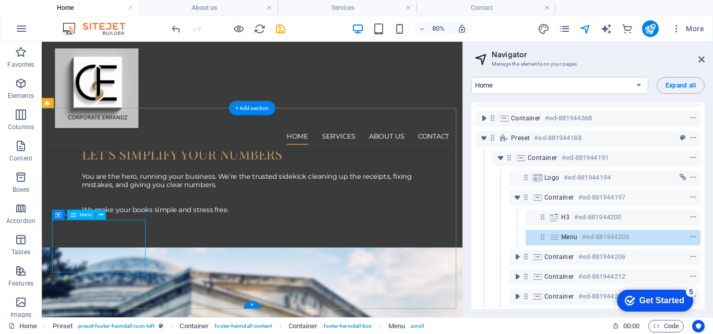
click at [593, 231] on h6 "#ed-881944203" at bounding box center [605, 237] width 47 height 13
click at [694, 234] on icon "context-menu" at bounding box center [692, 237] width 7 height 7
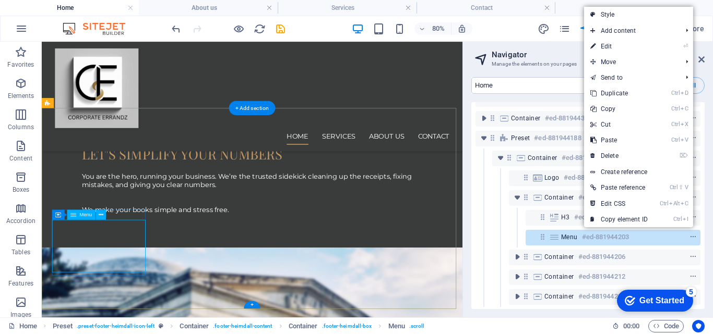
click at [555, 233] on icon at bounding box center [553, 237] width 11 height 8
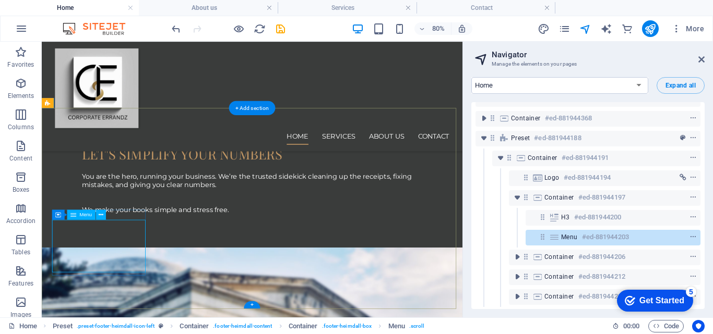
click at [543, 233] on icon at bounding box center [542, 237] width 9 height 9
click at [599, 235] on h6 "#ed-881944203" at bounding box center [605, 237] width 47 height 13
click at [102, 215] on icon at bounding box center [101, 215] width 5 height 9
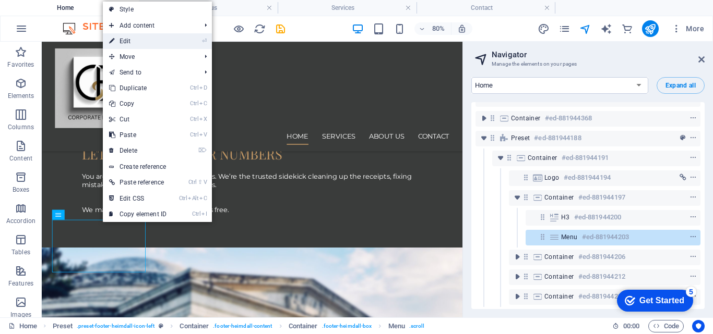
click at [131, 40] on link "⏎ Edit" at bounding box center [138, 41] width 70 height 16
select select
select select "1"
select select
select select "2"
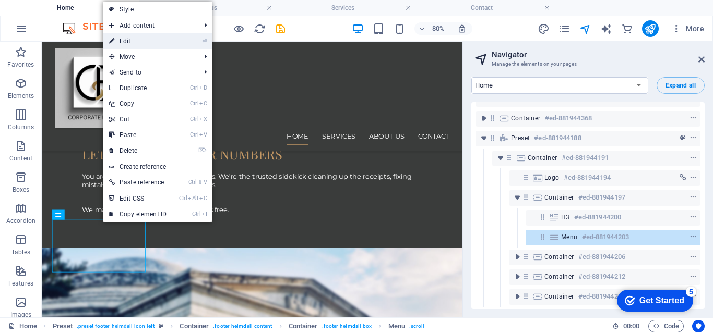
select select
select select "3"
select select
select select "4"
select select
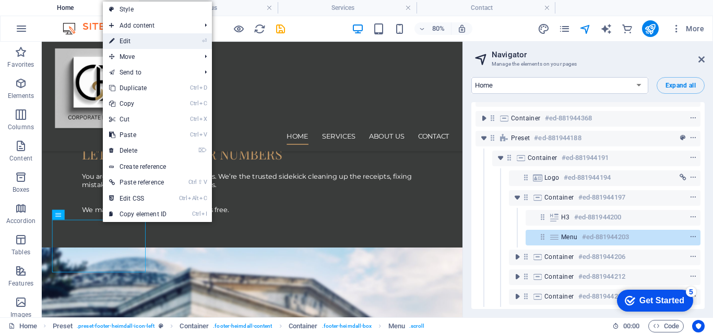
select select "5"
select select
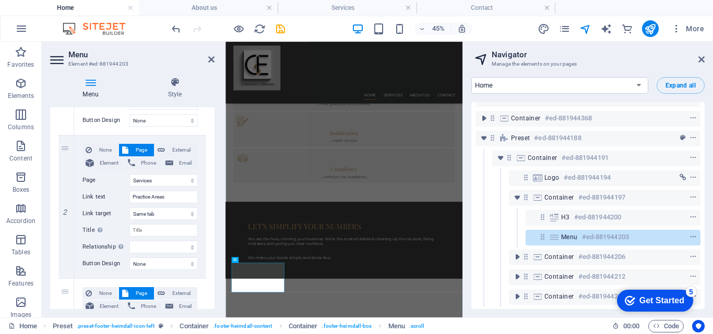
scroll to position [218, 0]
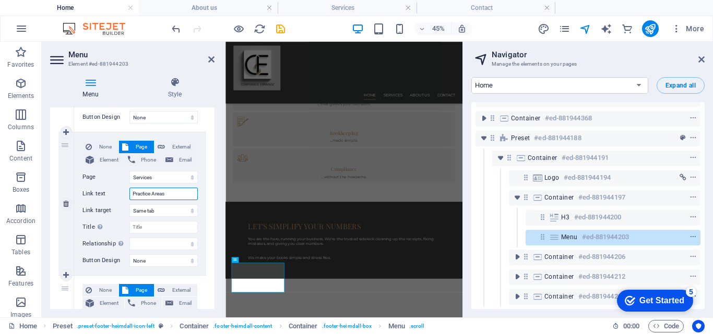
click at [173, 194] on input "Practice Areas" at bounding box center [163, 194] width 68 height 13
type input "P"
select select
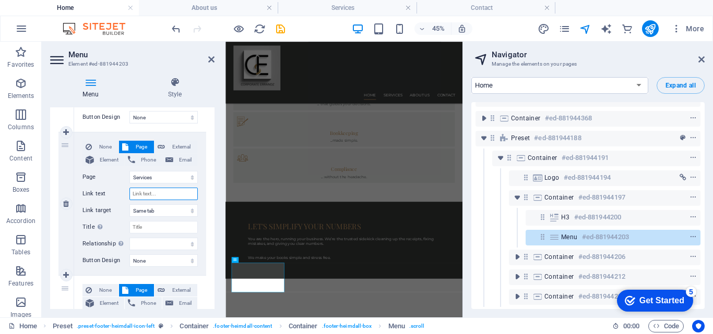
select select
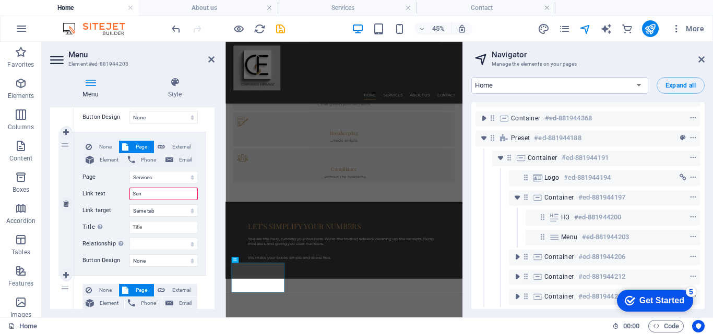
type input "Seriv"
select select
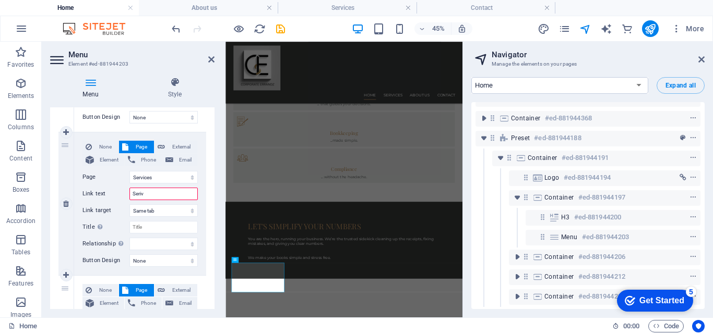
select select
type input "Ser"
select select
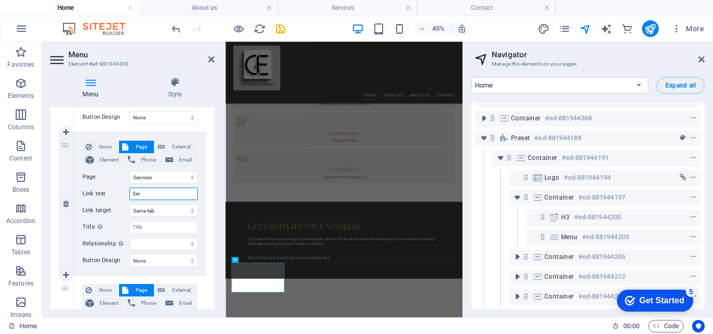
select select
type input "Services"
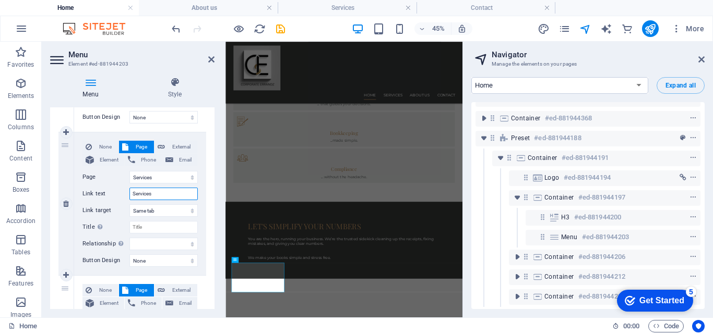
select select
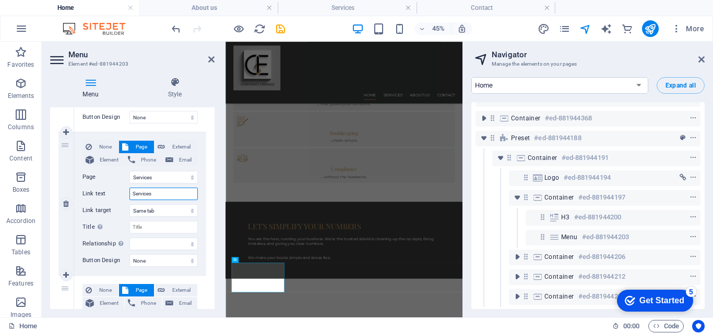
select select
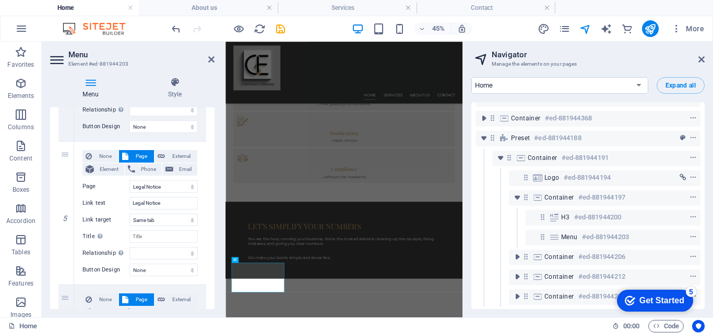
scroll to position [641, 0]
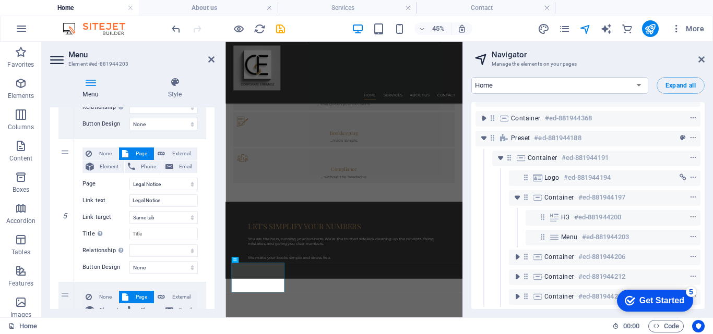
type input "Services"
drag, startPoint x: 212, startPoint y: 253, endPoint x: 211, endPoint y: 245, distance: 8.4
drag, startPoint x: 214, startPoint y: 254, endPoint x: 214, endPoint y: 246, distance: 7.3
click at [214, 246] on div "Menu Style Menu Auto Custom Create custom menu items for this menu. Recommended…" at bounding box center [132, 193] width 181 height 249
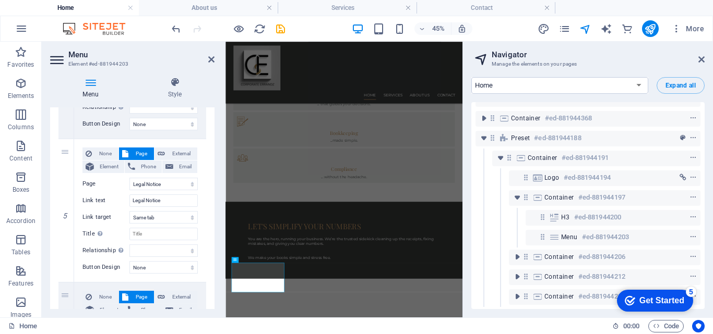
drag, startPoint x: 214, startPoint y: 253, endPoint x: 213, endPoint y: 234, distance: 18.8
click at [213, 234] on div "Menu Style Menu Auto Custom Create custom menu items for this menu. Recommended…" at bounding box center [132, 193] width 181 height 249
click at [105, 170] on span "Element" at bounding box center [109, 167] width 24 height 13
select select
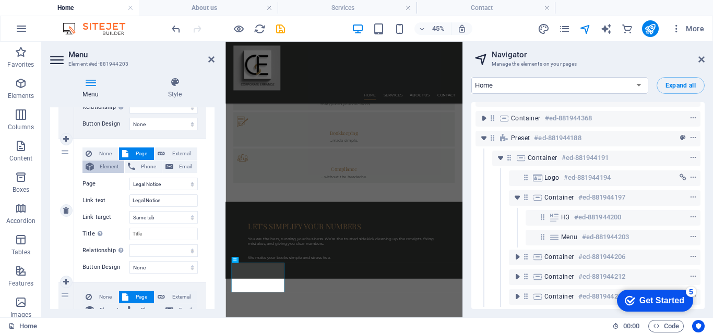
select select
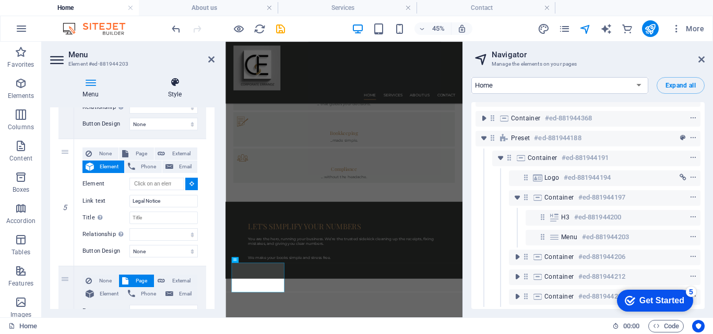
click at [176, 81] on icon at bounding box center [174, 82] width 79 height 10
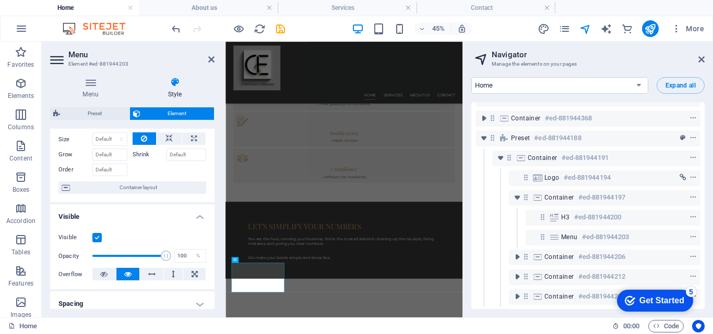
scroll to position [19, 0]
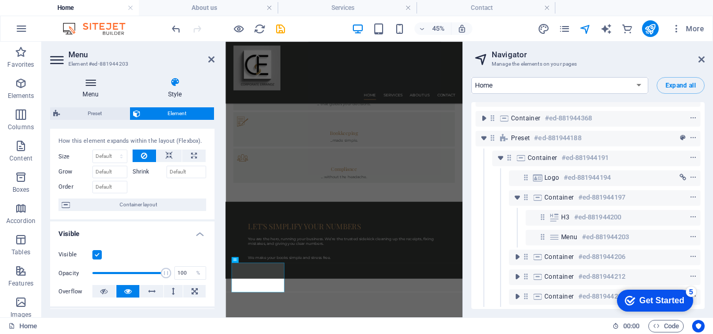
click at [88, 81] on icon at bounding box center [90, 82] width 81 height 10
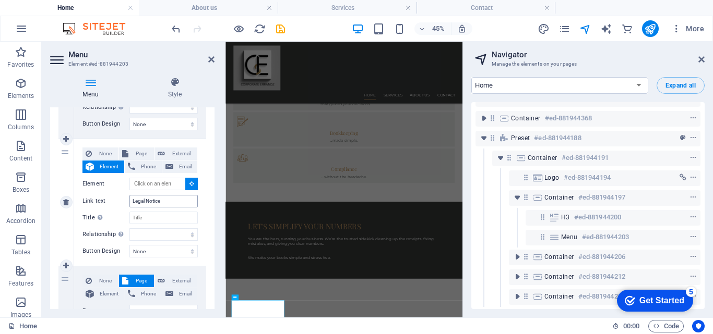
scroll to position [695, 0]
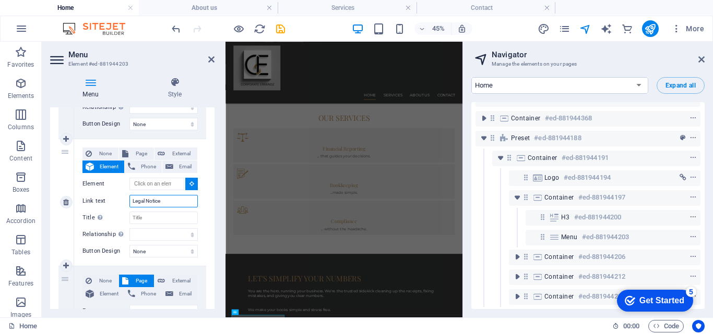
click at [174, 202] on input "Legal Notice" at bounding box center [163, 201] width 68 height 13
type input "L"
select select
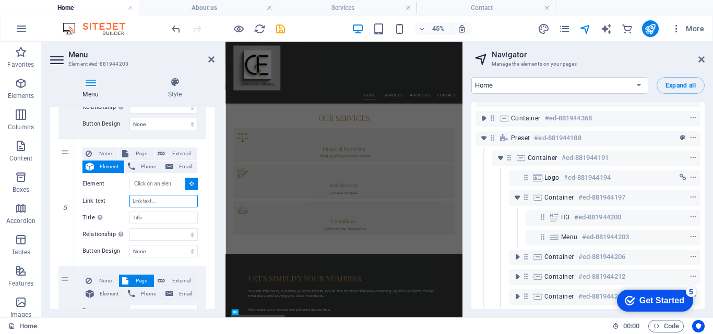
select select
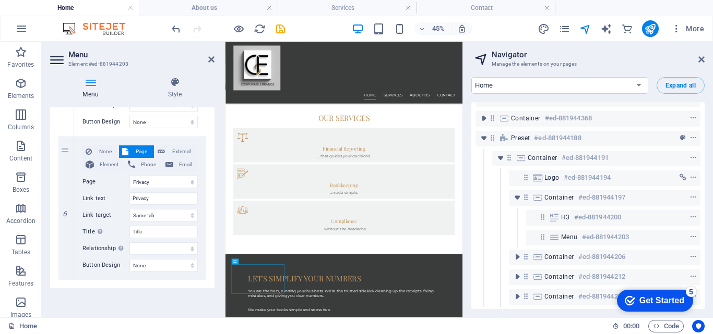
scroll to position [811, 0]
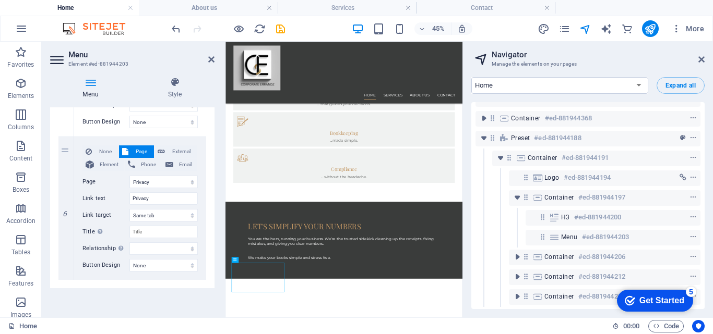
drag, startPoint x: 749, startPoint y: 459, endPoint x: 689, endPoint y: 306, distance: 163.7
click at [159, 197] on input "Privacy" at bounding box center [163, 199] width 68 height 13
type input "P"
select select
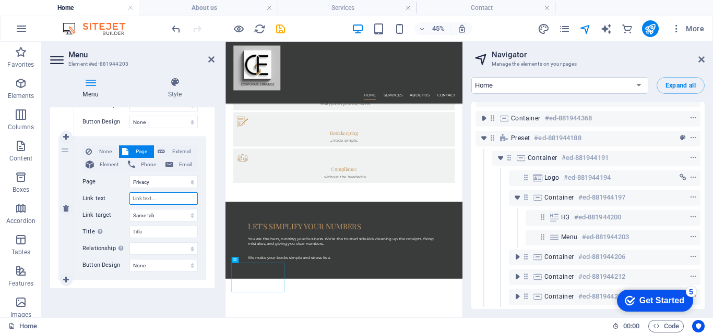
select select
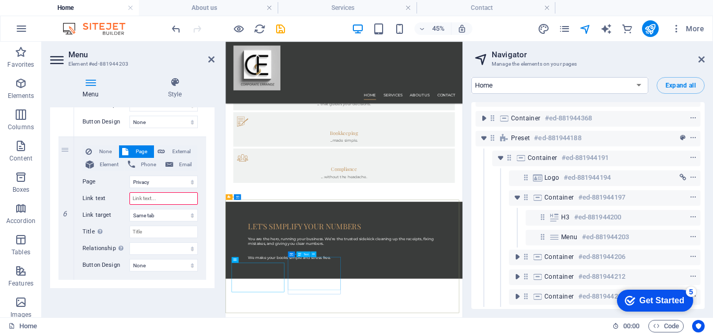
select select
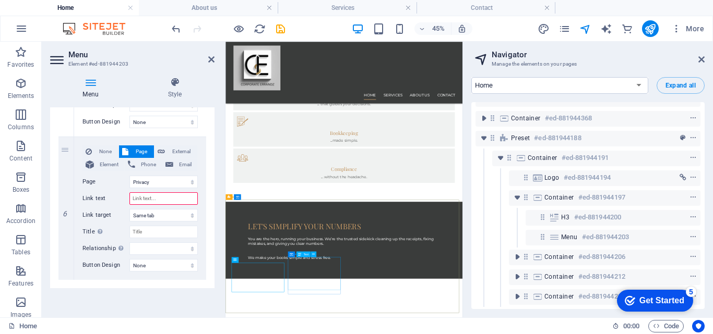
type input "Privacy"
select select
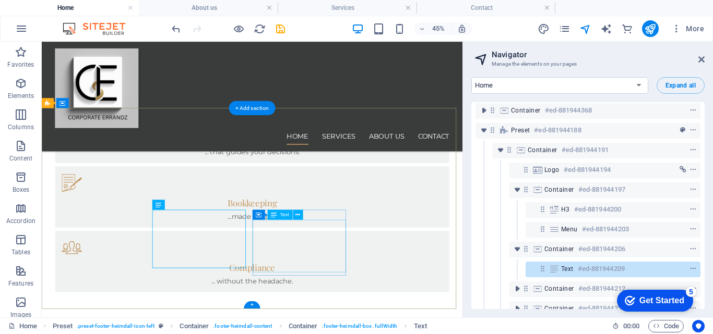
scroll to position [1080, 0]
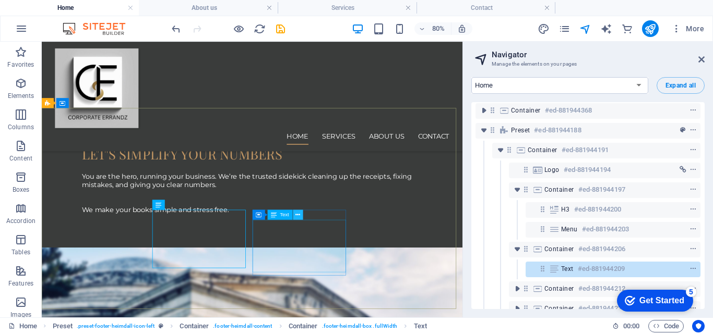
click at [299, 214] on icon at bounding box center [297, 215] width 5 height 9
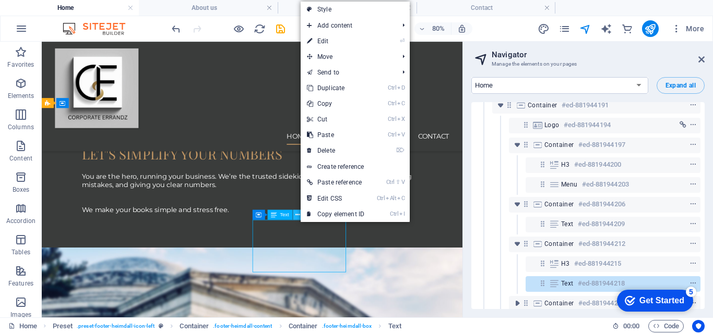
scroll to position [162, 0]
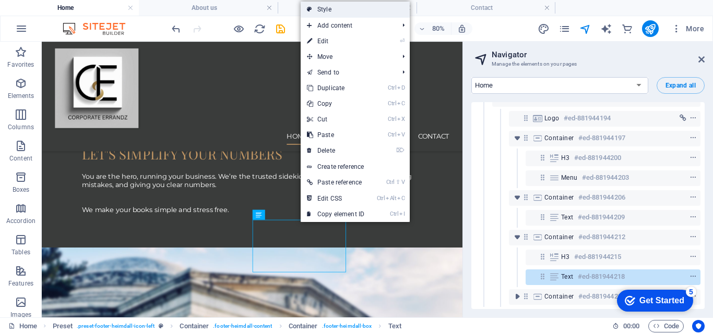
click at [327, 9] on link "Style" at bounding box center [355, 10] width 109 height 16
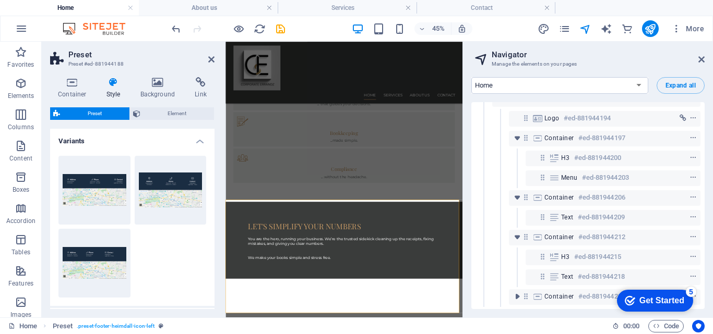
scroll to position [31, 0]
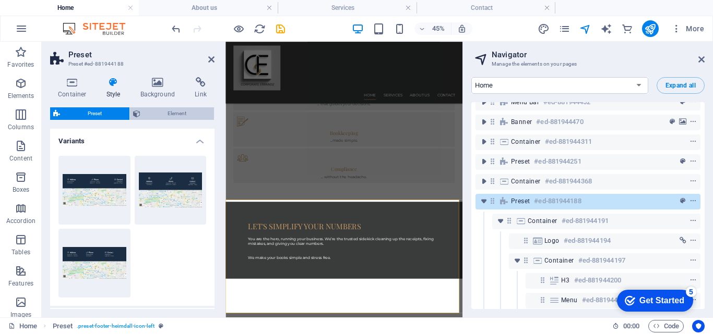
click at [195, 116] on span "Element" at bounding box center [177, 113] width 68 height 13
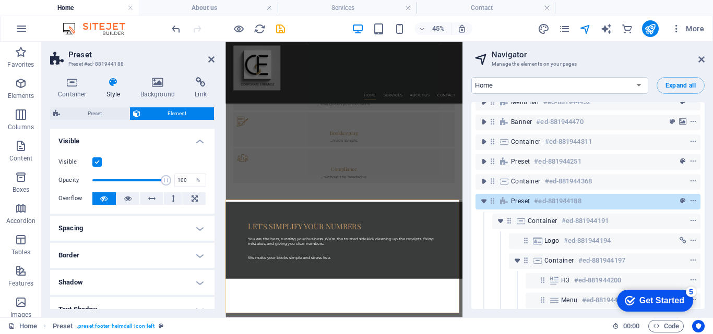
click at [98, 162] on label at bounding box center [96, 162] width 9 height 9
click at [0, 0] on input "Visible" at bounding box center [0, 0] width 0 height 0
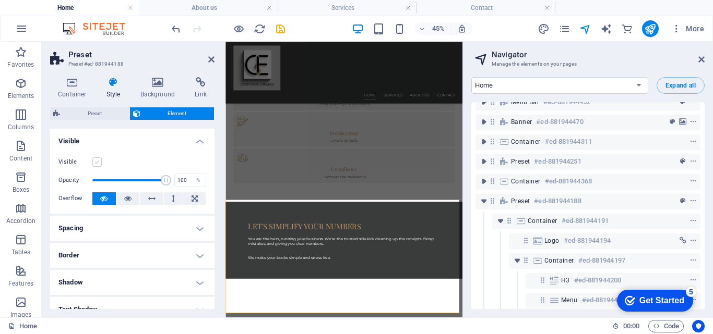
click at [98, 162] on label at bounding box center [96, 162] width 9 height 9
click at [0, 0] on input "Visible" at bounding box center [0, 0] width 0 height 0
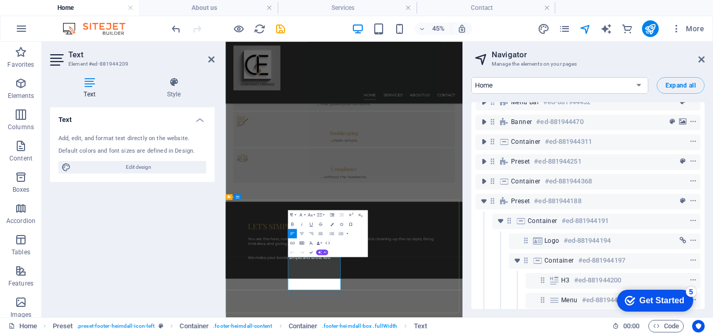
scroll to position [162, 0]
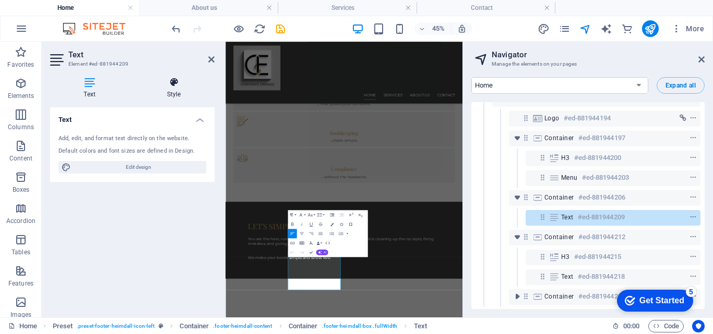
click at [174, 82] on icon at bounding box center [173, 82] width 81 height 10
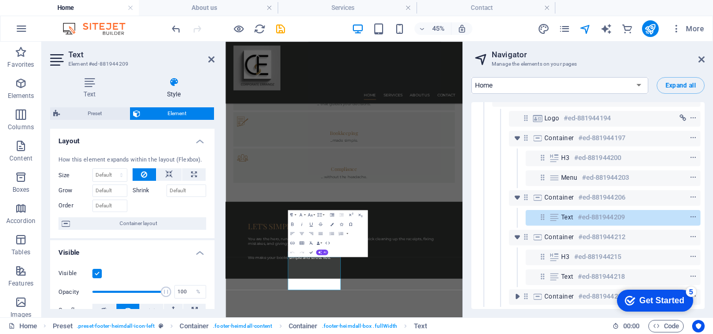
click at [98, 272] on label at bounding box center [96, 273] width 9 height 9
click at [0, 0] on input "Visible" at bounding box center [0, 0] width 0 height 0
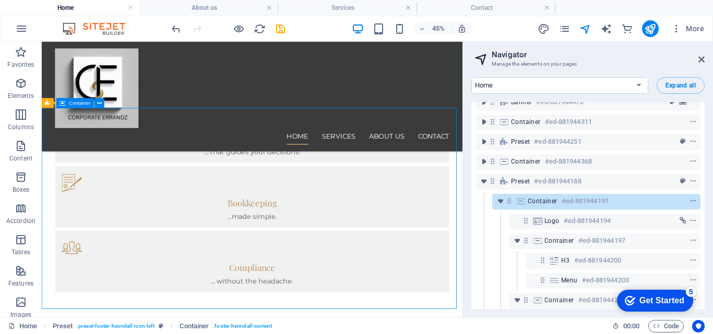
scroll to position [1080, 0]
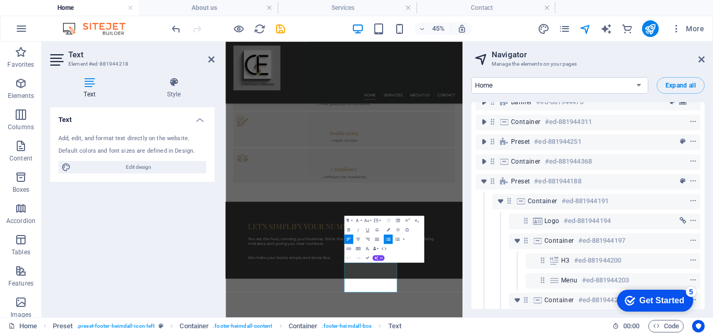
scroll to position [162, 0]
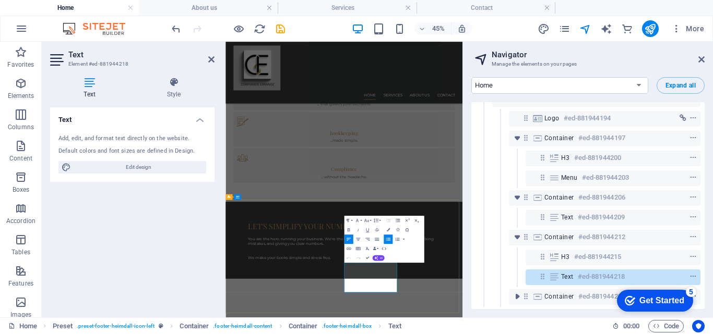
click at [176, 77] on icon at bounding box center [173, 82] width 81 height 10
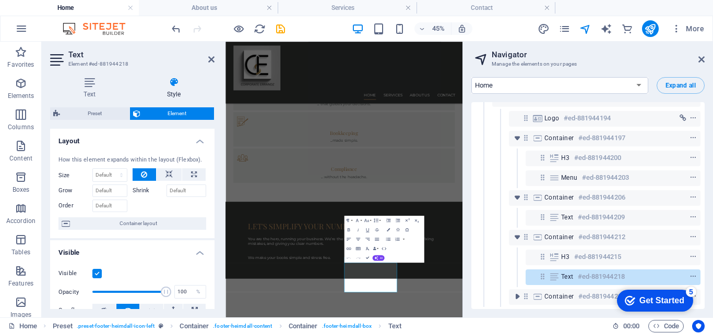
drag, startPoint x: 214, startPoint y: 174, endPoint x: 219, endPoint y: 212, distance: 37.8
click at [219, 212] on div "Text Style Text Add, edit, and format text directly on the website. Default col…" at bounding box center [132, 193] width 181 height 249
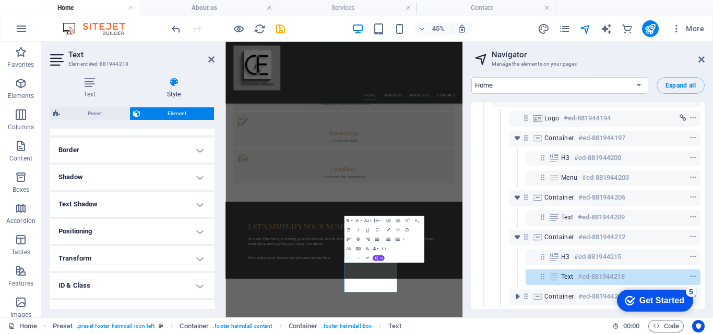
scroll to position [226, 0]
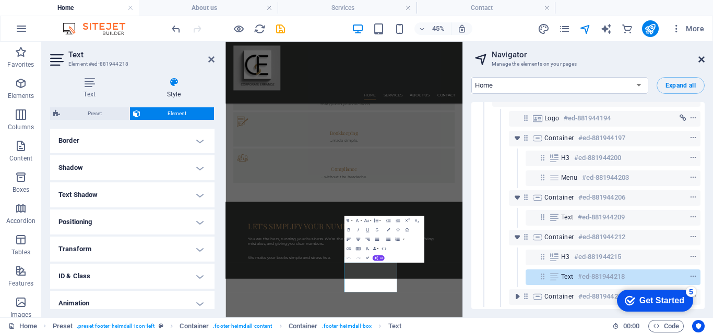
click at [700, 57] on icon at bounding box center [701, 59] width 6 height 8
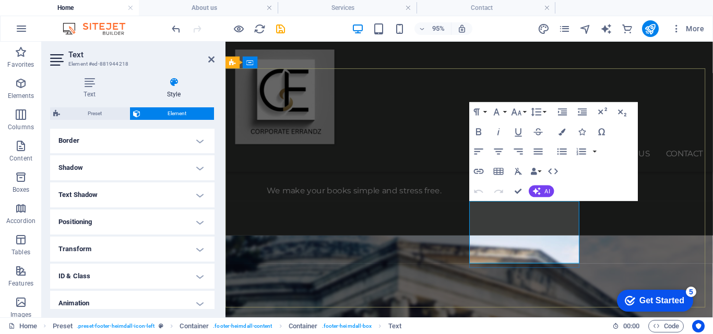
click at [88, 85] on icon at bounding box center [89, 82] width 79 height 10
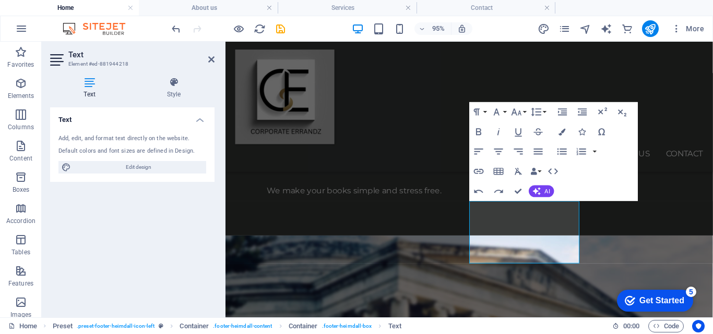
click at [54, 58] on icon at bounding box center [58, 60] width 16 height 17
click at [176, 83] on icon at bounding box center [173, 82] width 81 height 10
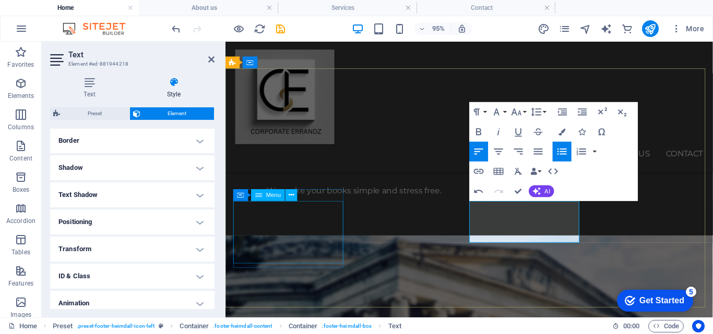
select select
select select "1"
select select
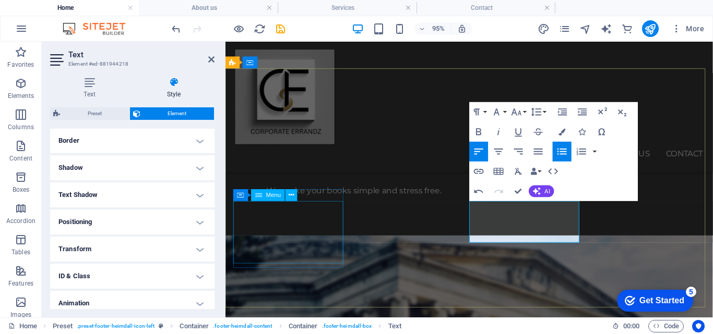
select select "2"
select select
select select "3"
select select
select select "5"
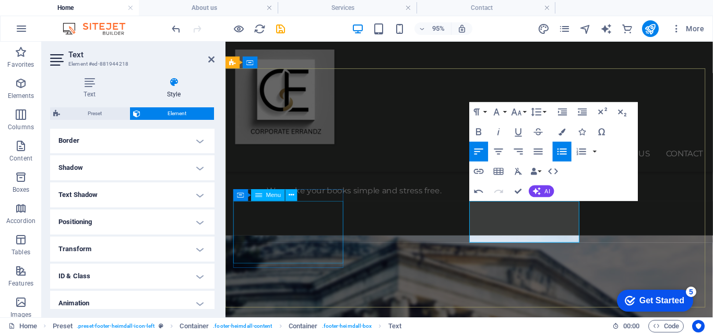
select select
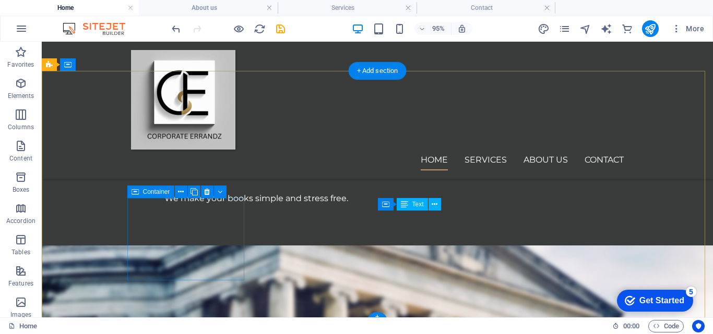
scroll to position [1113, 0]
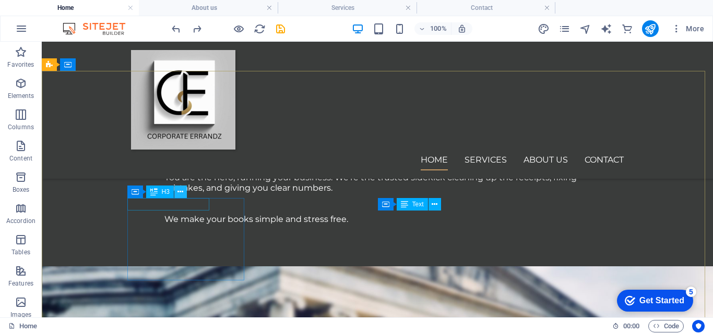
click at [182, 191] on icon at bounding box center [180, 192] width 6 height 11
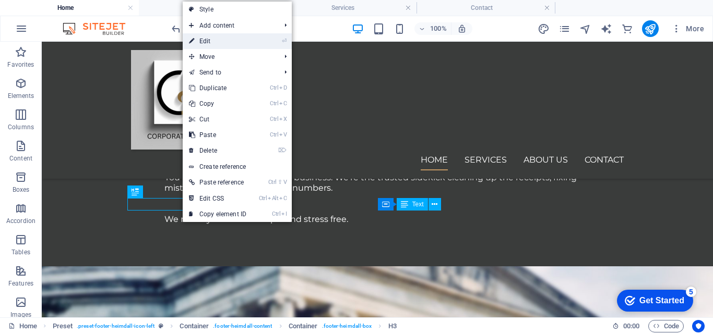
click at [211, 44] on link "⏎ Edit" at bounding box center [218, 41] width 70 height 16
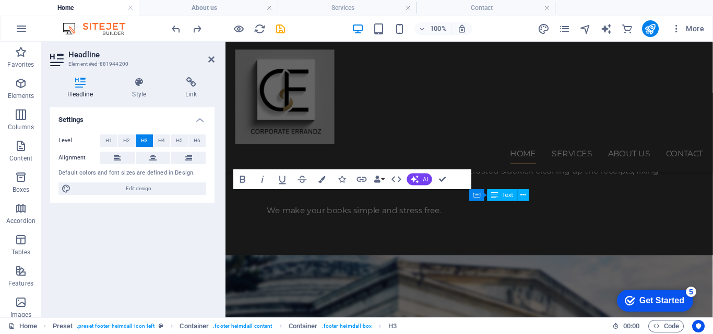
scroll to position [1134, 0]
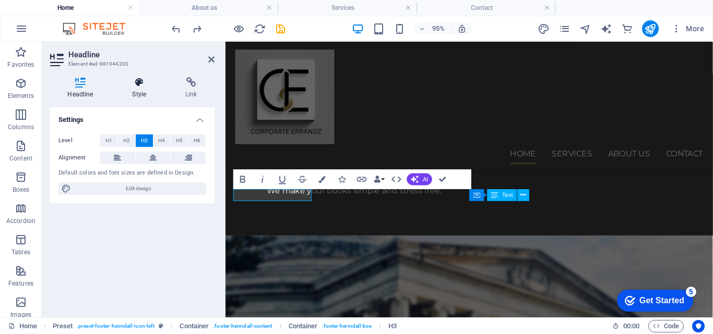
click at [139, 87] on icon at bounding box center [139, 82] width 49 height 10
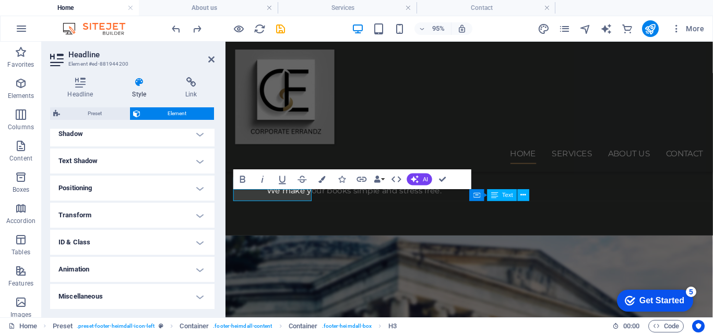
scroll to position [0, 0]
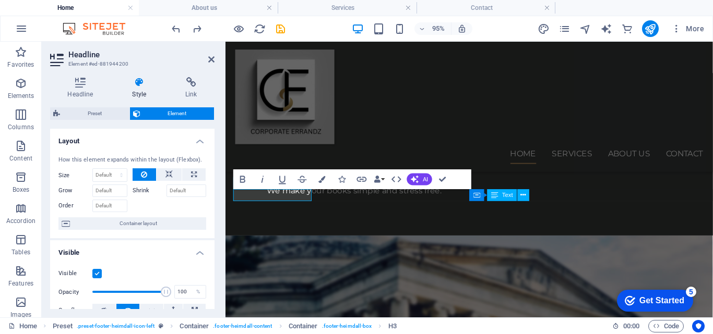
click at [185, 110] on span "Element" at bounding box center [177, 113] width 68 height 13
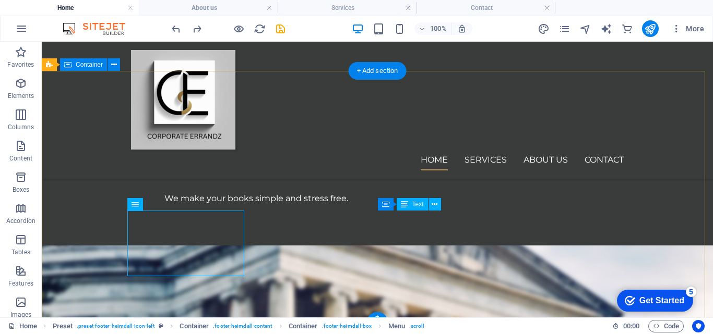
scroll to position [1113, 0]
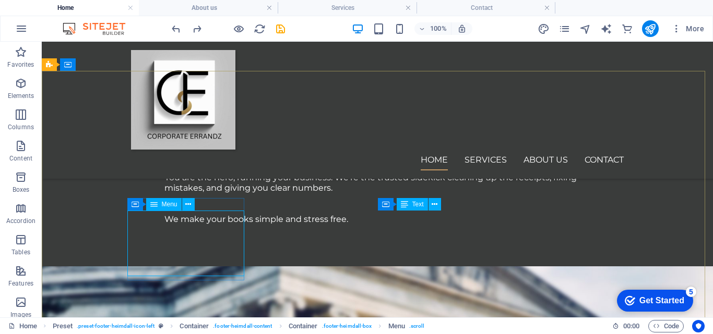
click at [164, 205] on span "Menu" at bounding box center [170, 204] width 16 height 6
click at [190, 203] on icon at bounding box center [188, 204] width 6 height 11
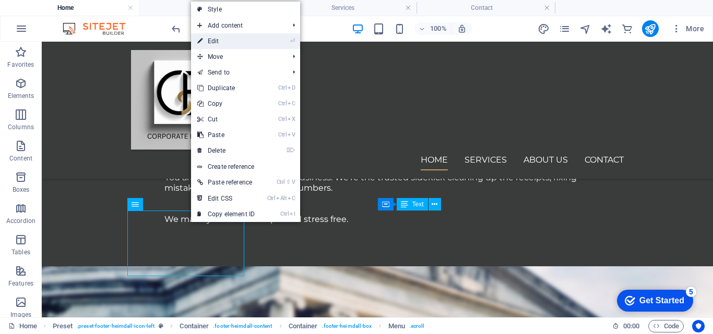
click at [225, 40] on link "⏎ Edit" at bounding box center [226, 41] width 70 height 16
select select
select select "1"
select select
select select "2"
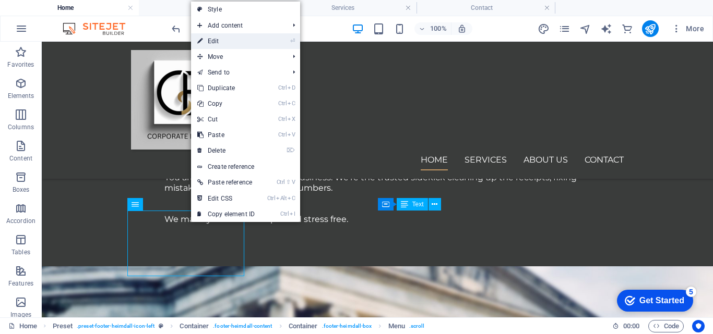
select select
select select "3"
select select
select select "5"
select select
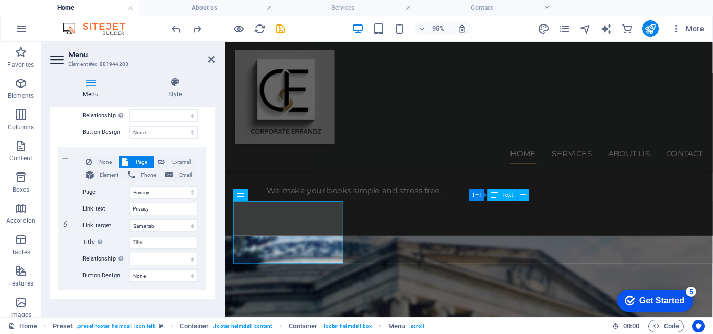
scroll to position [771, 0]
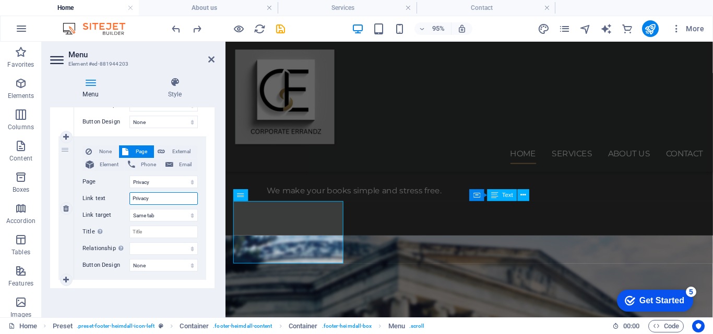
click at [157, 194] on input "Privacy" at bounding box center [163, 199] width 68 height 13
type input "P"
select select
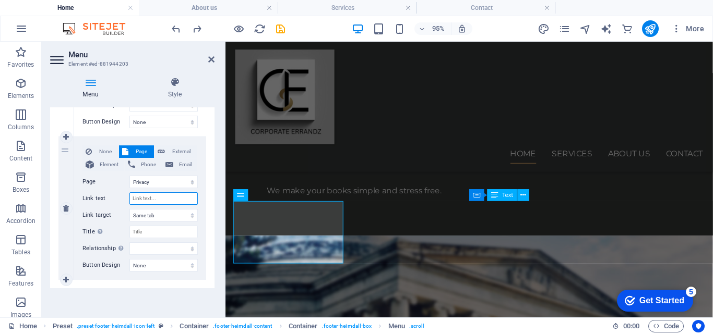
select select
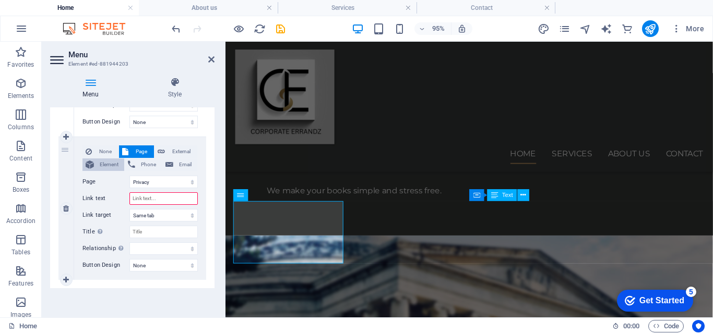
click at [102, 163] on span "Element" at bounding box center [109, 165] width 24 height 13
select select
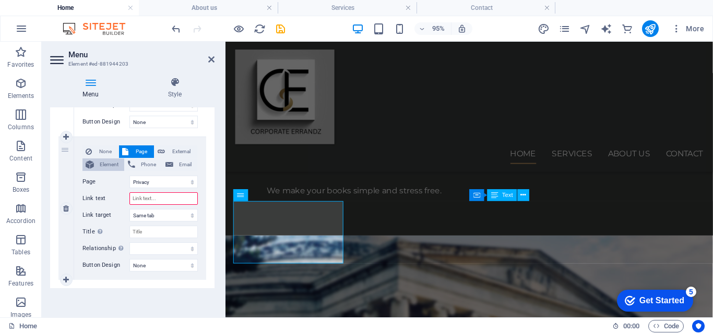
select select
type input "Privacy"
select select
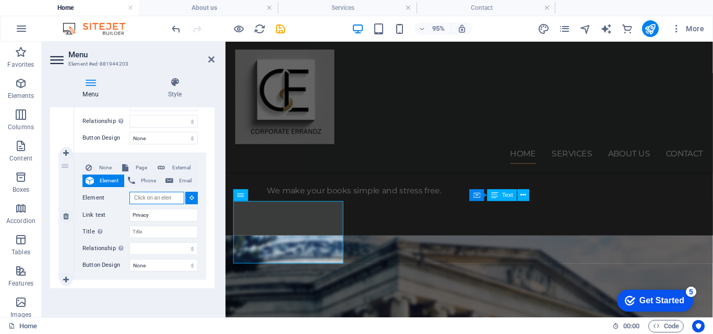
scroll to position [754, 0]
click at [132, 94] on h4 "Menu" at bounding box center [92, 88] width 85 height 22
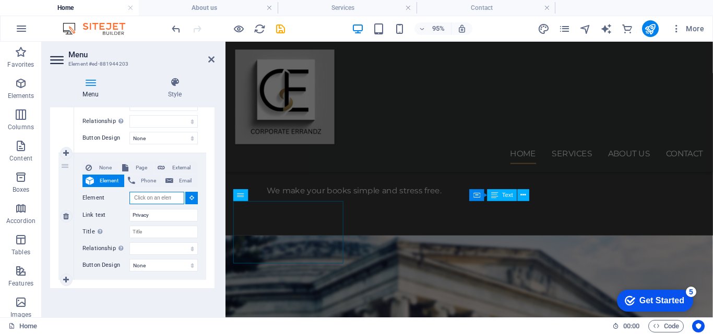
click at [171, 198] on input "Element" at bounding box center [156, 198] width 55 height 13
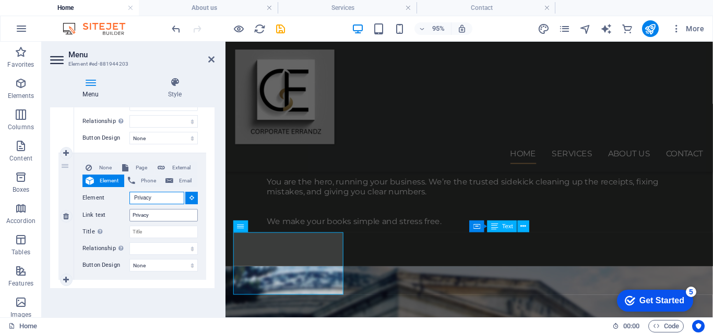
scroll to position [1017, 0]
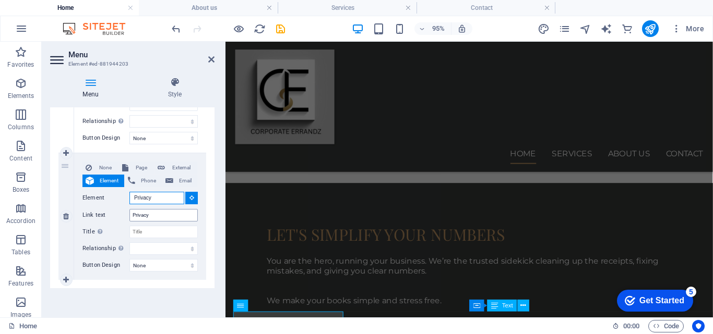
type input "Privacy"
click at [163, 213] on input "Privacy" at bounding box center [163, 215] width 68 height 13
type input "P"
select select
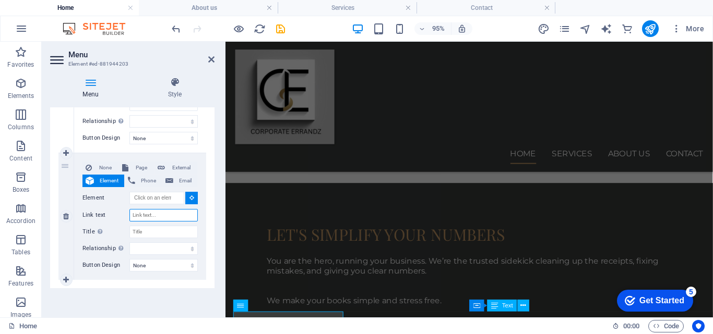
select select
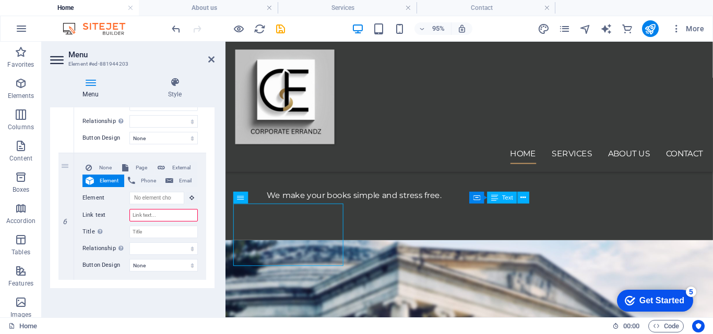
scroll to position [1134, 0]
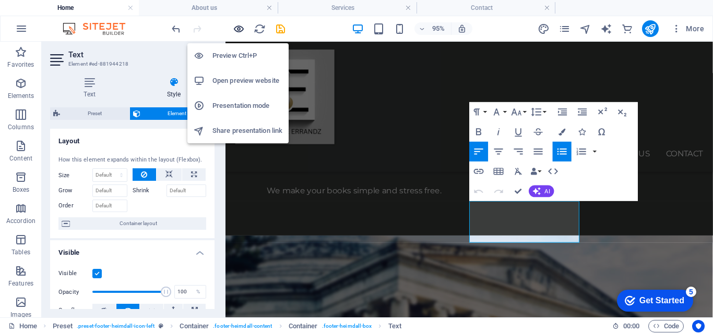
click at [238, 30] on icon "button" at bounding box center [239, 29] width 12 height 12
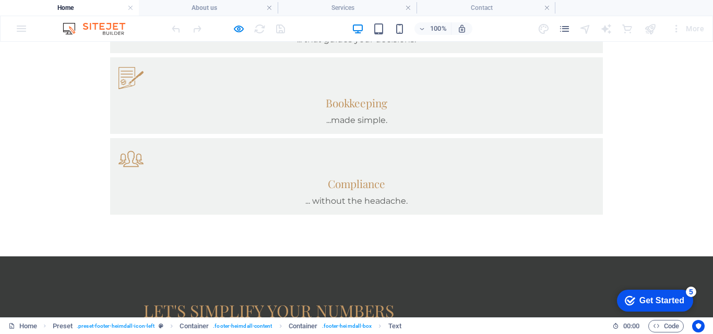
scroll to position [0, 0]
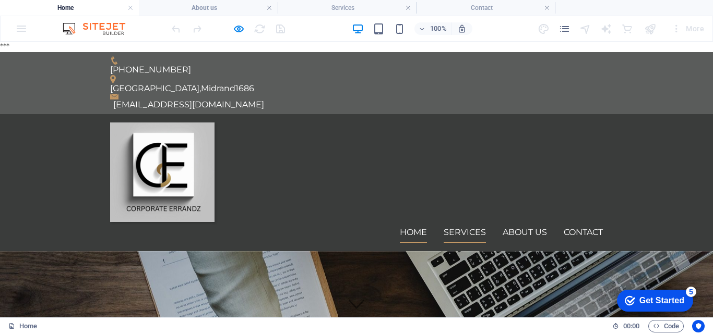
click at [469, 222] on link "Services" at bounding box center [464, 232] width 42 height 21
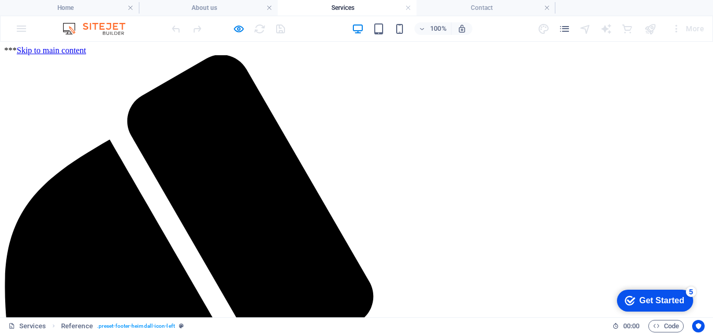
scroll to position [344, 0]
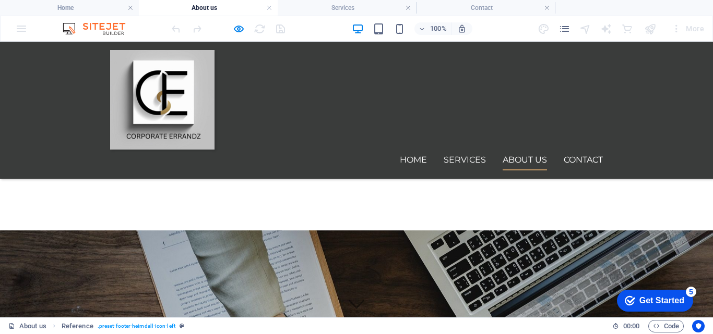
scroll to position [245, 0]
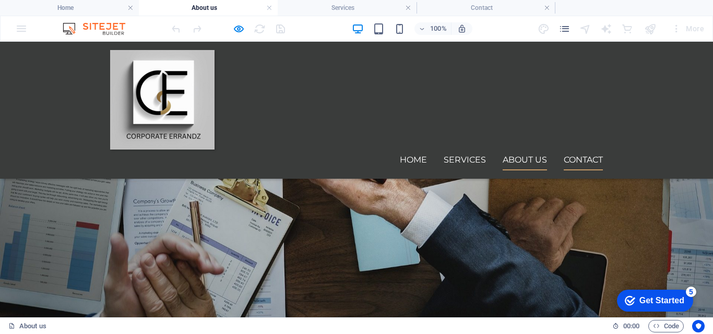
click at [578, 150] on link "Contact" at bounding box center [582, 160] width 39 height 21
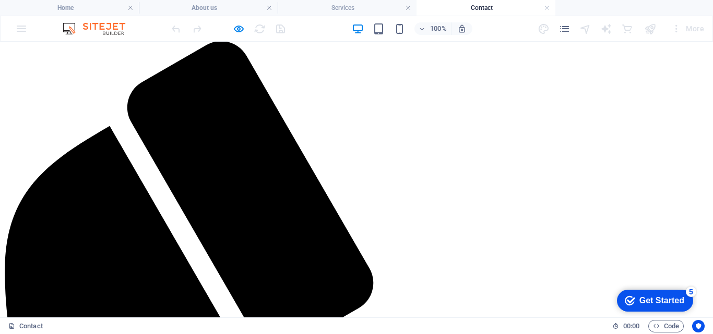
scroll to position [0, 0]
